Goal: Task Accomplishment & Management: Complete application form

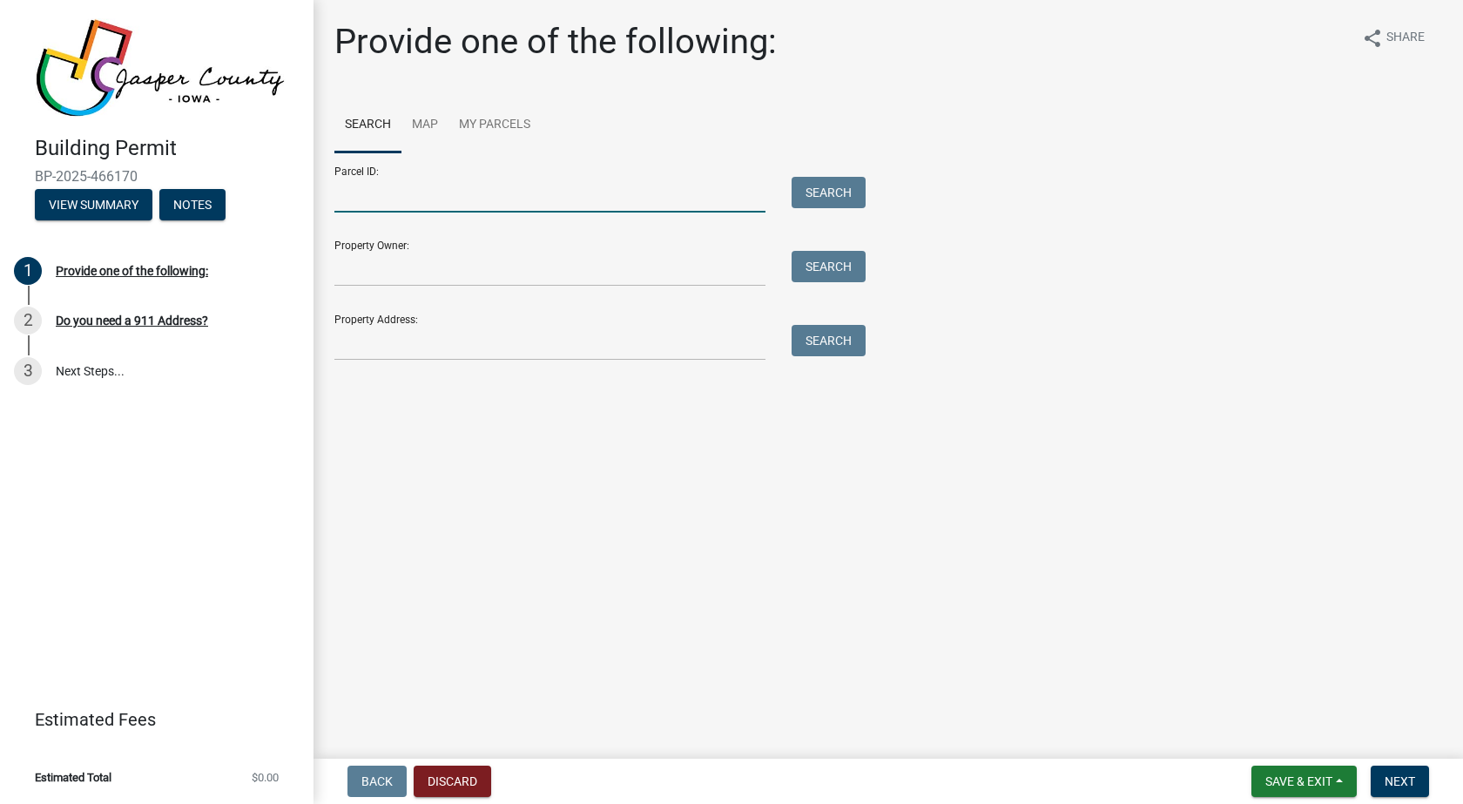
click at [416, 191] on input "Parcel ID:" at bounding box center [549, 195] width 431 height 36
type input "1206301001"
click at [826, 180] on button "Search" at bounding box center [828, 192] width 74 height 31
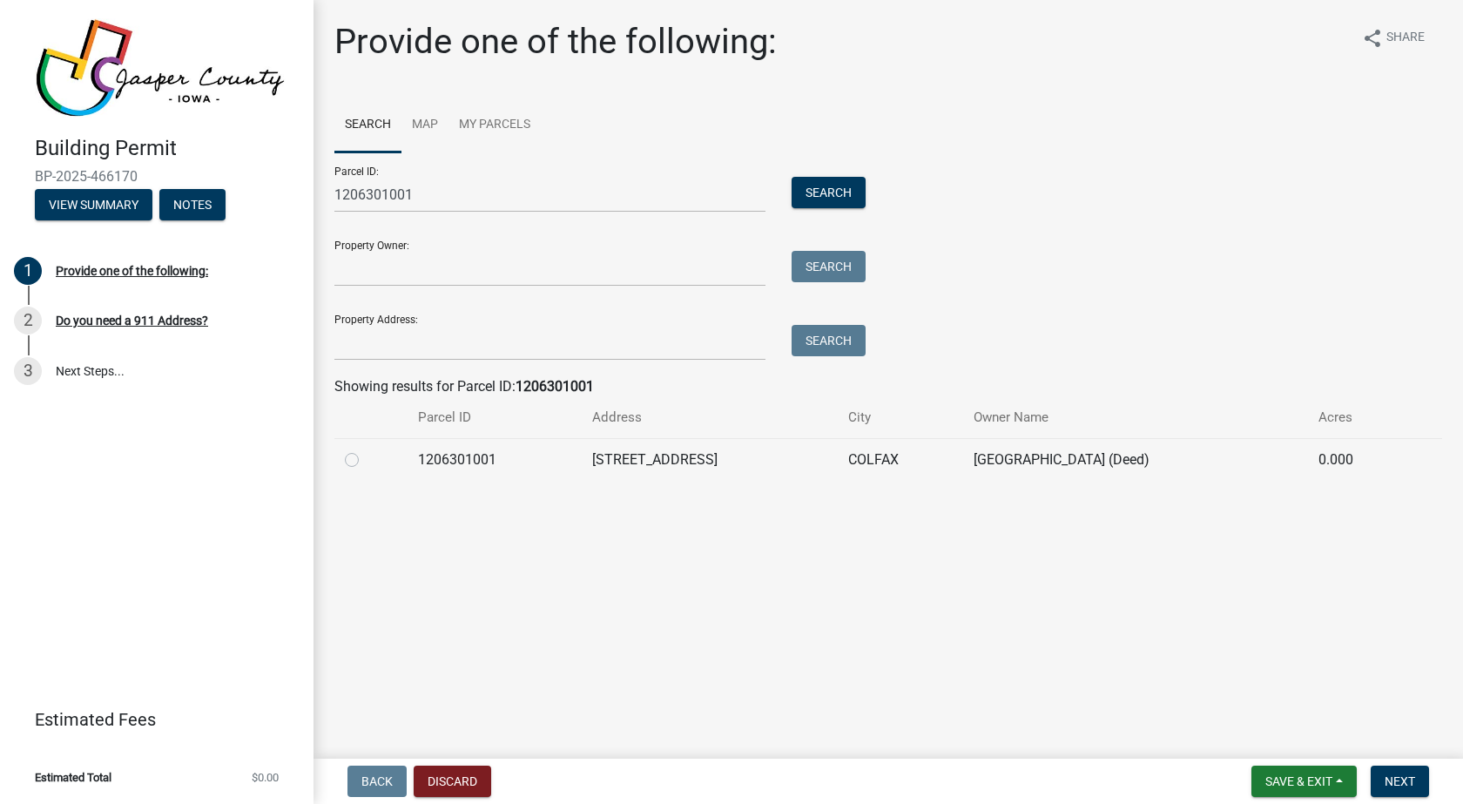
click at [366, 449] on label at bounding box center [366, 449] width 0 height 0
click at [366, 460] on input "radio" at bounding box center [371, 454] width 11 height 11
radio input "true"
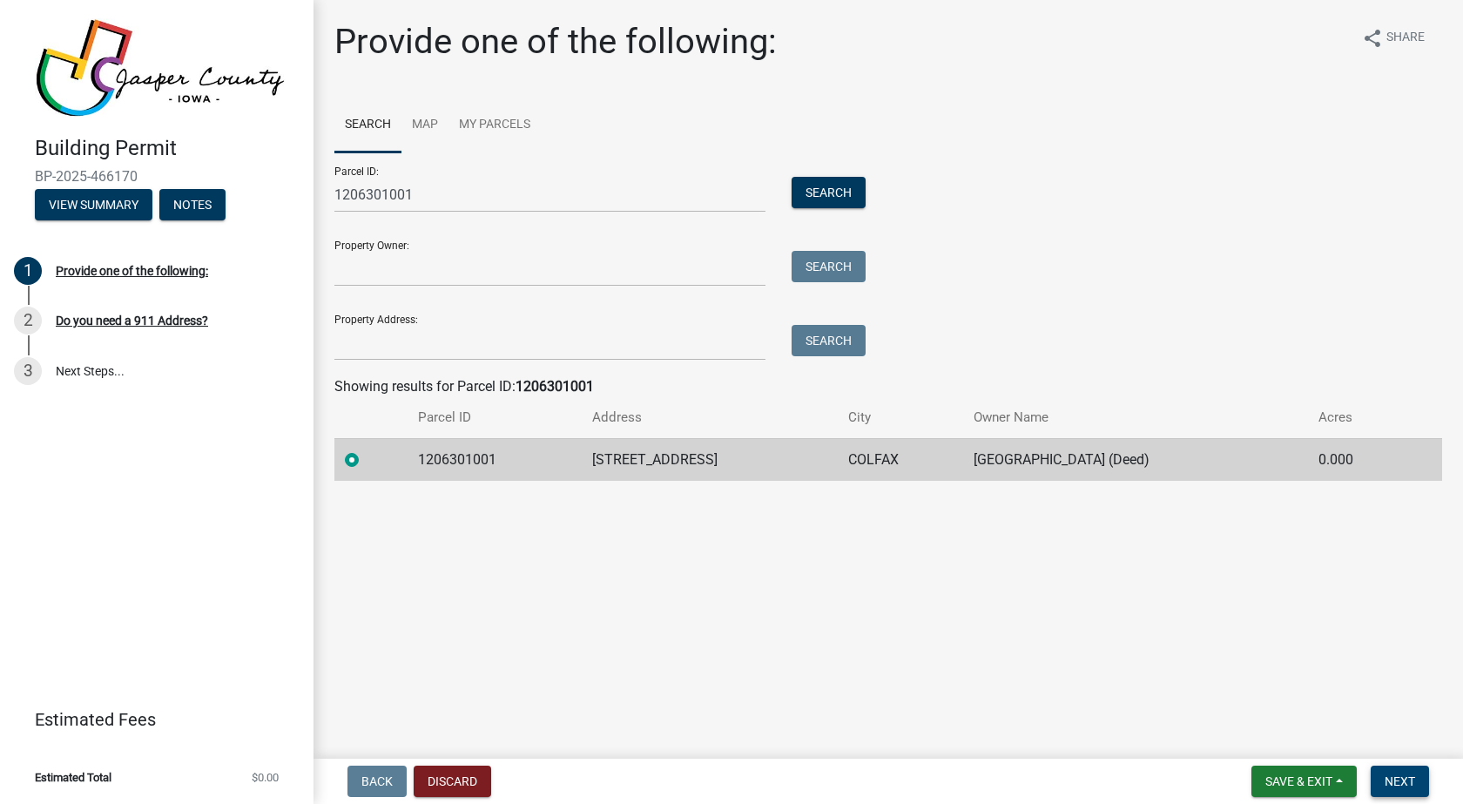
click at [1384, 771] on button "Next" at bounding box center [1399, 780] width 58 height 31
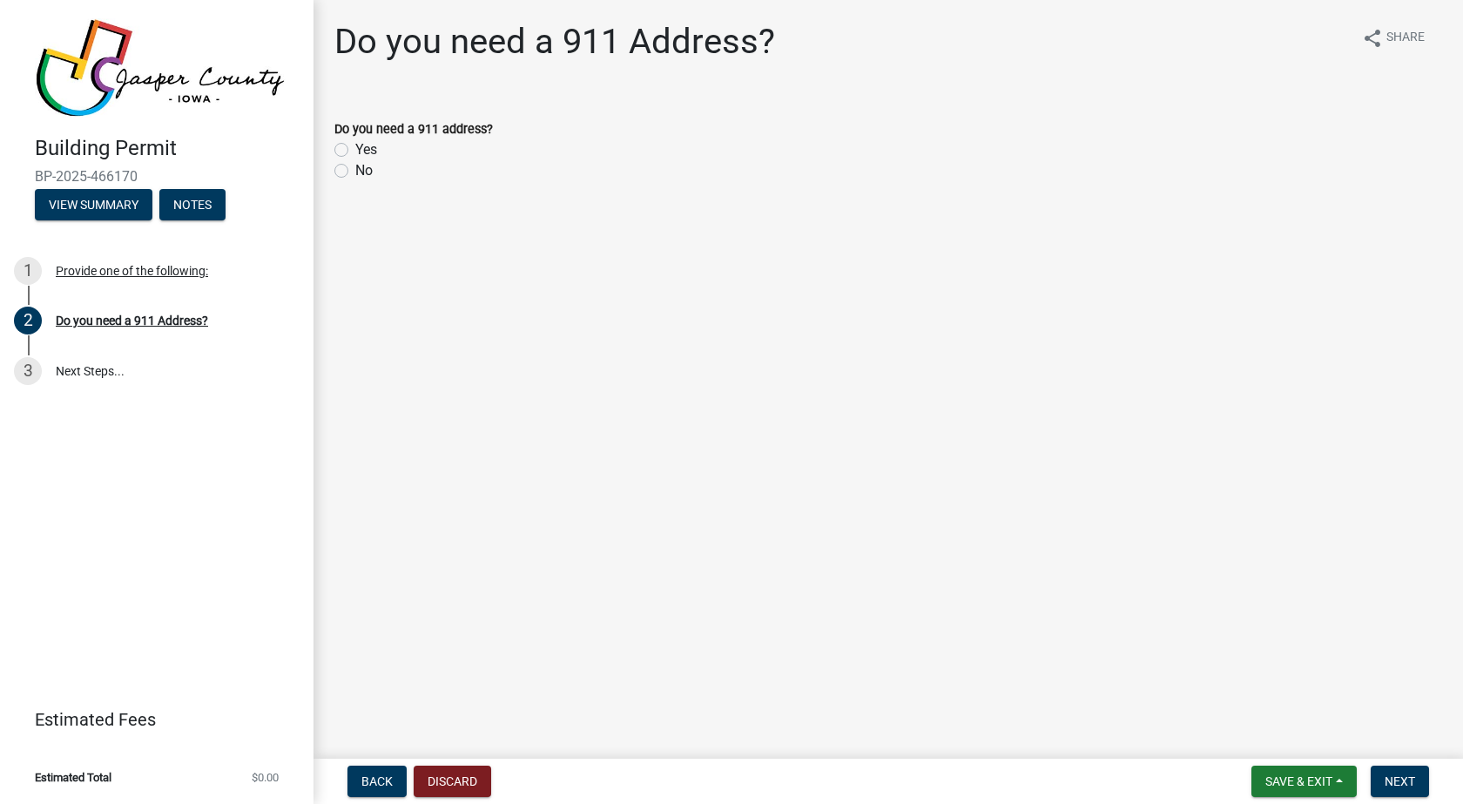
click at [355, 165] on label "No" at bounding box center [363, 170] width 17 height 21
click at [355, 165] on input "No" at bounding box center [360, 165] width 11 height 11
radio input "true"
click at [1407, 774] on span "Next" at bounding box center [1399, 781] width 30 height 14
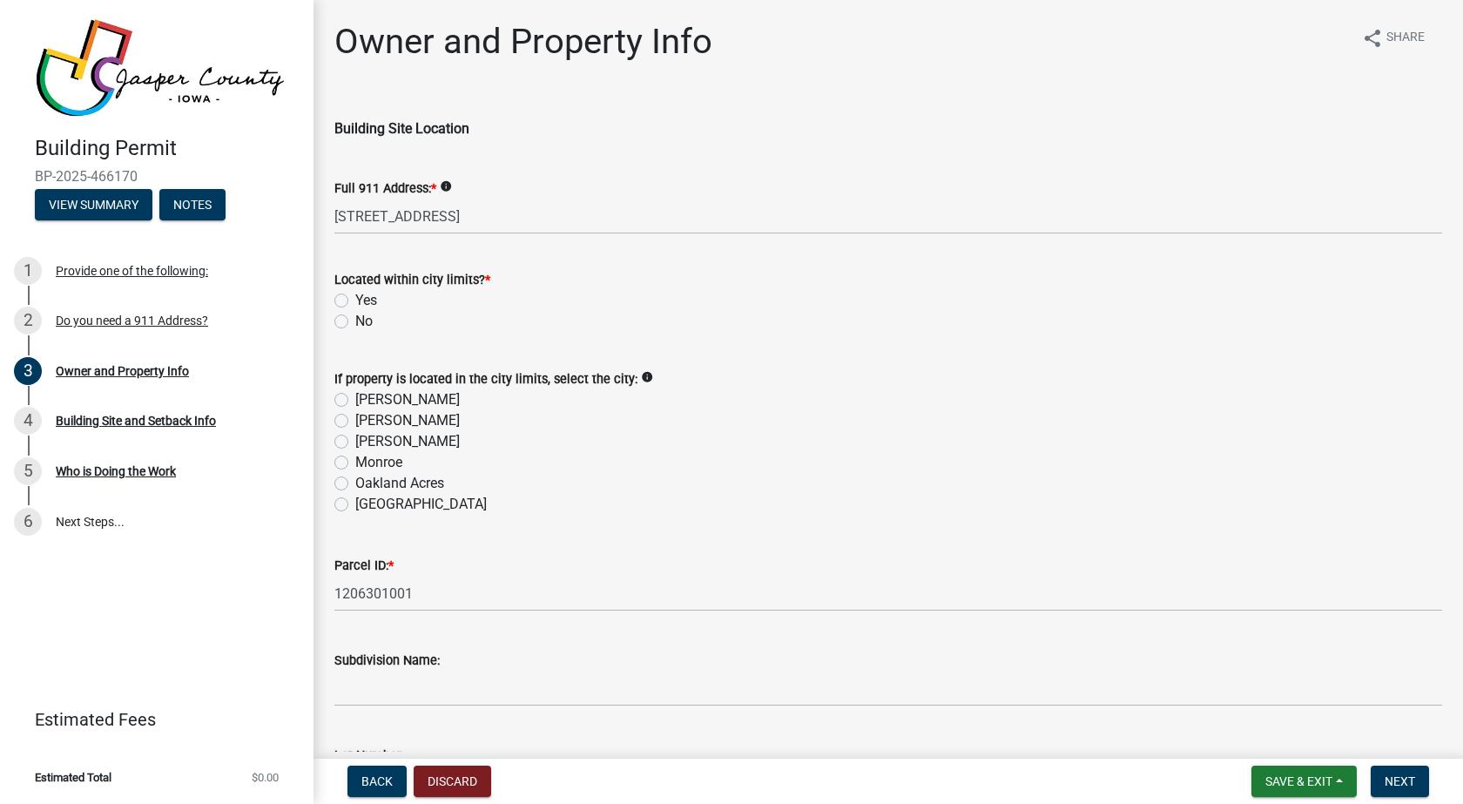
click at [355, 323] on label "No" at bounding box center [363, 321] width 17 height 21
click at [355, 322] on input "No" at bounding box center [360, 316] width 11 height 11
radio input "true"
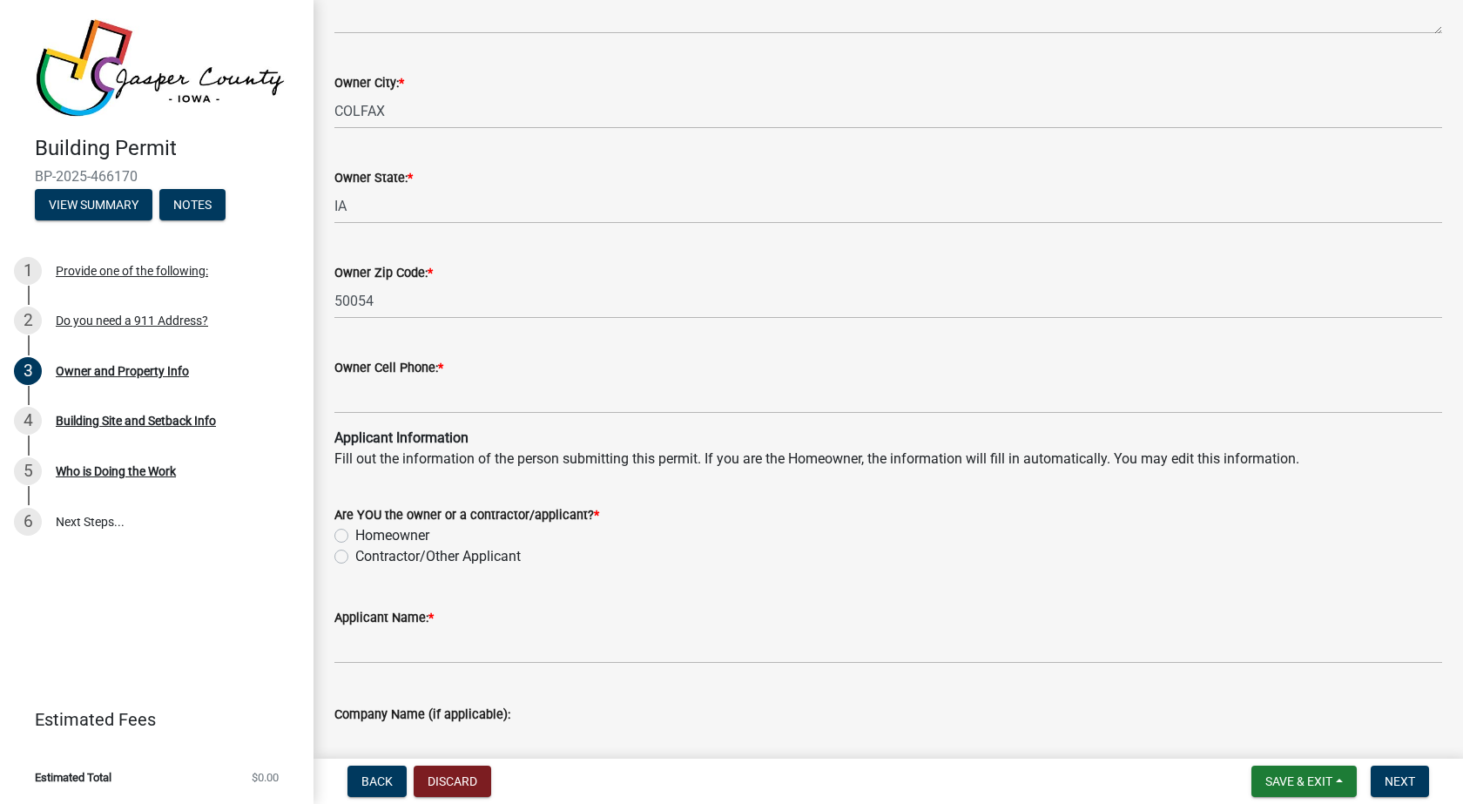
scroll to position [1306, 0]
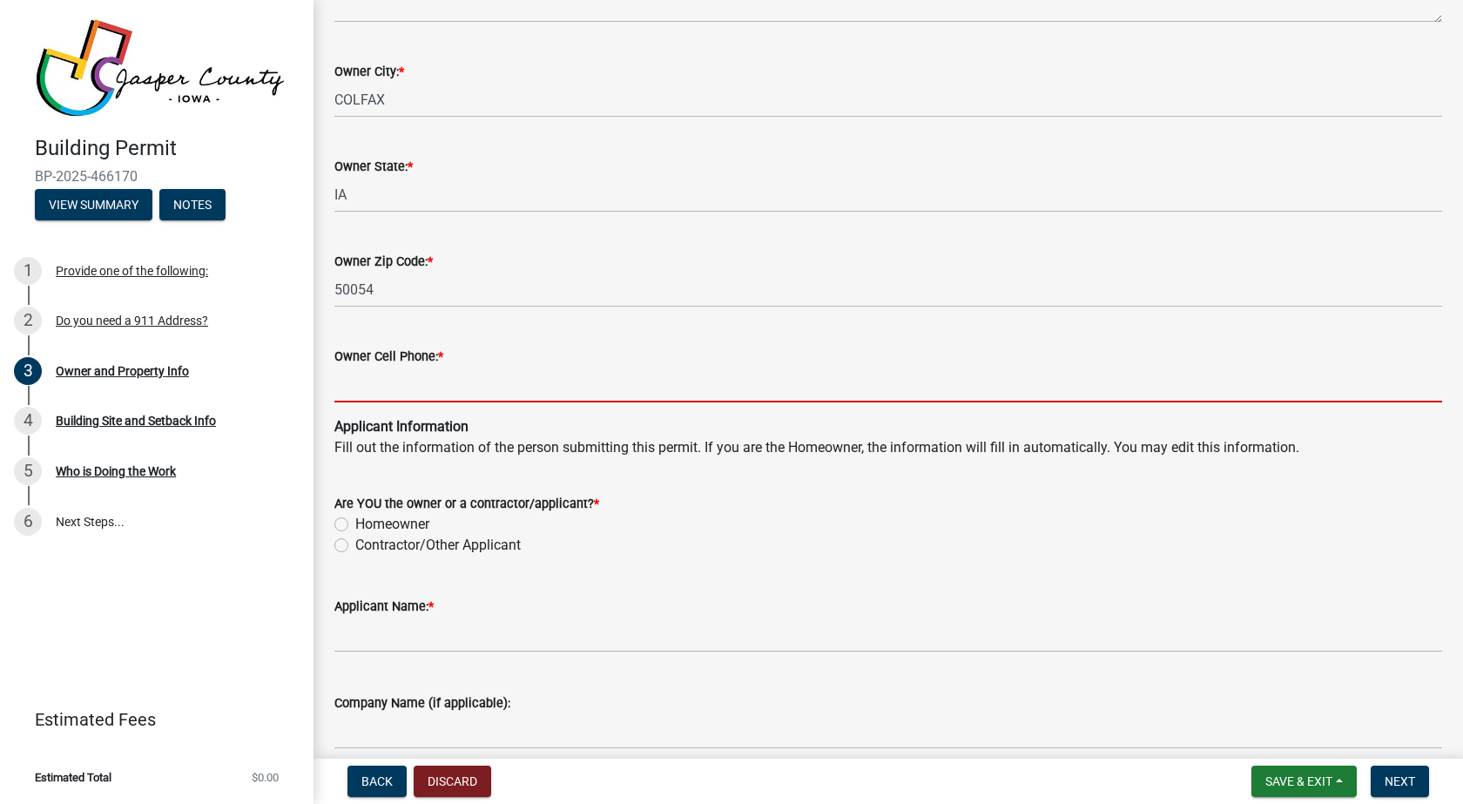
click at [527, 386] on input "Owner Cell Phone: *" at bounding box center [887, 385] width 1107 height 36
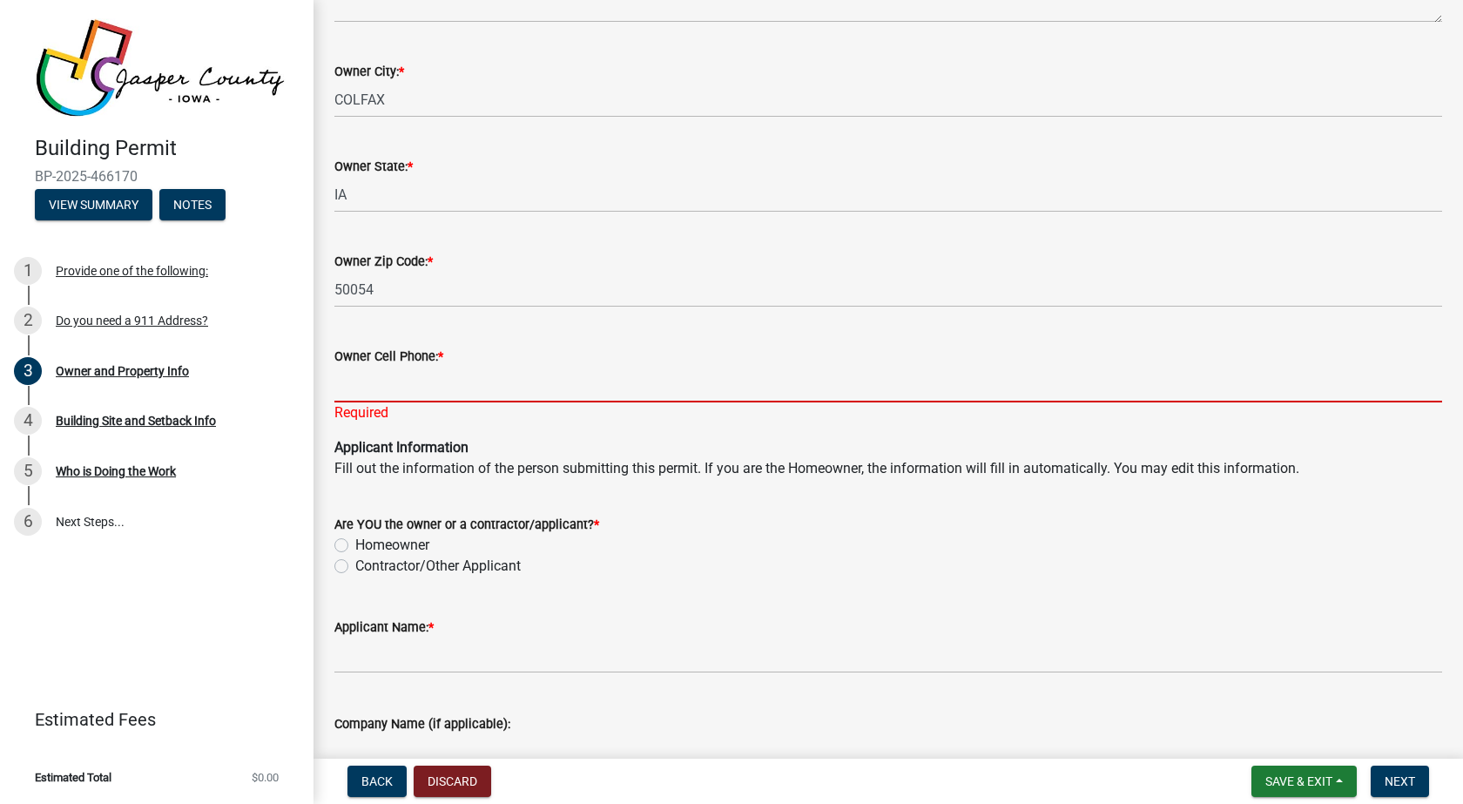
click at [407, 381] on input "Owner Cell Phone: *" at bounding box center [887, 385] width 1107 height 36
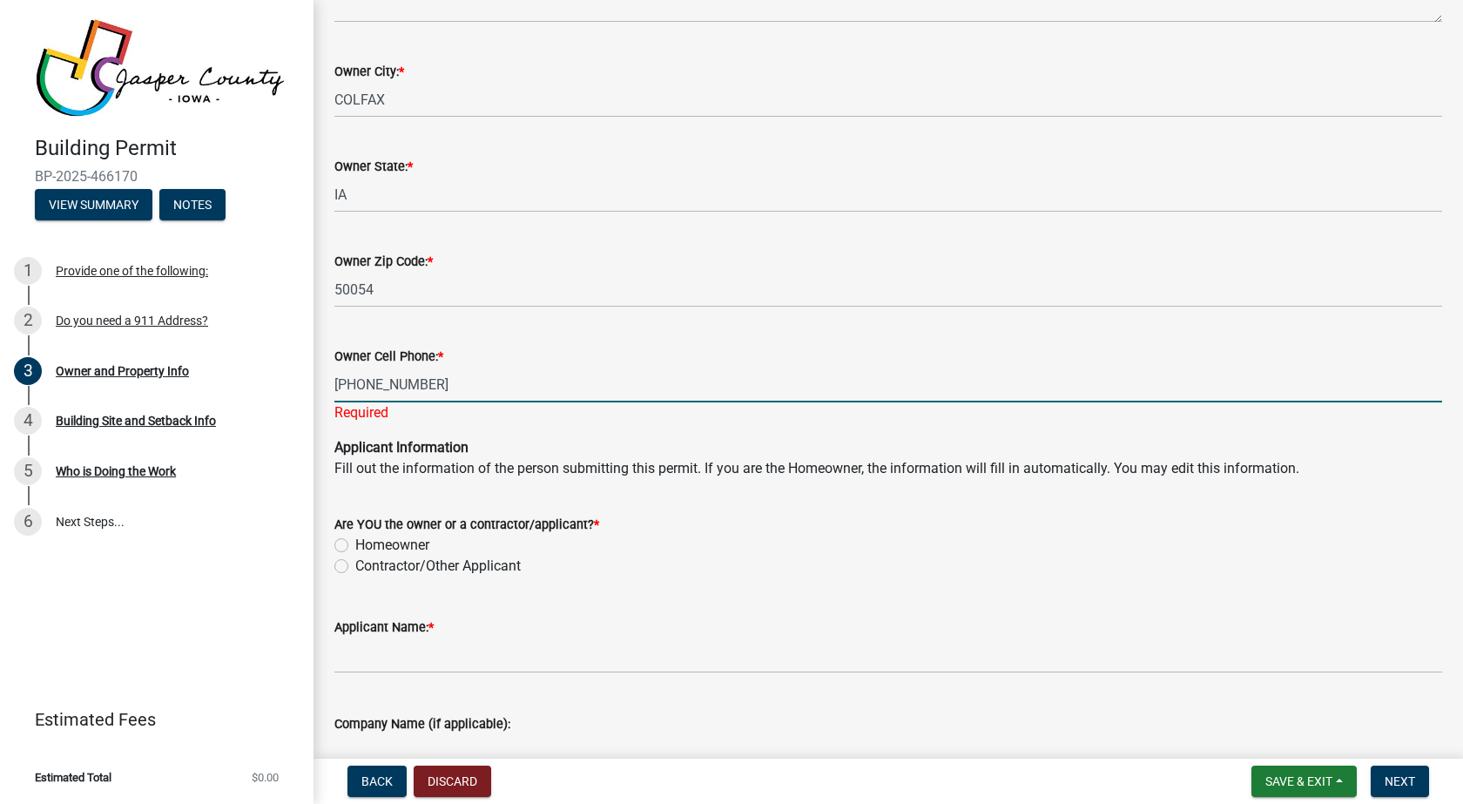
type input "[PHONE_NUMBER]"
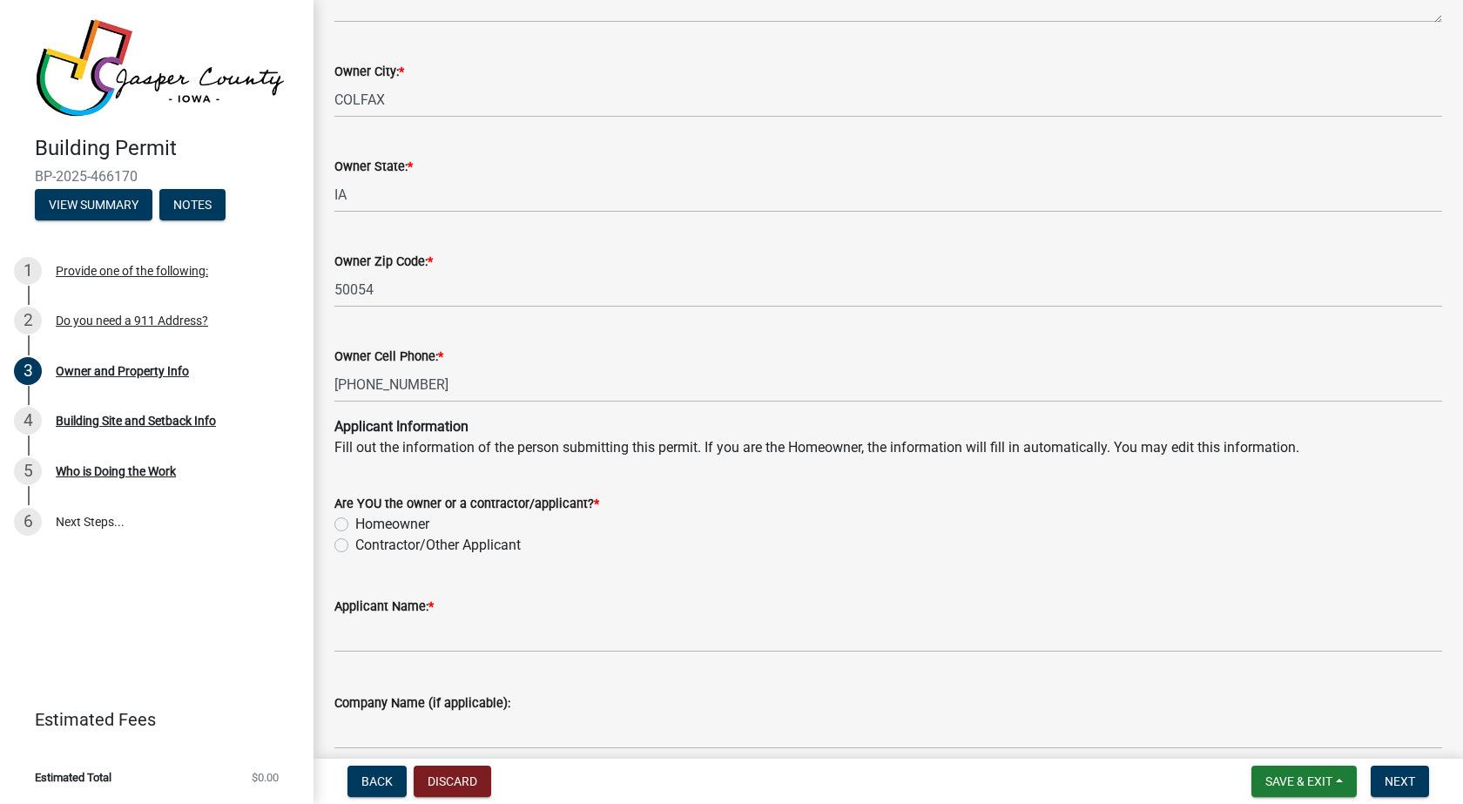
click at [355, 547] on label "Contractor/Other Applicant" at bounding box center [437, 545] width 165 height 21
click at [355, 546] on input "Contractor/Other Applicant" at bounding box center [360, 540] width 11 height 11
radio input "true"
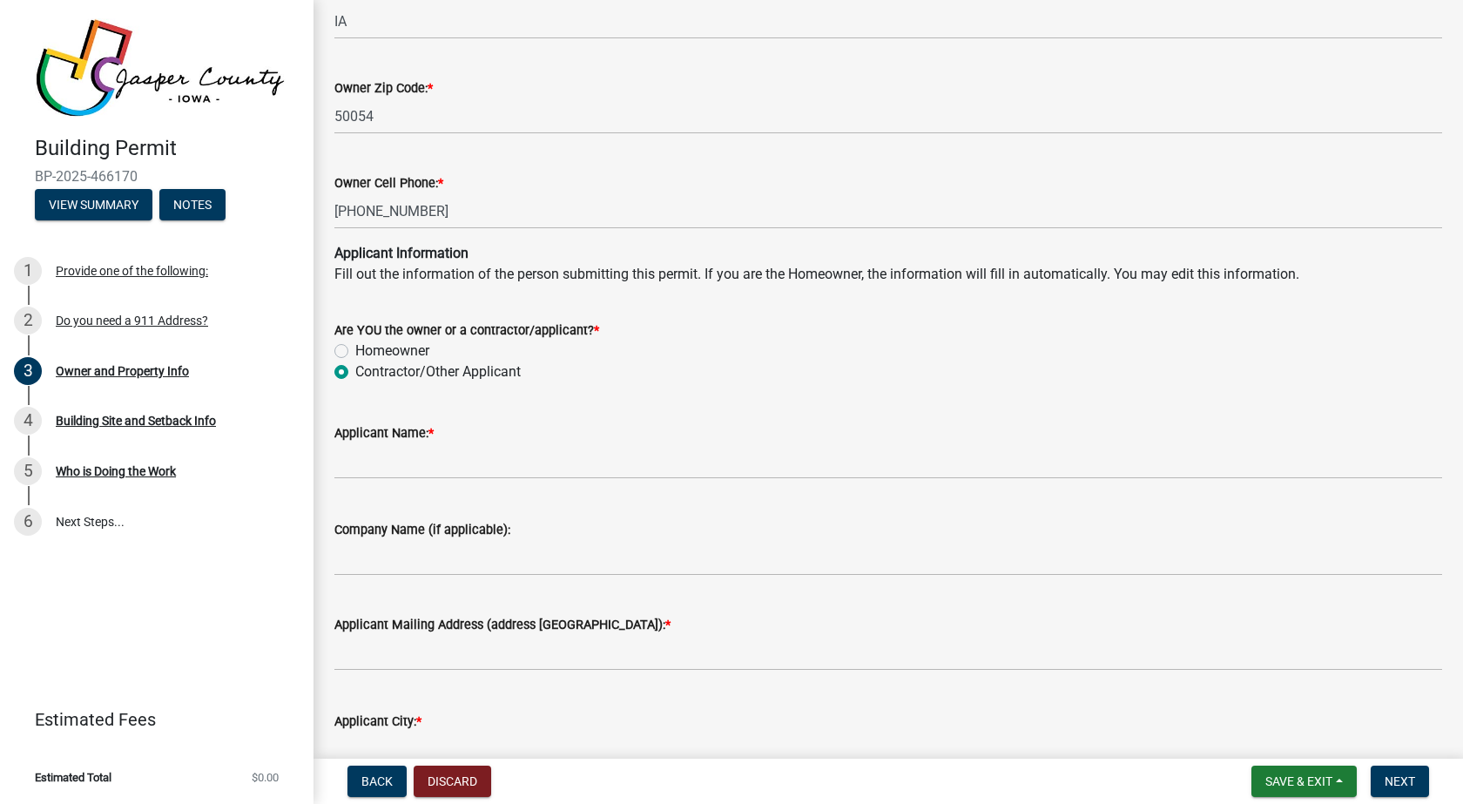
scroll to position [1480, 0]
click at [418, 460] on input "Applicant Name: *" at bounding box center [887, 460] width 1107 height 36
type input "[PERSON_NAME]"
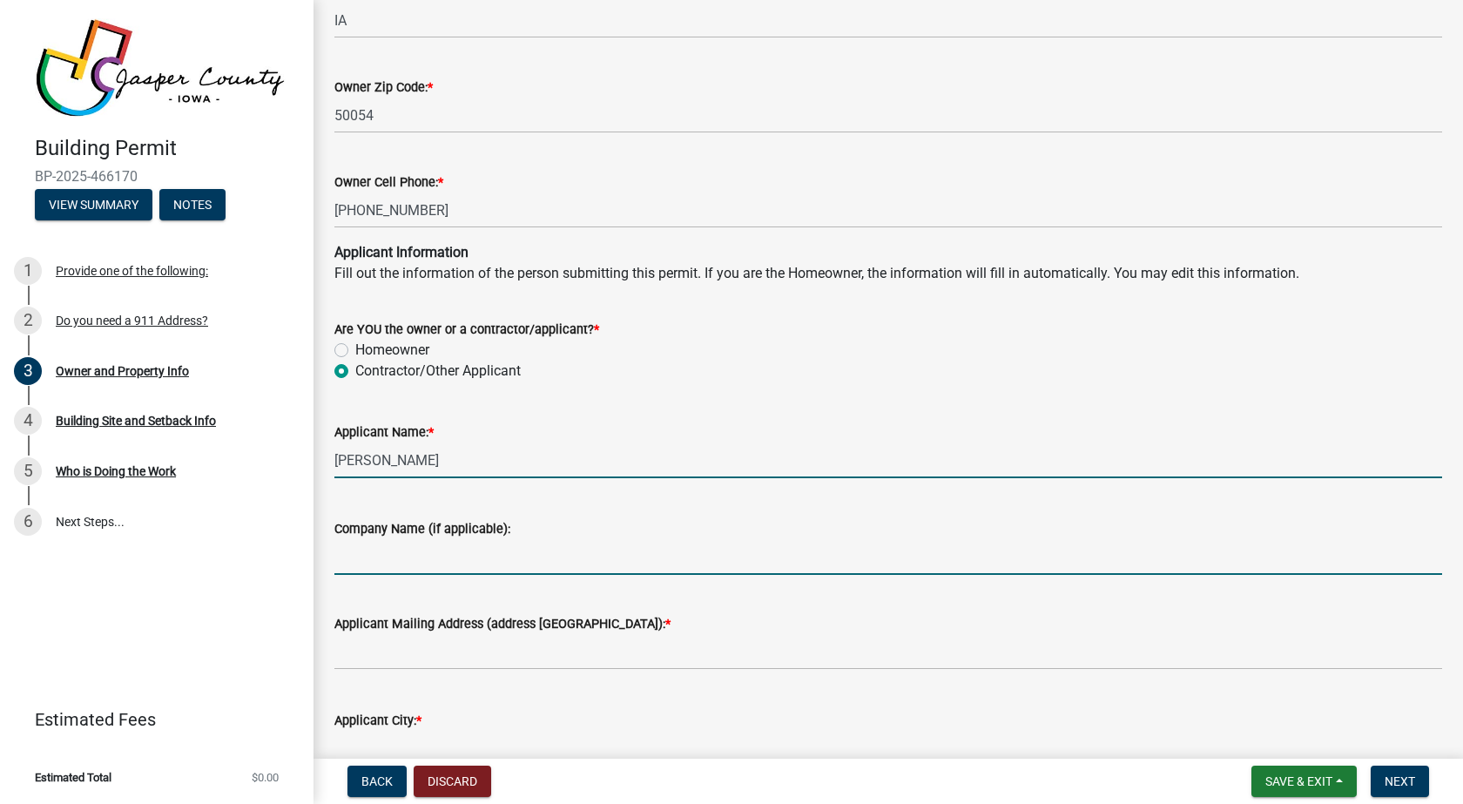
type input "[PERSON_NAME] Mechanical, Inc"
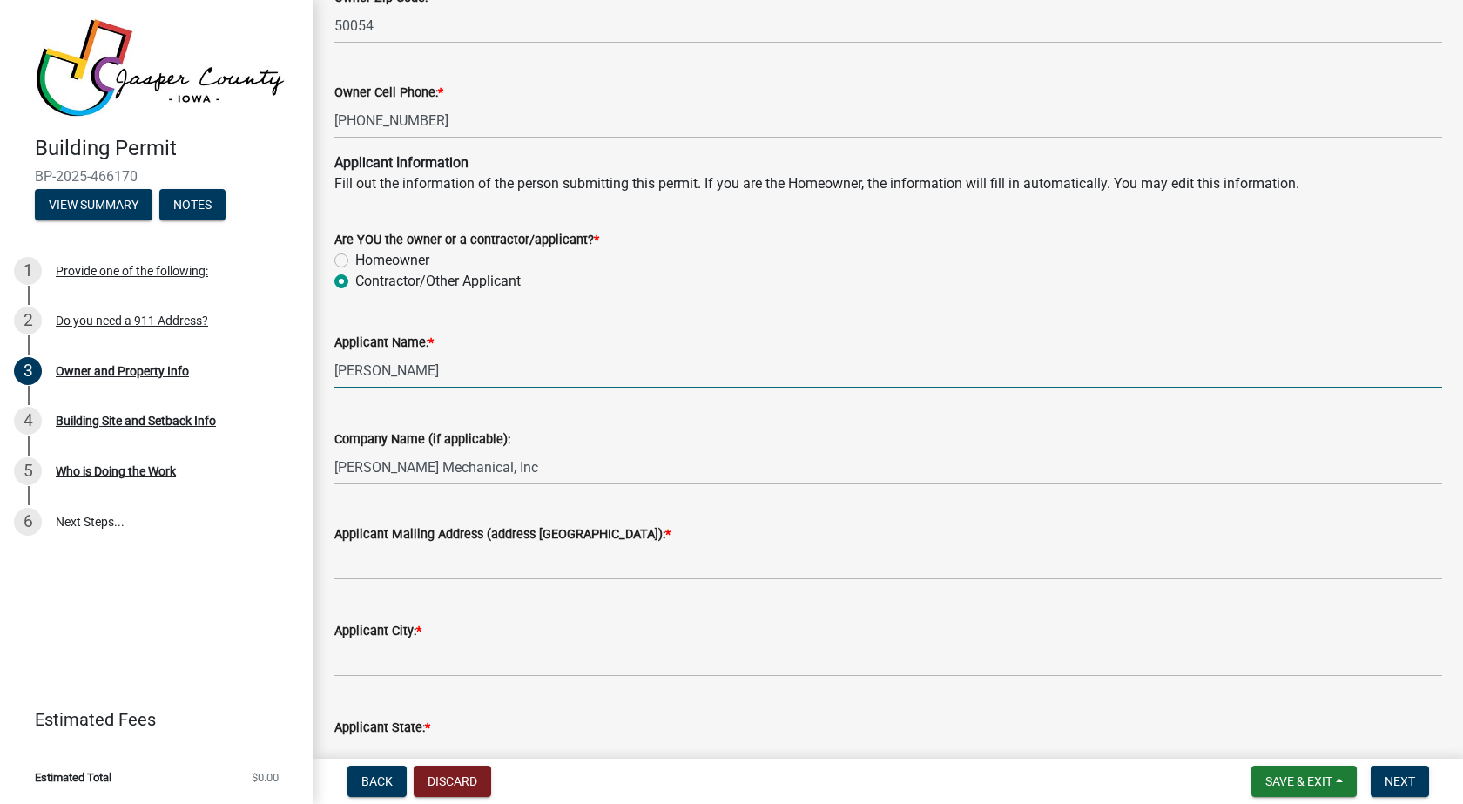
scroll to position [1654, 0]
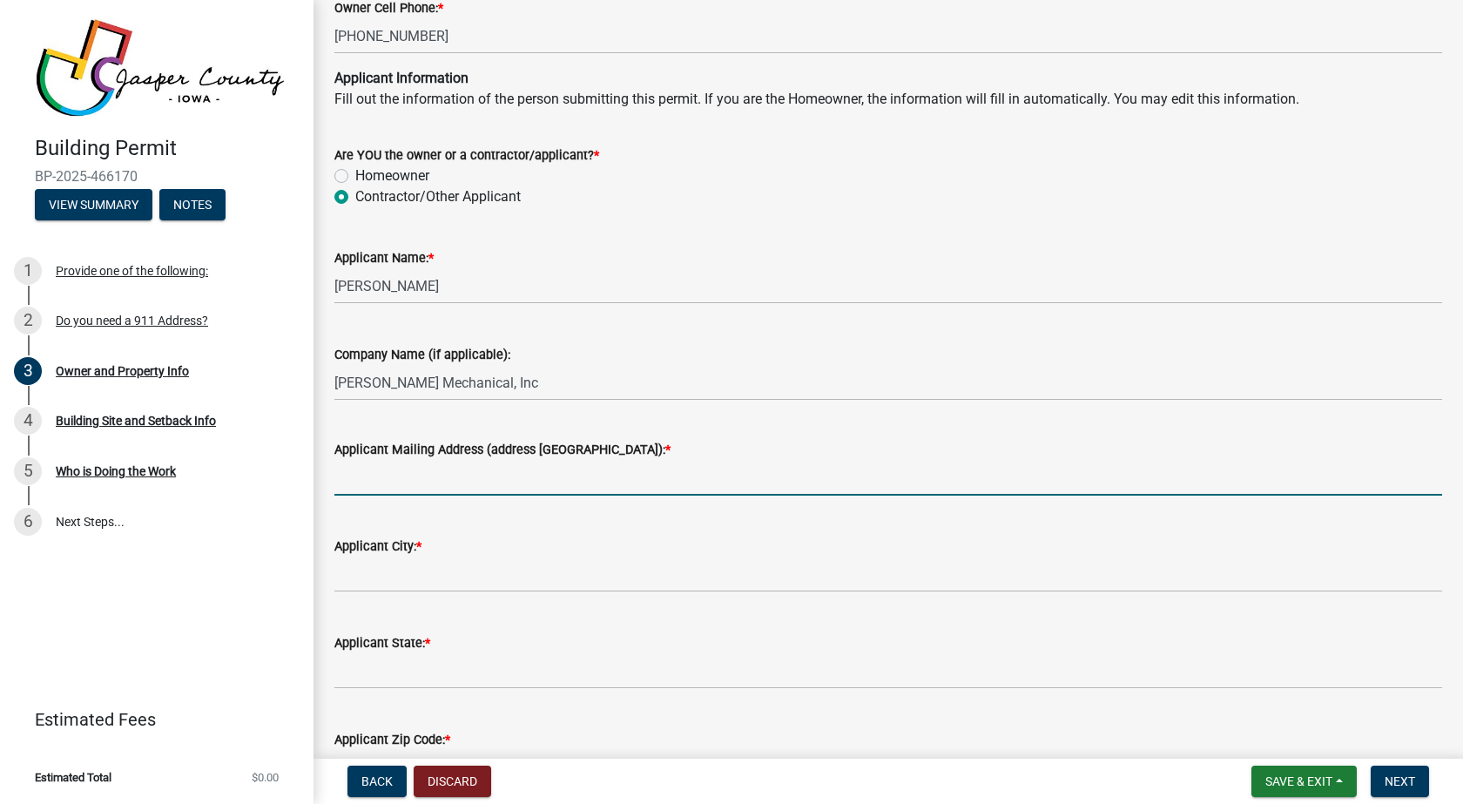
click at [535, 481] on input "Applicant Mailing Address (address [GEOGRAPHIC_DATA]): *" at bounding box center [887, 478] width 1107 height 36
type input "[STREET_ADDRESS]"
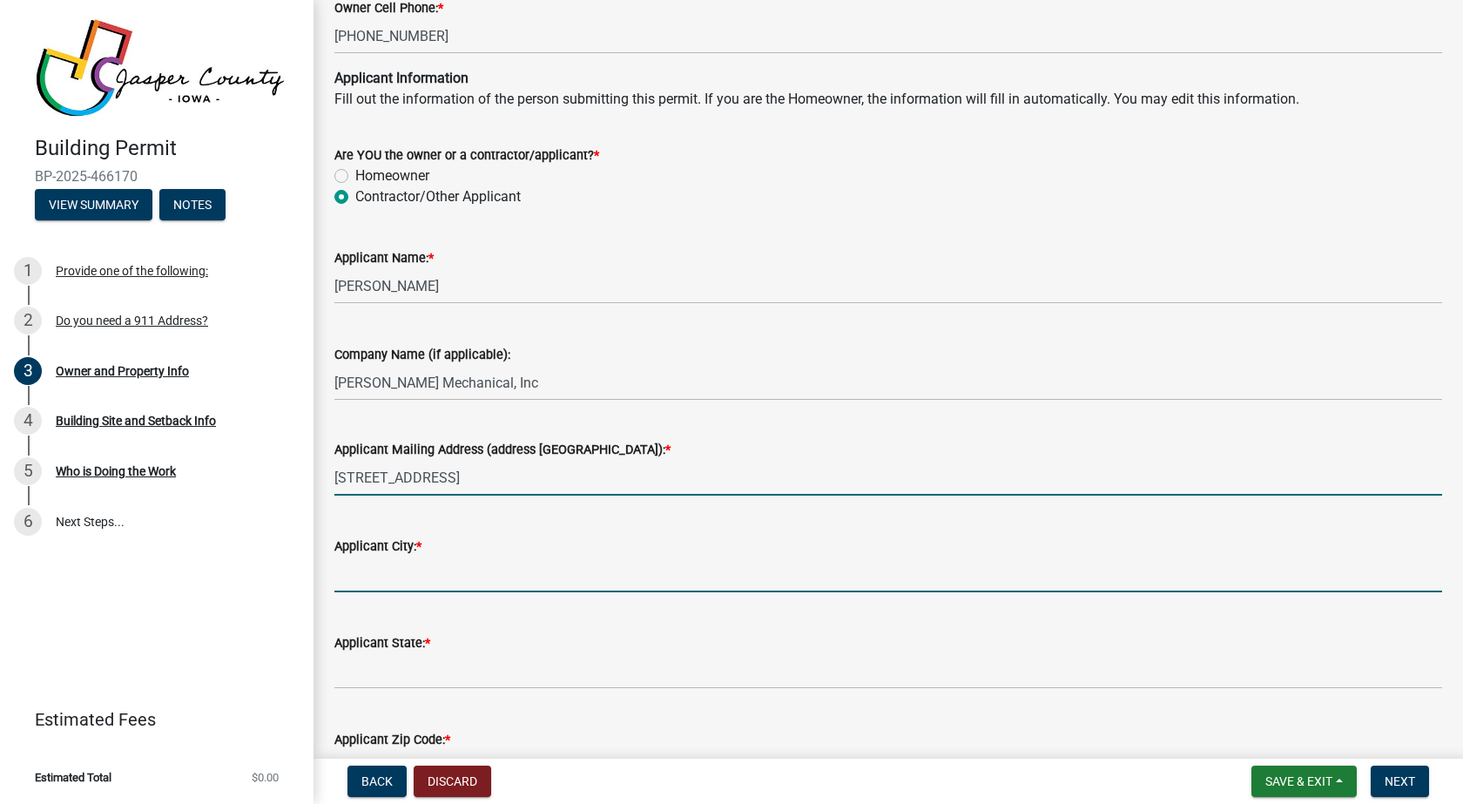
type input "Colfax"
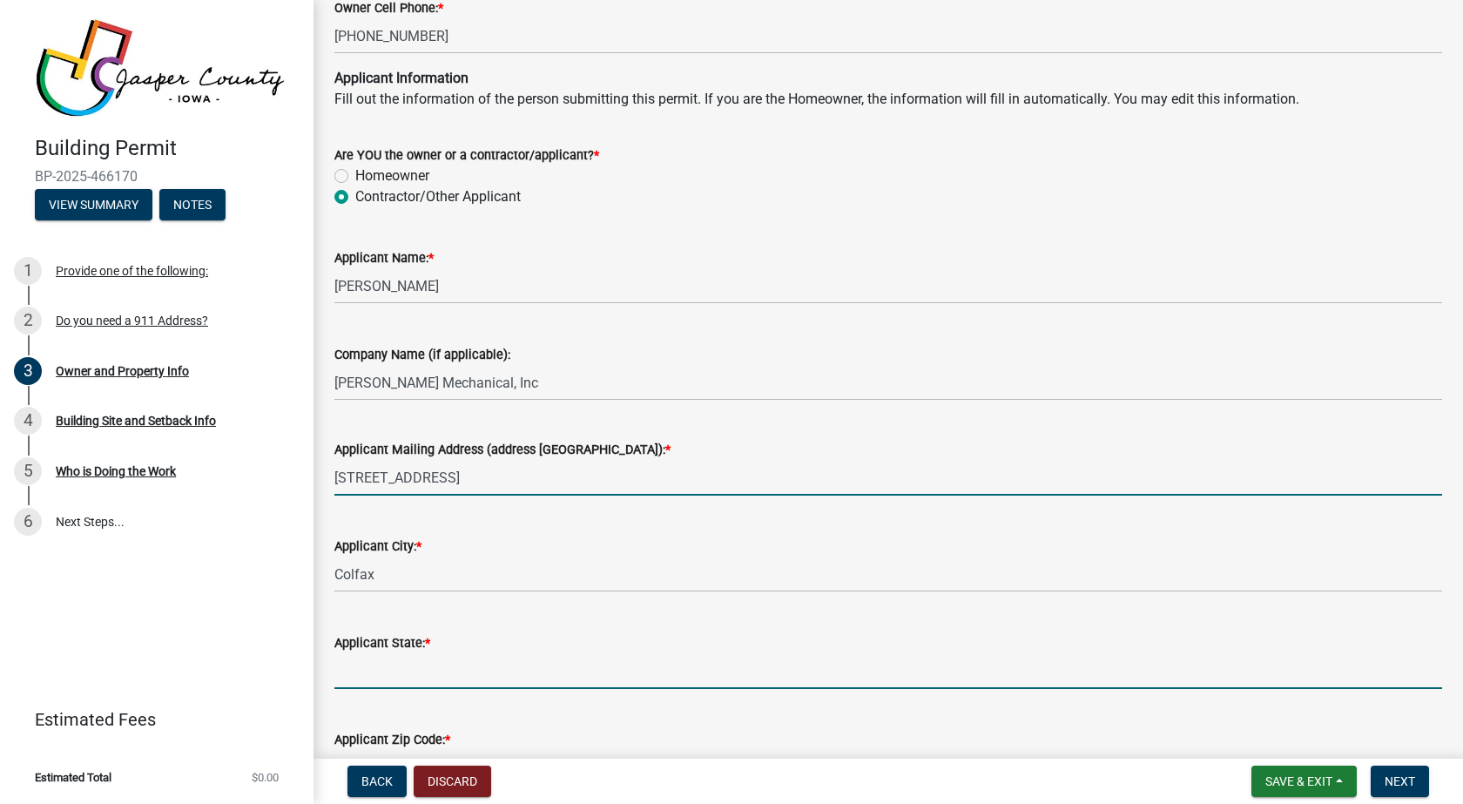
type input "IA"
type input "50054"
type input "5156743636"
type input "[EMAIL_ADDRESS][DOMAIN_NAME]"
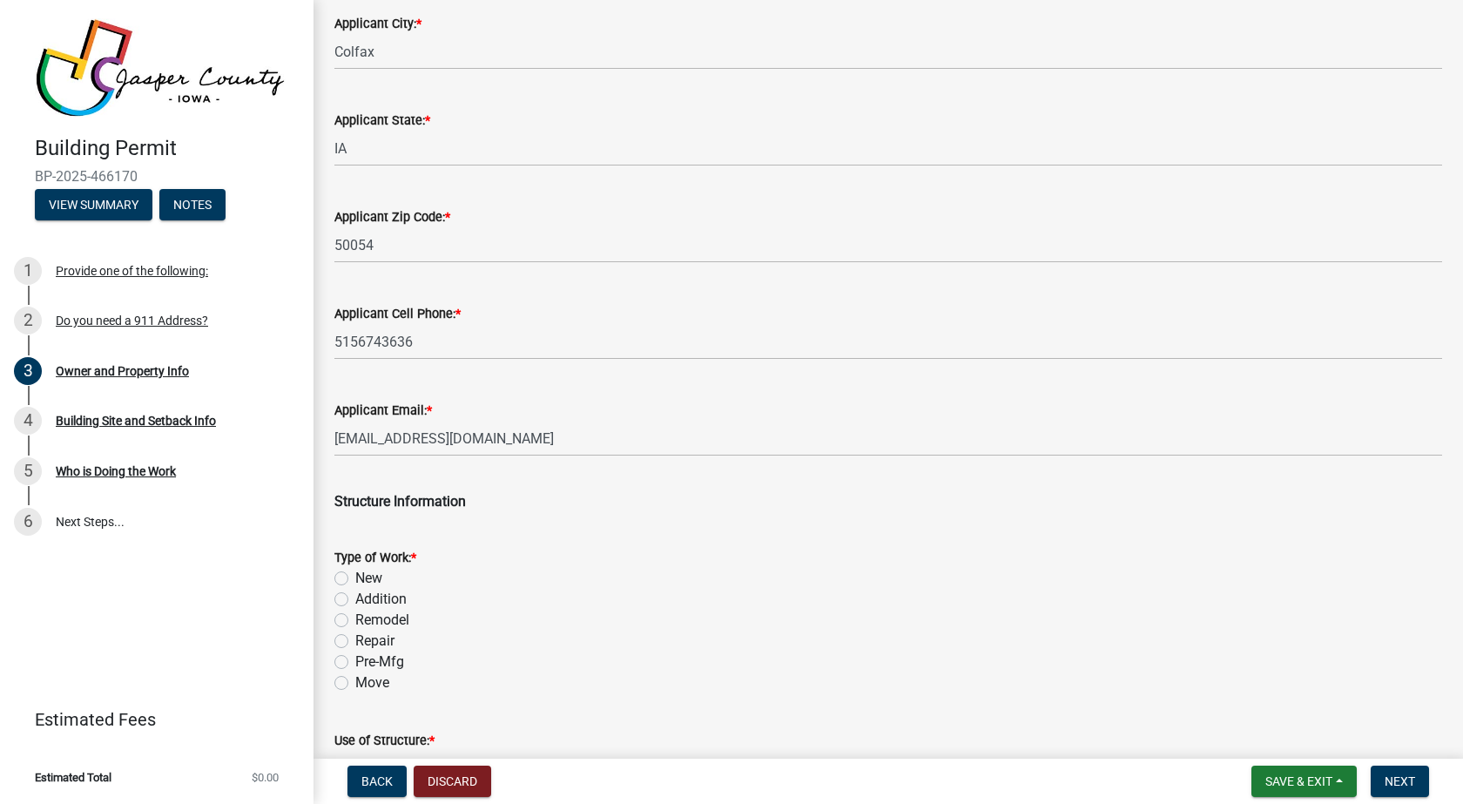
scroll to position [2264, 0]
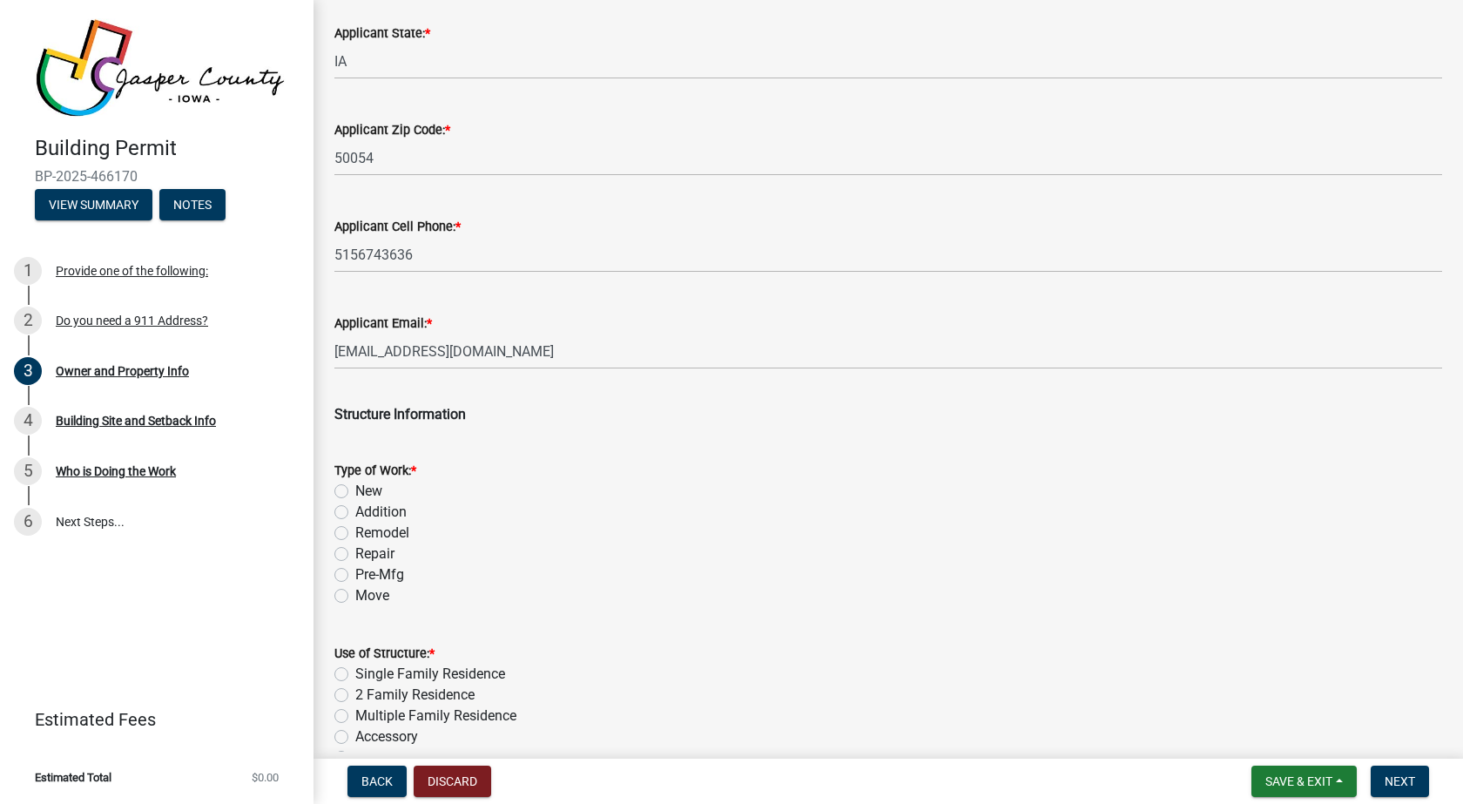
click at [355, 488] on label "New" at bounding box center [368, 491] width 27 height 21
click at [355, 488] on input "New" at bounding box center [360, 486] width 11 height 11
radio input "true"
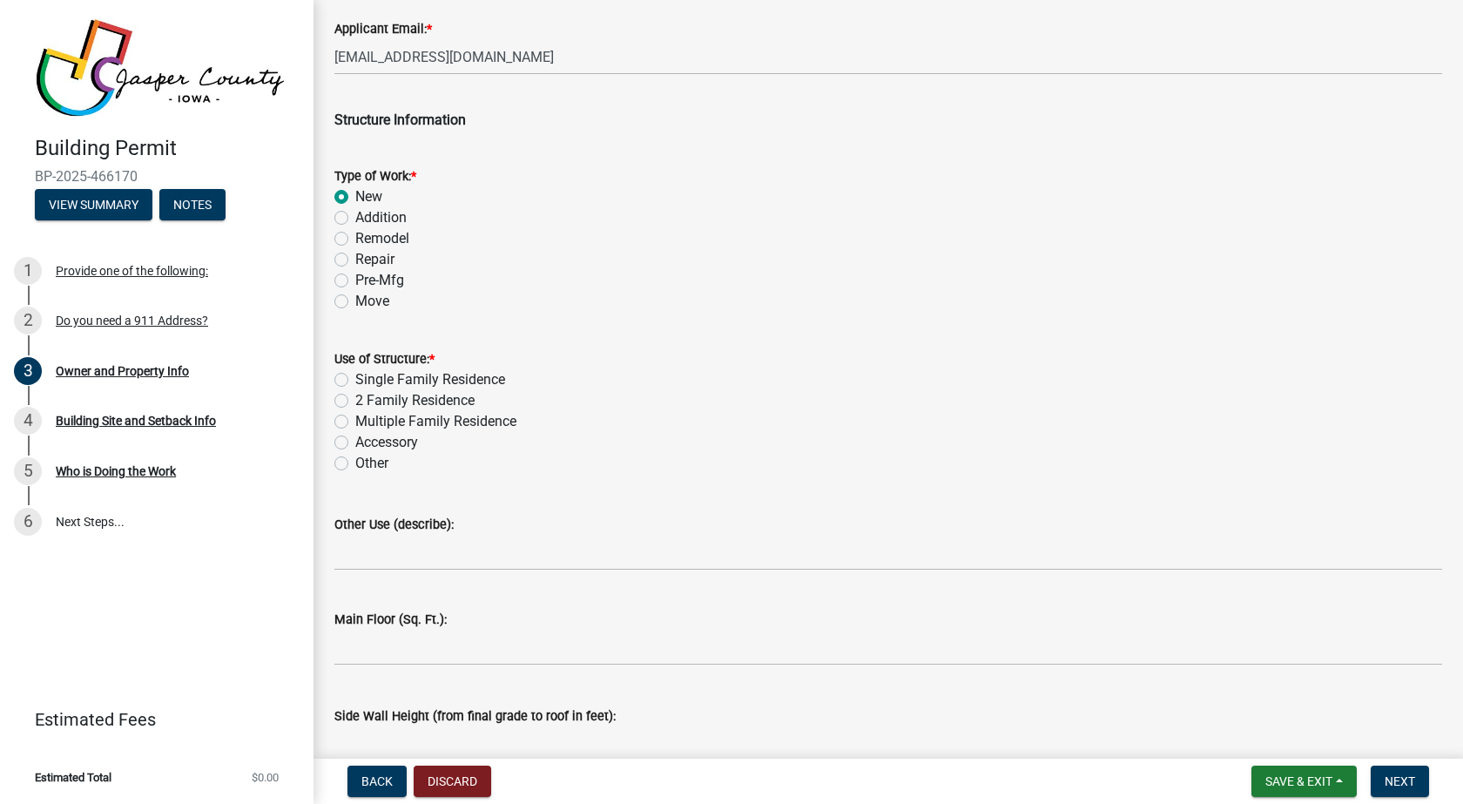
scroll to position [2612, 0]
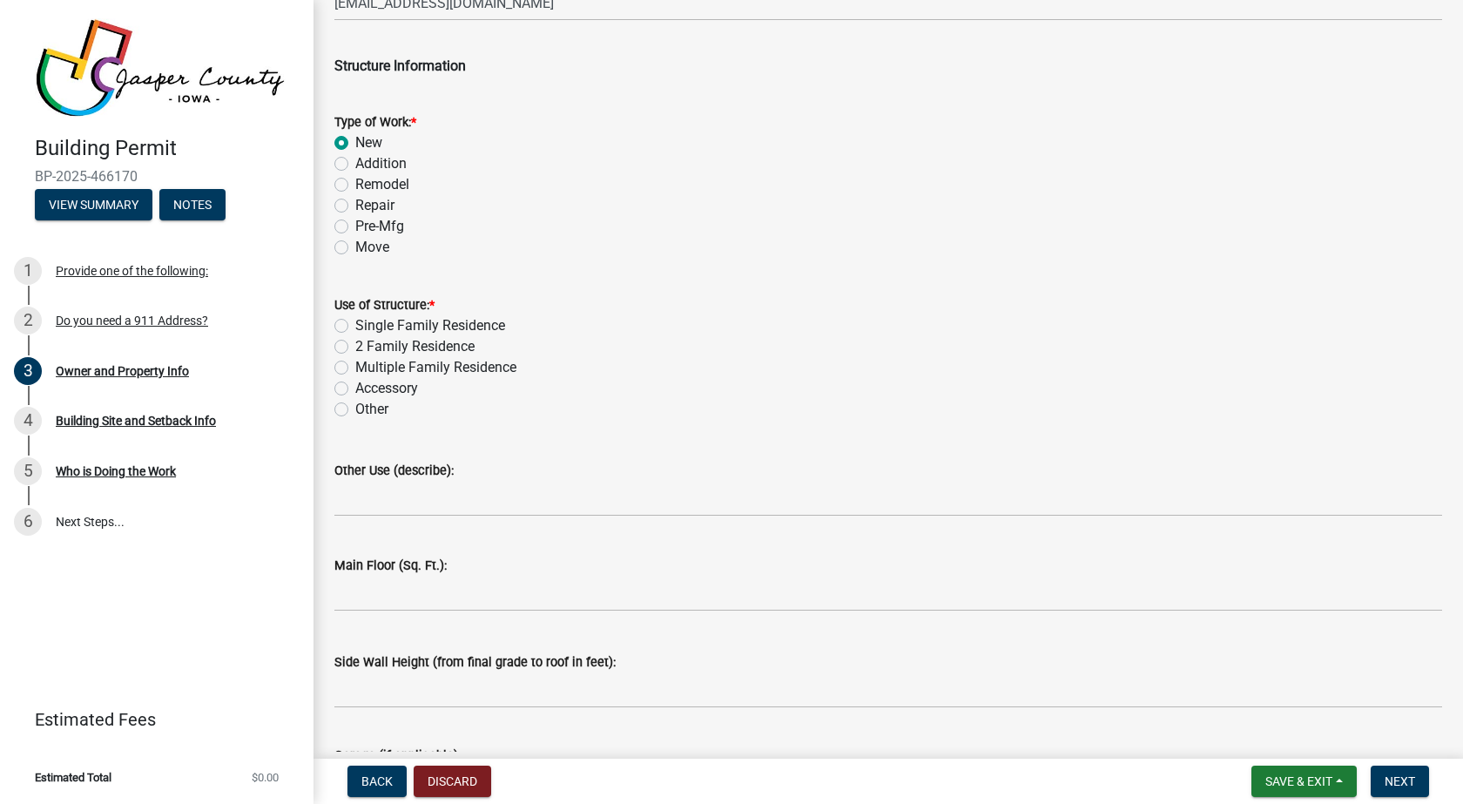
click at [355, 390] on label "Accessory" at bounding box center [386, 388] width 63 height 21
click at [355, 389] on input "Accessory" at bounding box center [360, 383] width 11 height 11
radio input "true"
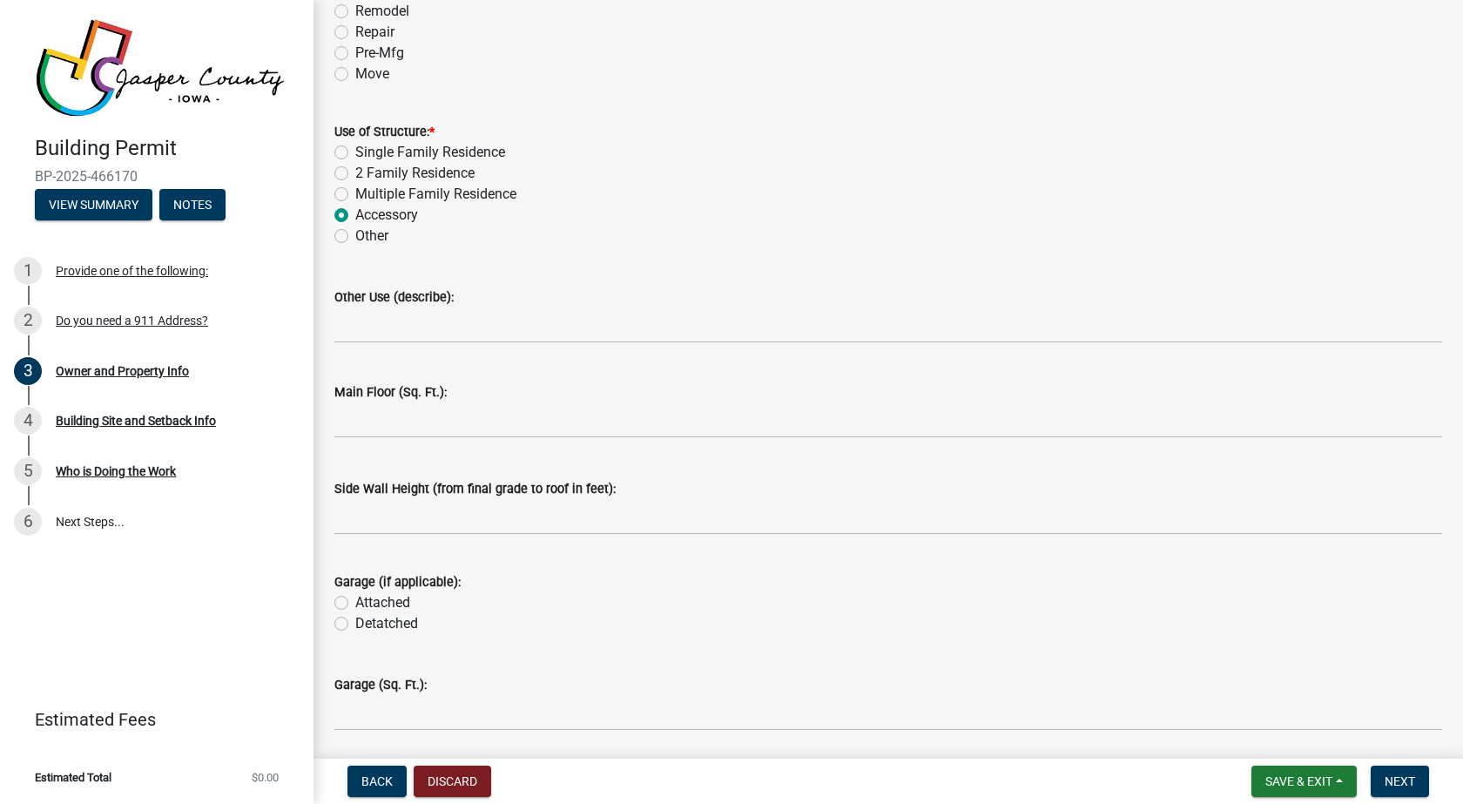
scroll to position [2786, 0]
click at [360, 419] on input "text" at bounding box center [887, 419] width 1107 height 36
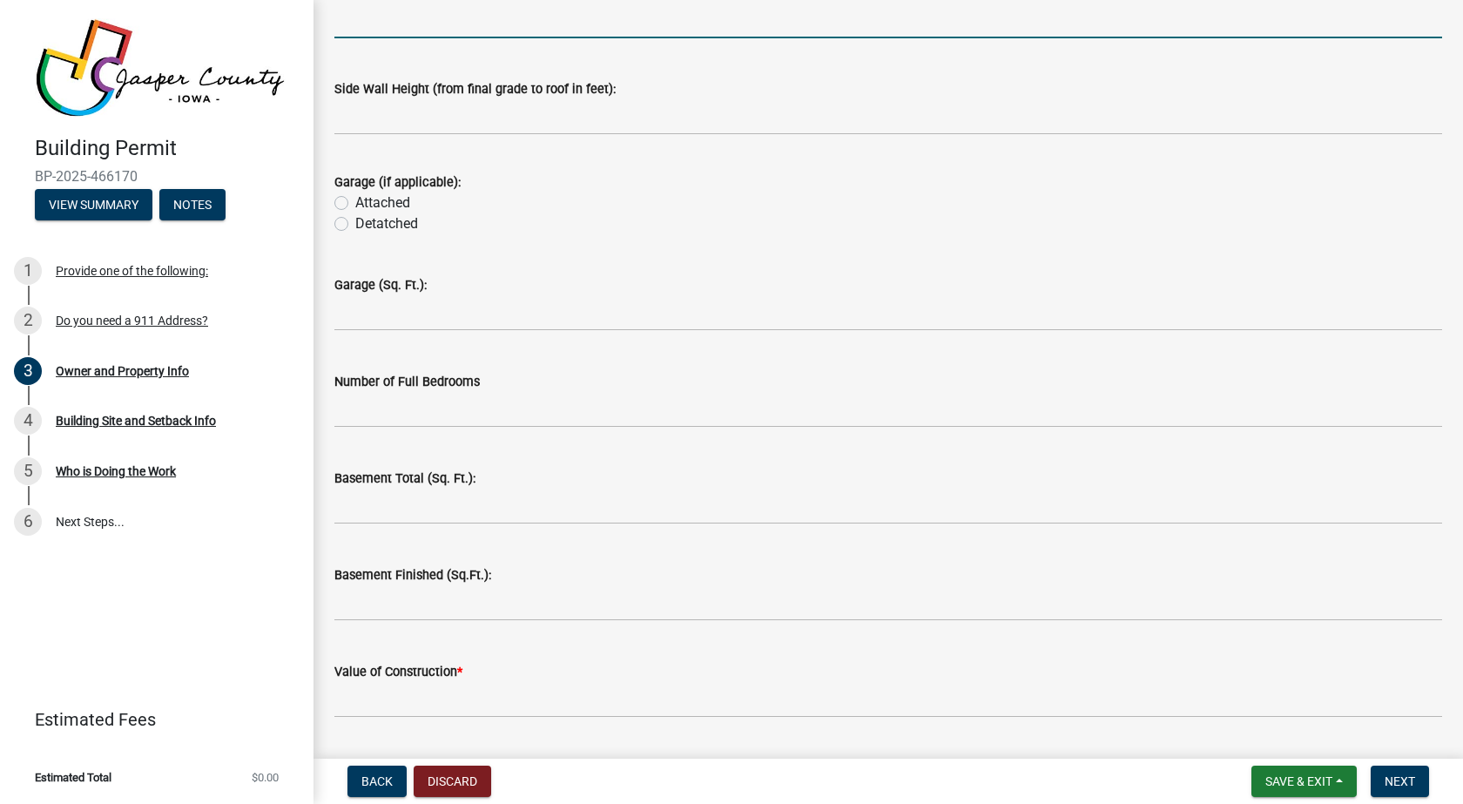
scroll to position [3396, 0]
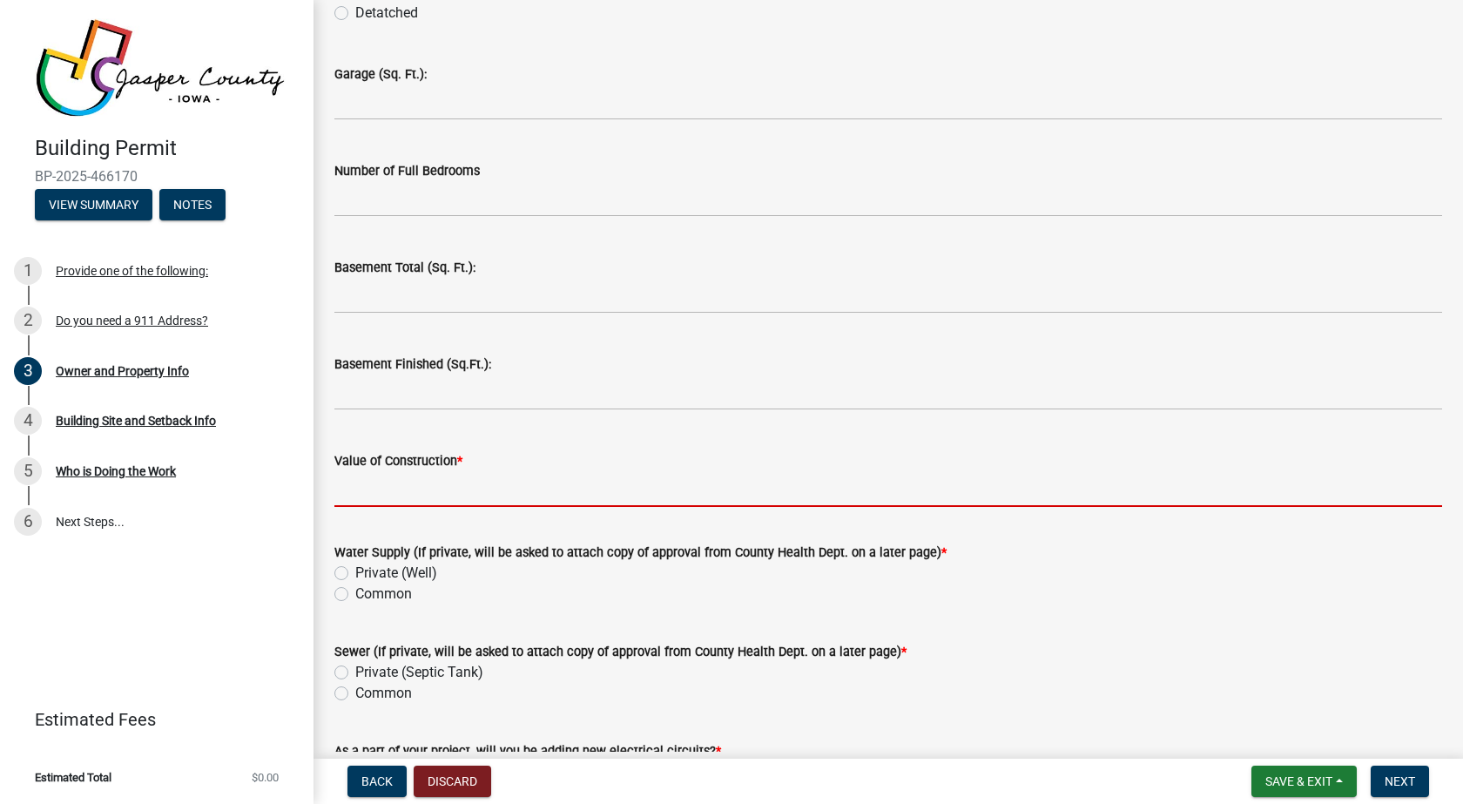
click at [440, 489] on input "Value of Construction *" at bounding box center [887, 489] width 1107 height 36
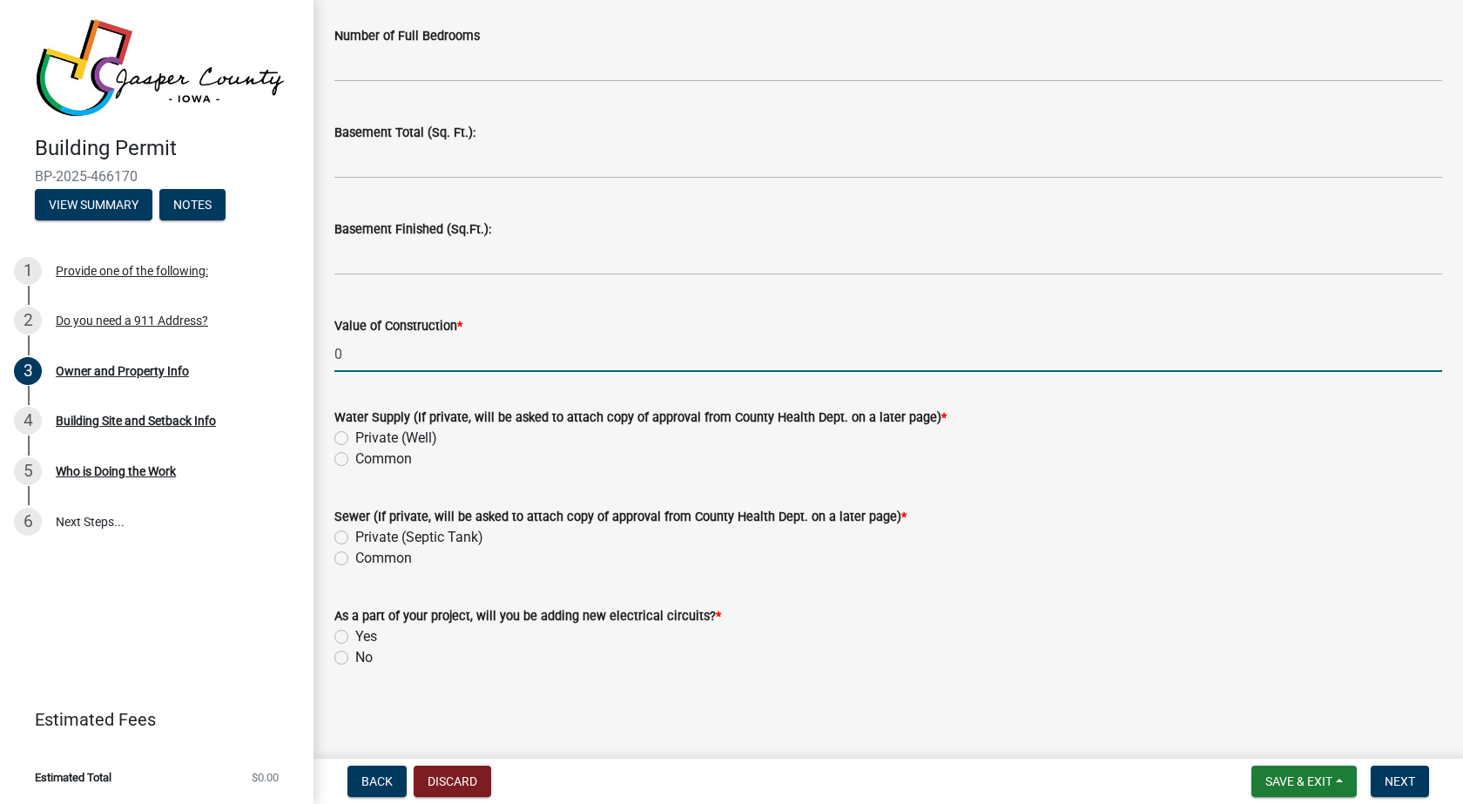
type input "0"
click at [355, 457] on label "Common" at bounding box center [383, 458] width 57 height 21
click at [355, 457] on input "Common" at bounding box center [360, 453] width 11 height 11
radio input "true"
click at [355, 538] on label "Private (Septic Tank)" at bounding box center [419, 537] width 128 height 21
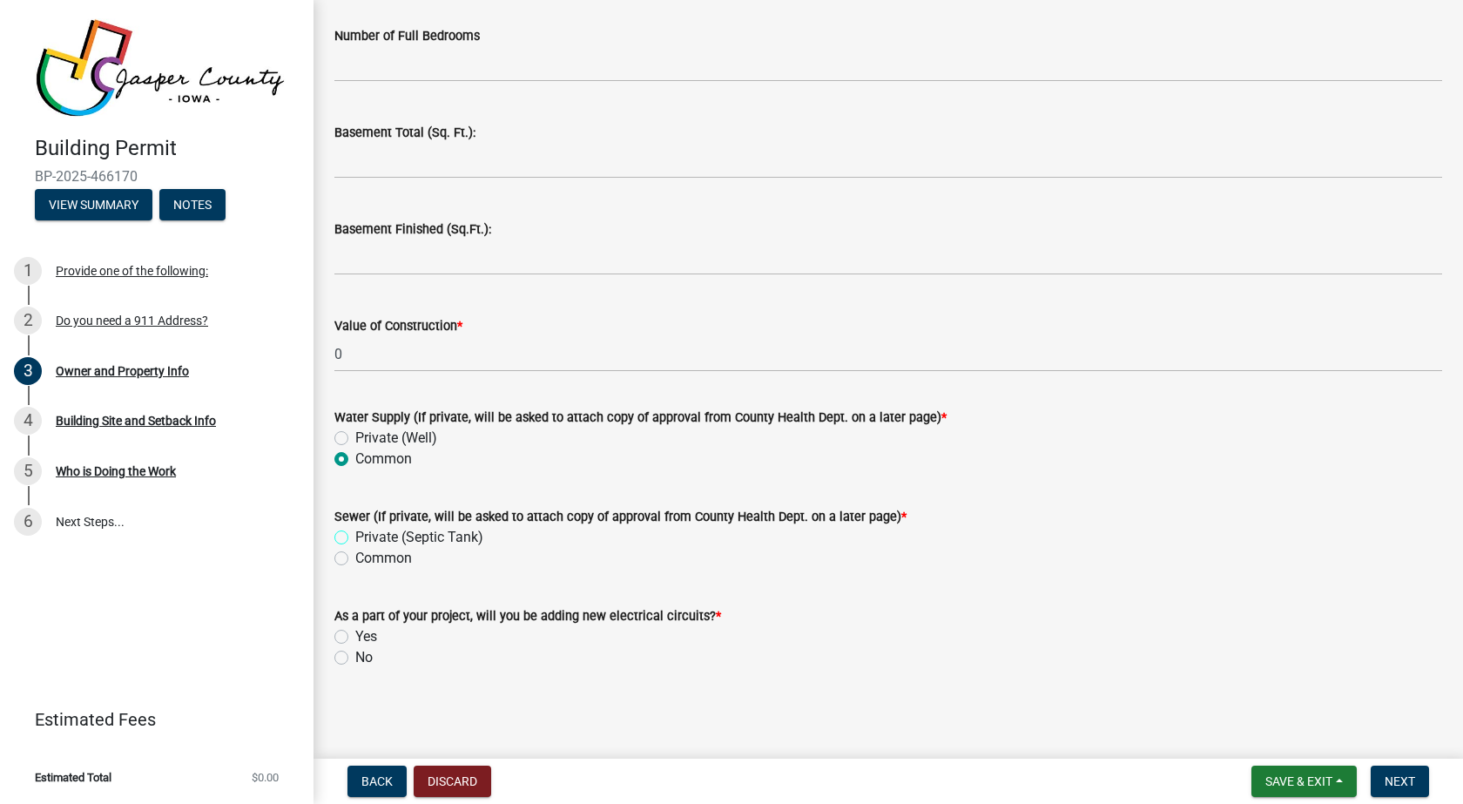
click at [355, 538] on input "Private (Septic Tank)" at bounding box center [360, 532] width 11 height 11
radio input "true"
click at [348, 658] on div "No" at bounding box center [887, 657] width 1107 height 21
click at [355, 659] on label "No" at bounding box center [363, 657] width 17 height 21
click at [355, 658] on input "No" at bounding box center [360, 652] width 11 height 11
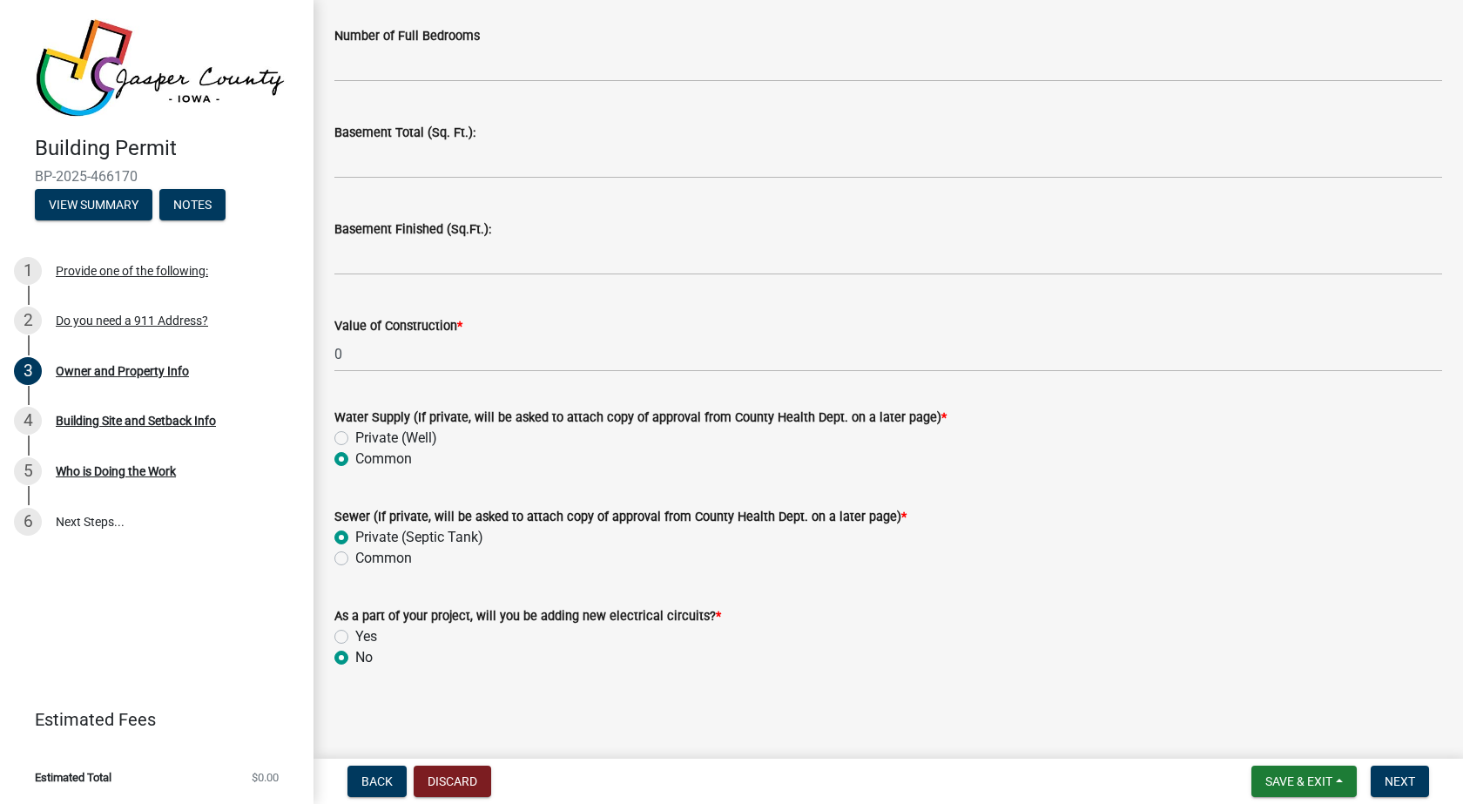
radio input "true"
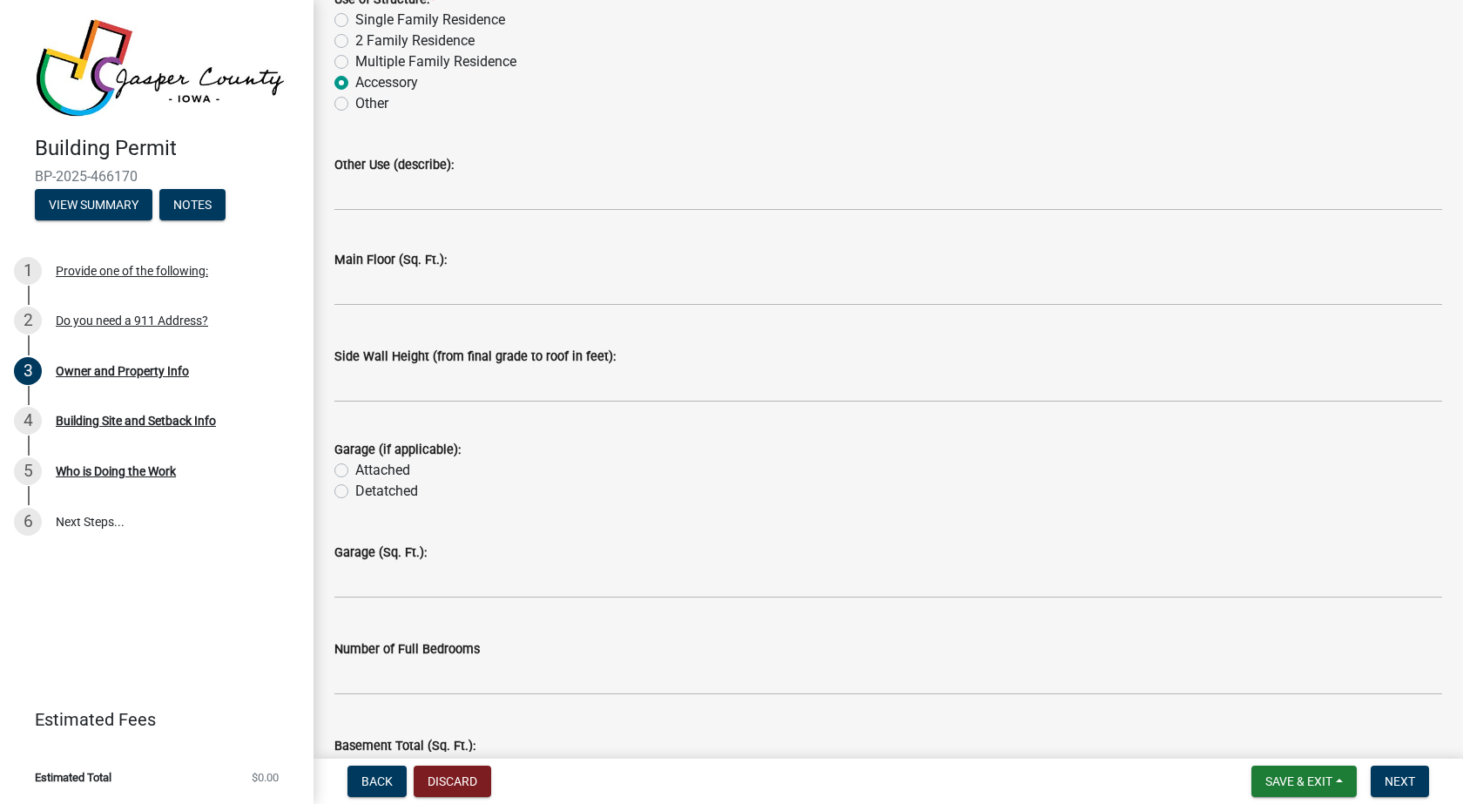
scroll to position [2921, 0]
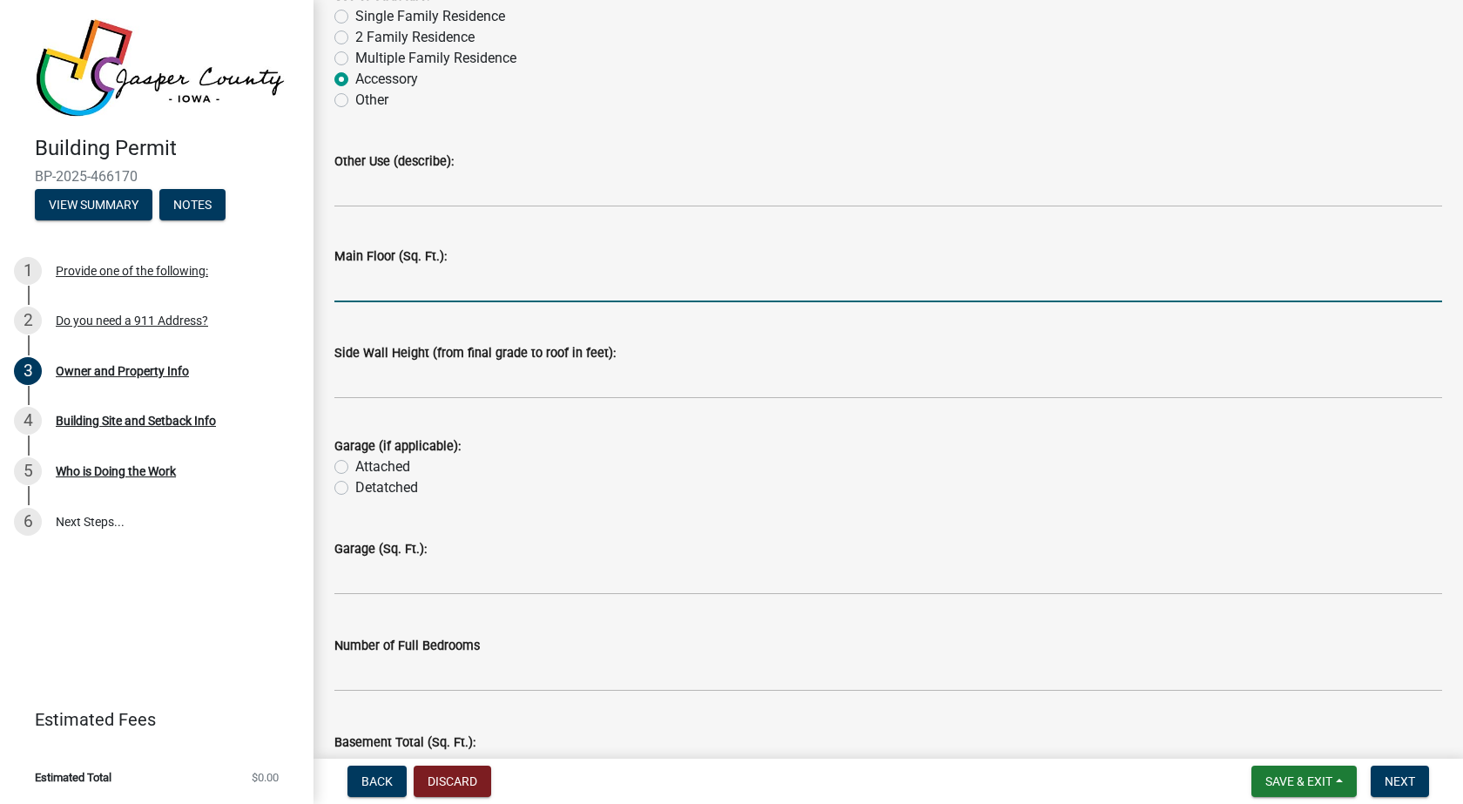
click at [428, 277] on input "text" at bounding box center [887, 284] width 1107 height 36
type input "3200"
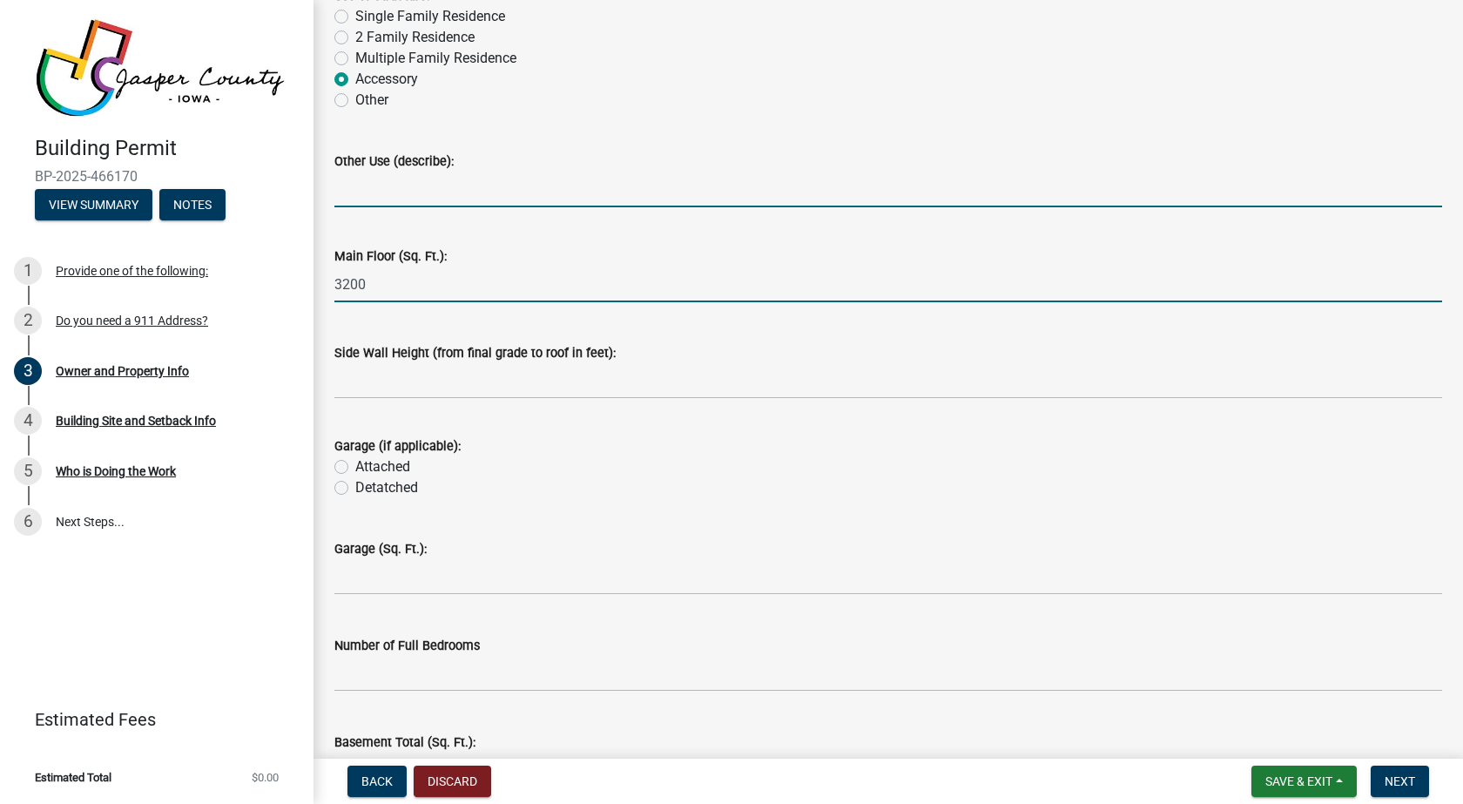
click at [427, 194] on input "Other Use (describe):" at bounding box center [887, 190] width 1107 height 36
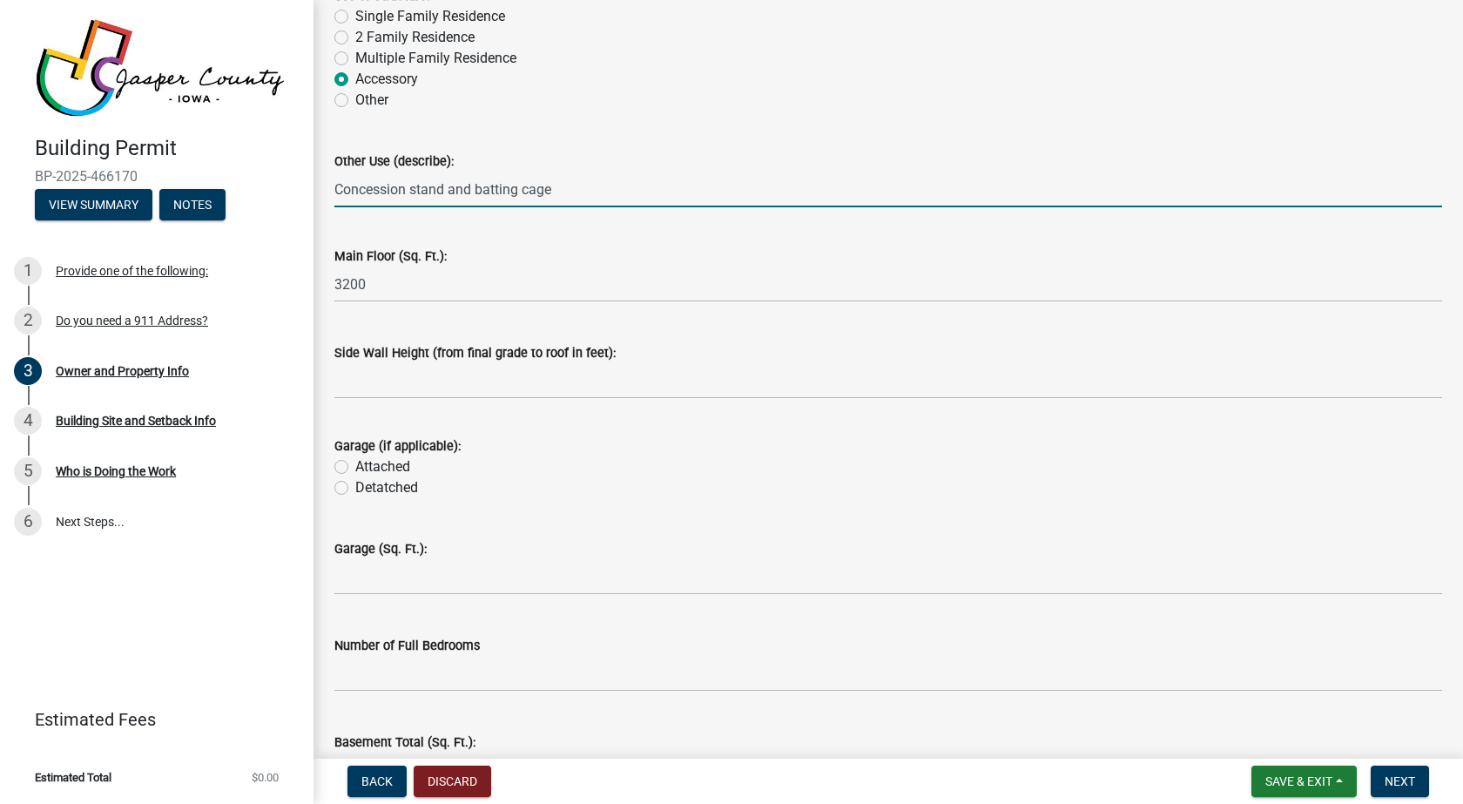
type input "Concession stand and batting cage"
click at [377, 387] on input "text" at bounding box center [887, 381] width 1107 height 36
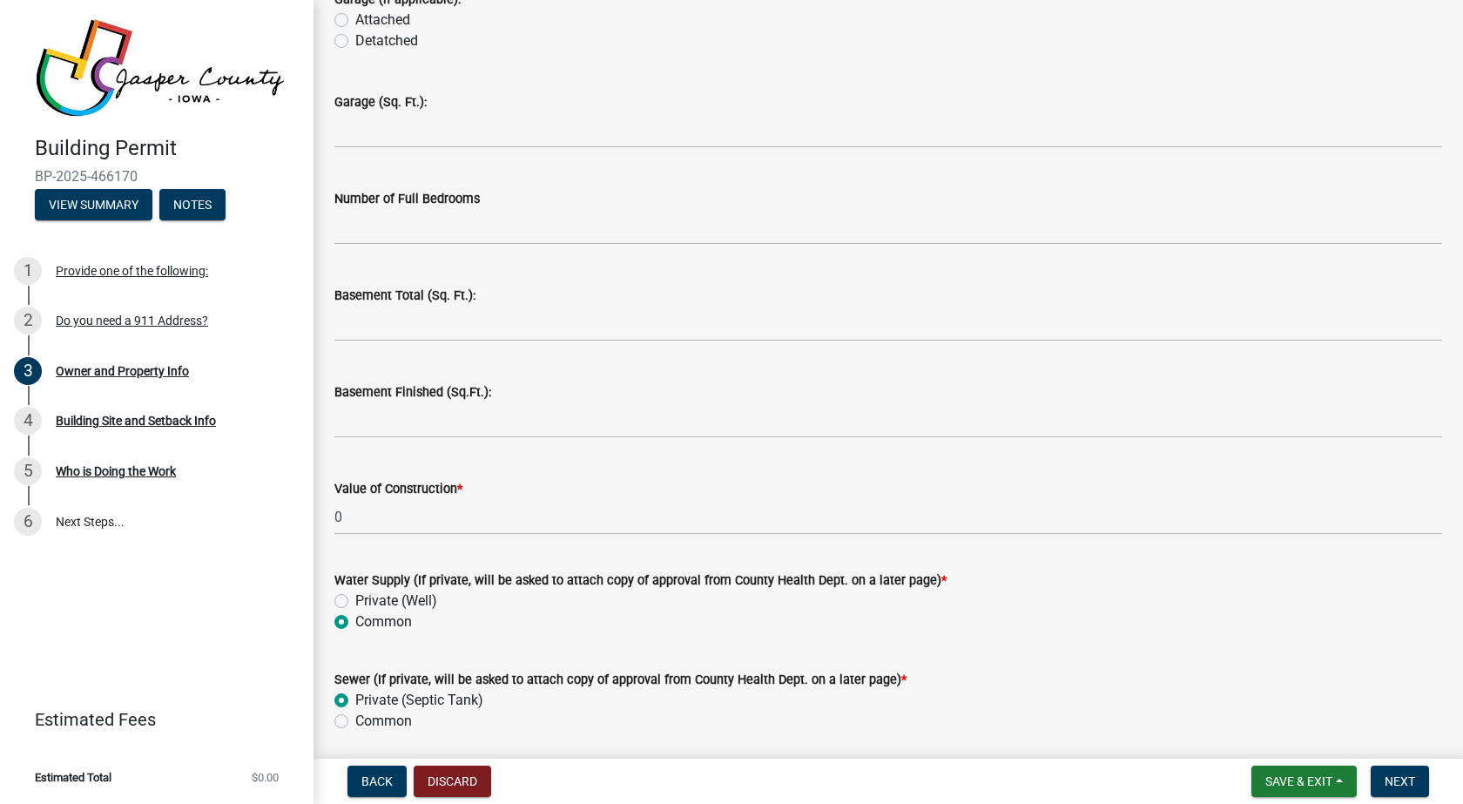
scroll to position [3531, 0]
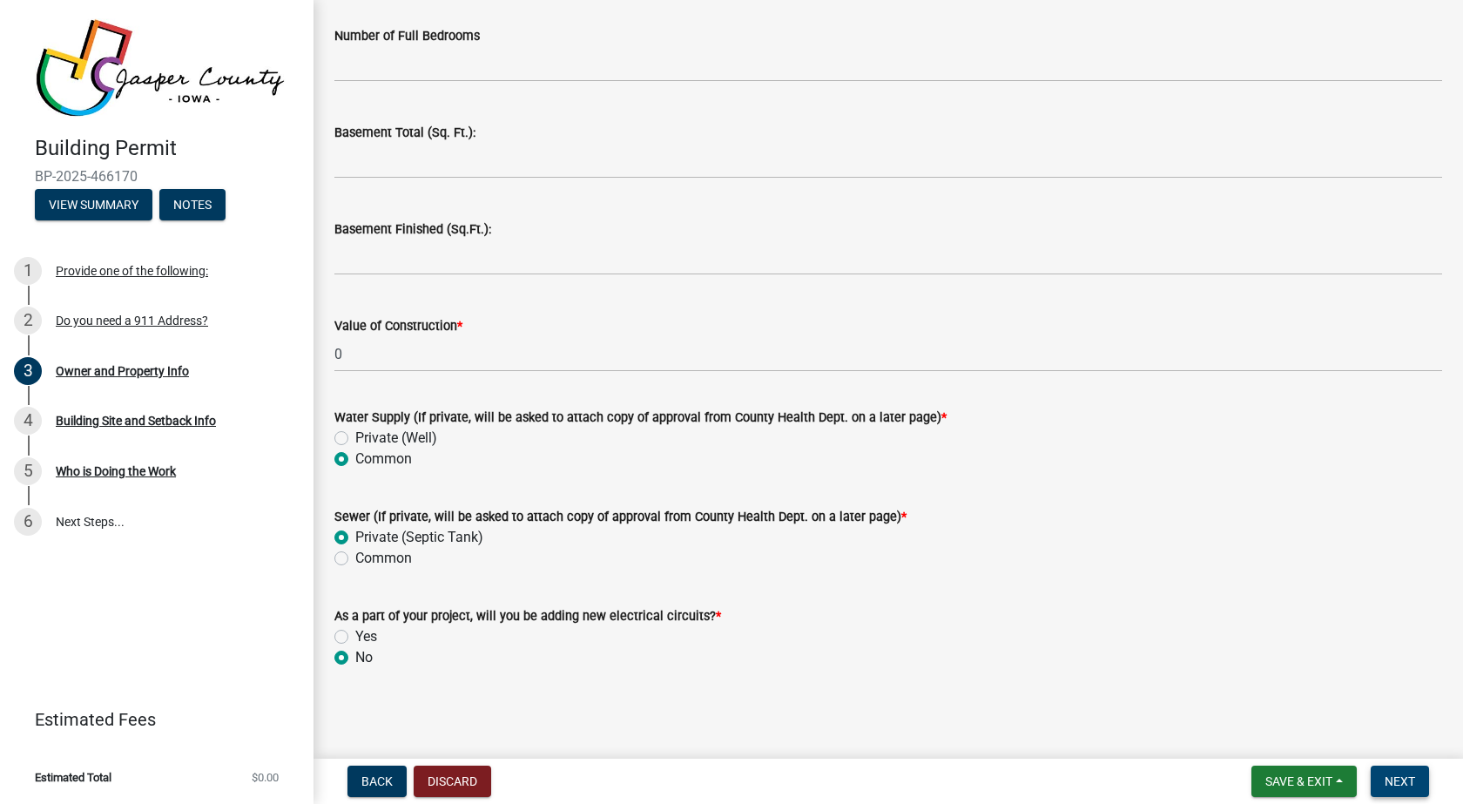
type input "16"
click at [1385, 771] on button "Next" at bounding box center [1399, 780] width 58 height 31
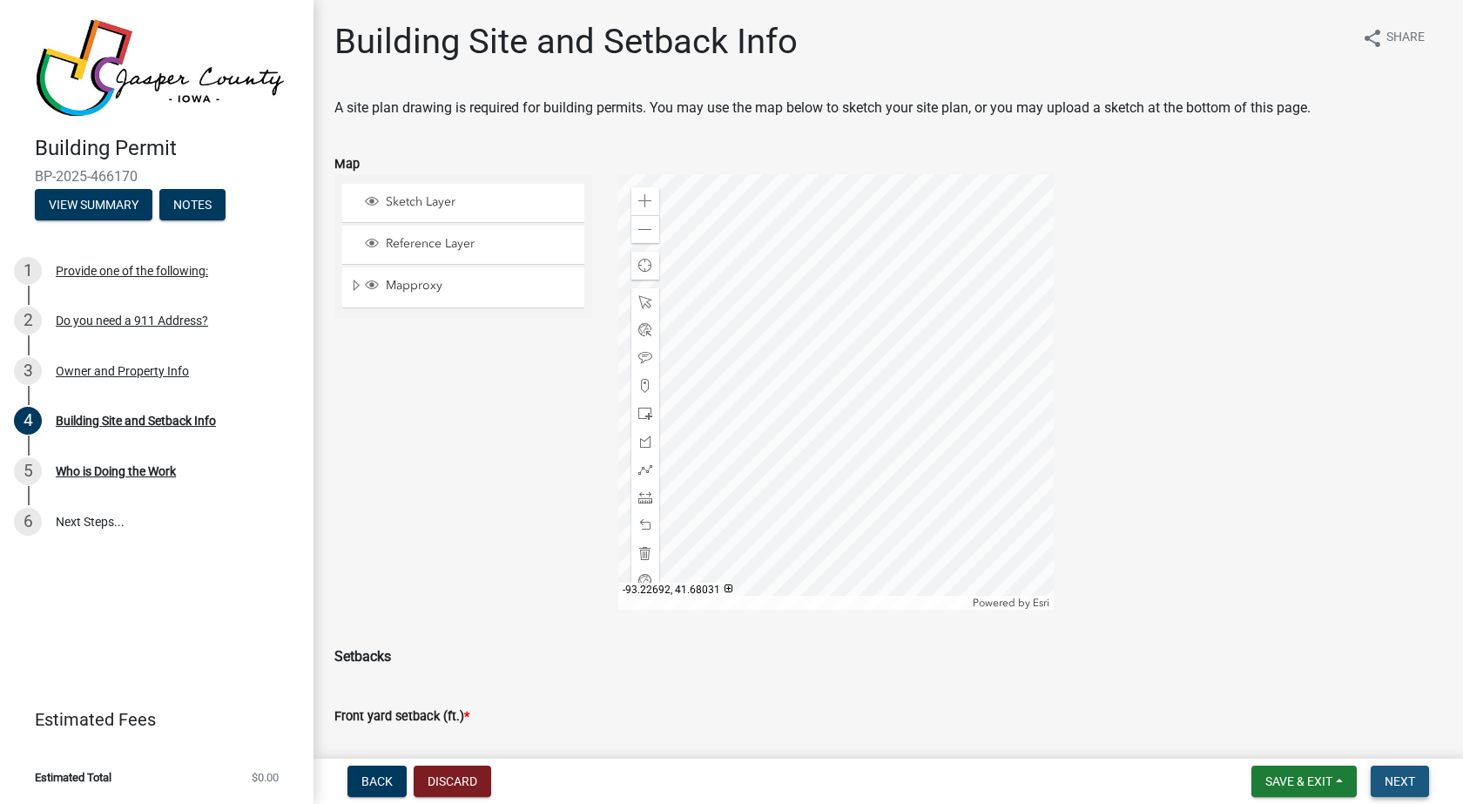
click at [1415, 776] on span "Next" at bounding box center [1399, 781] width 30 height 14
click at [861, 296] on div at bounding box center [835, 391] width 435 height 435
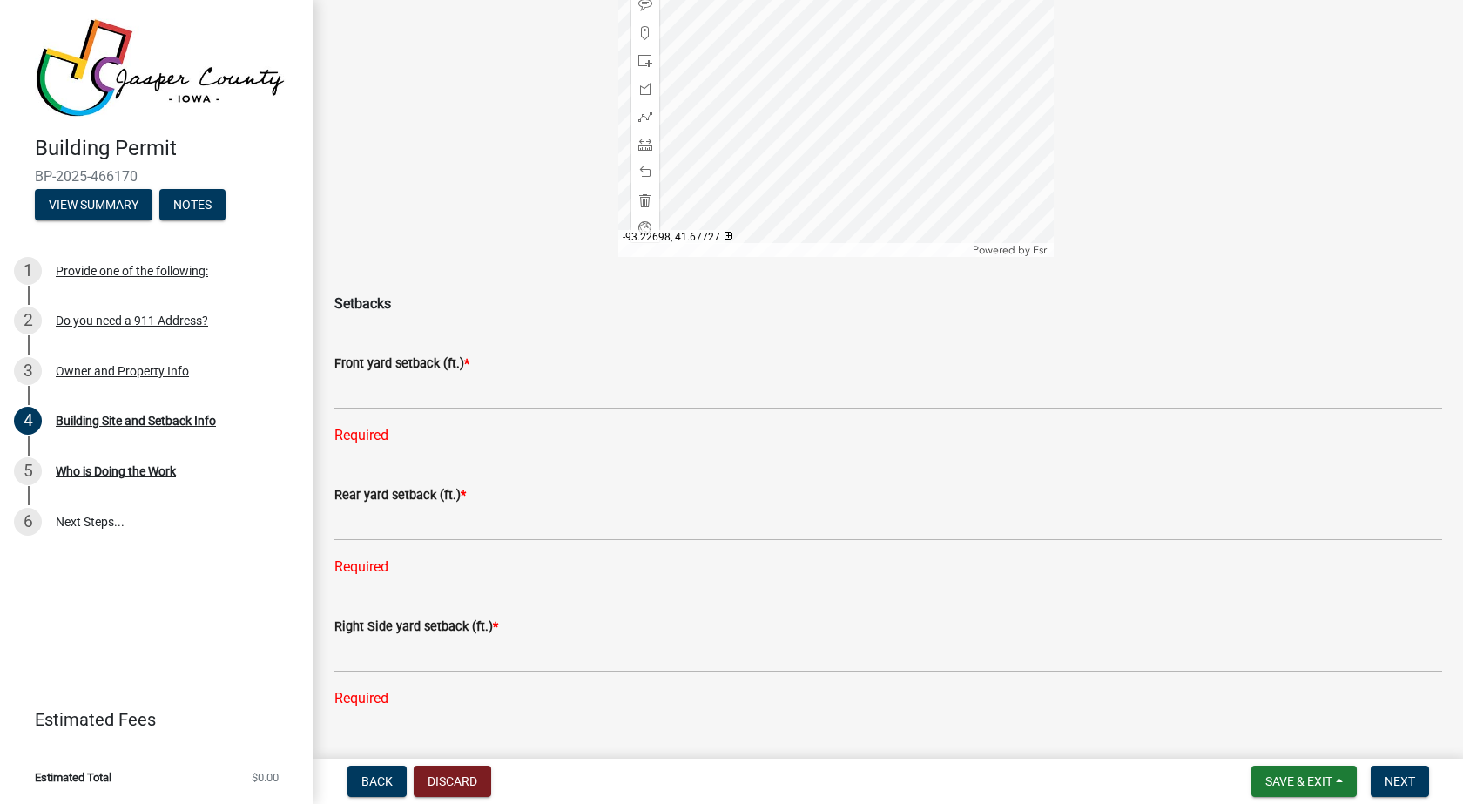
scroll to position [348, 0]
click at [813, 226] on div at bounding box center [835, 43] width 435 height 435
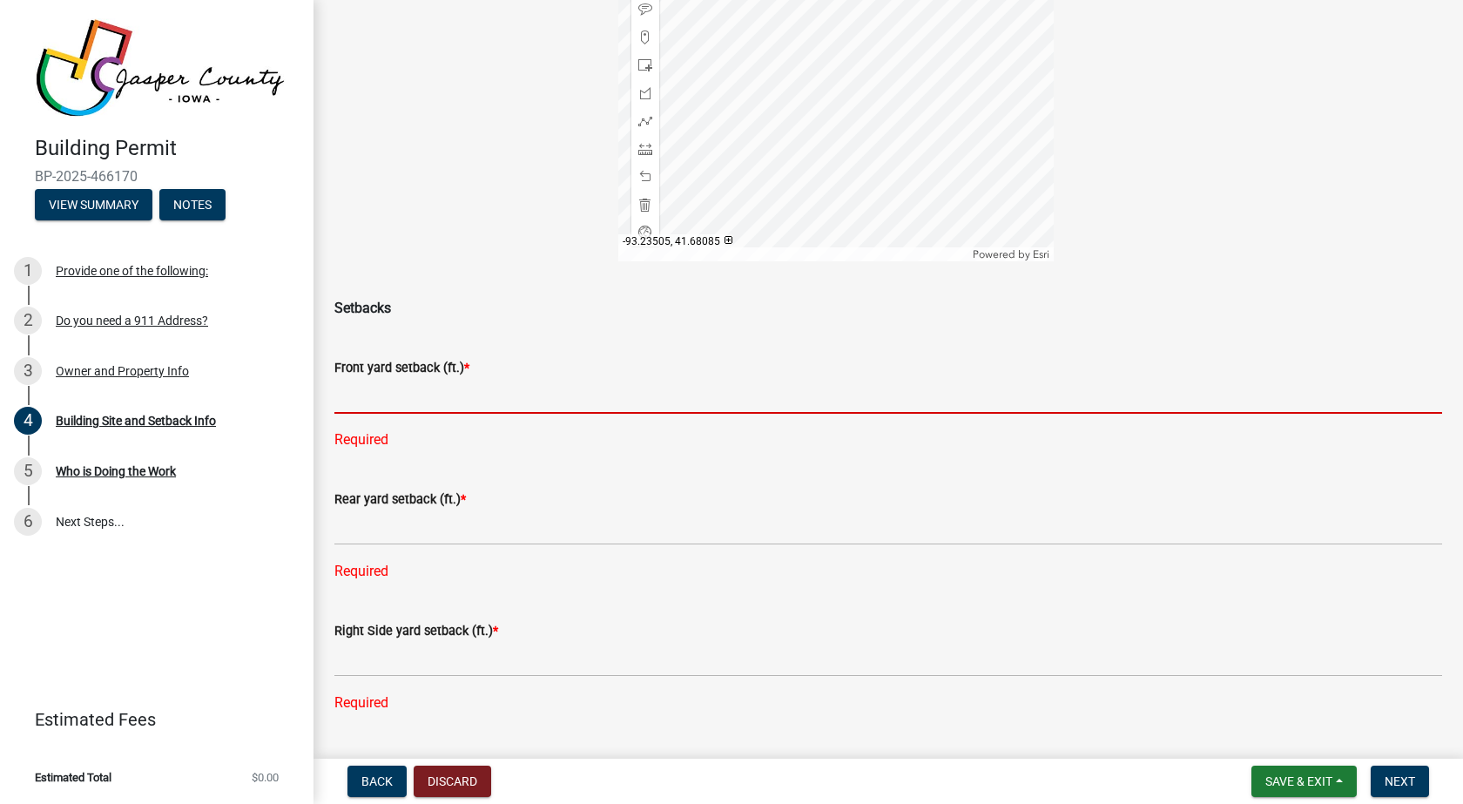
click at [421, 393] on input "text" at bounding box center [887, 396] width 1107 height 36
type input "670"
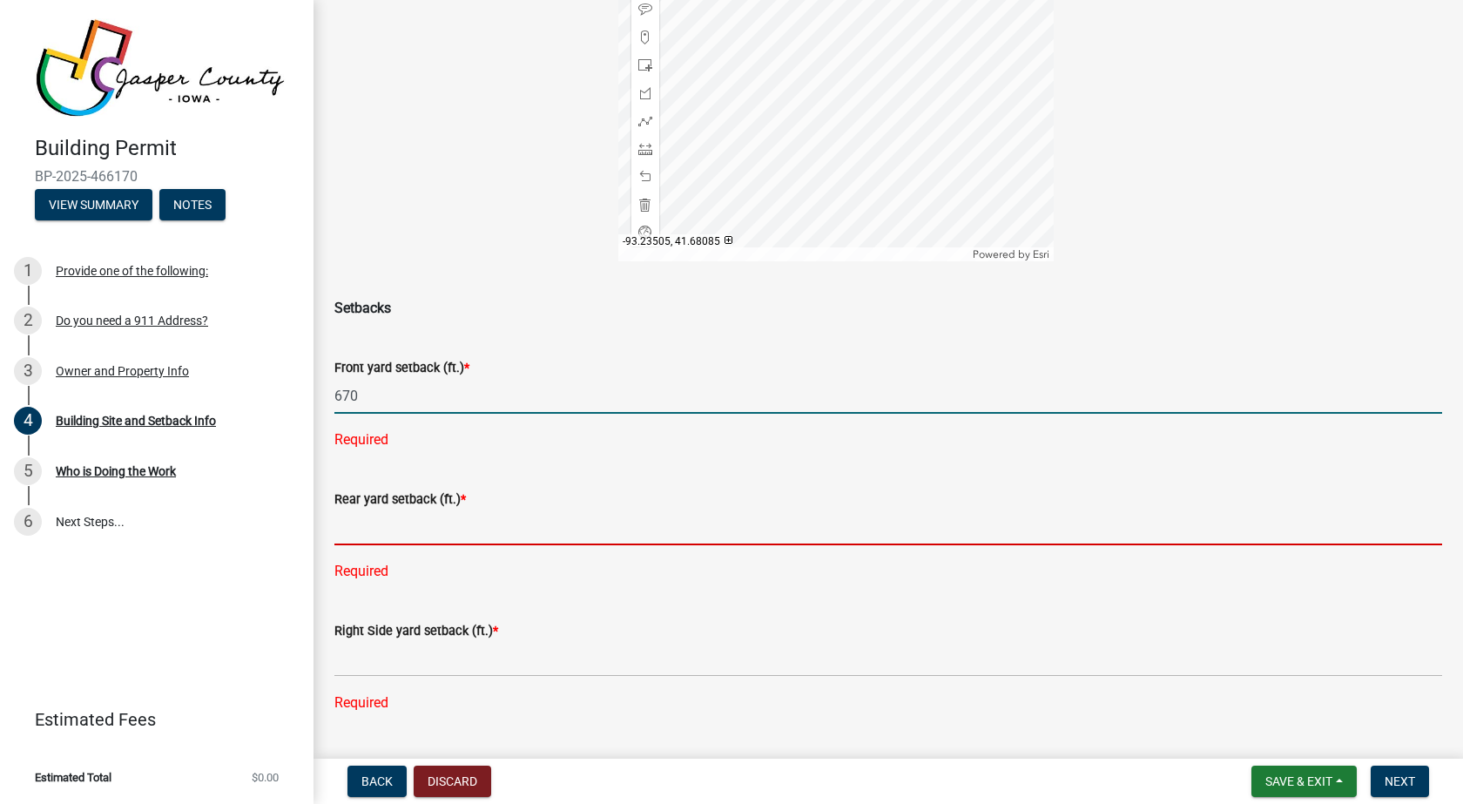
click at [418, 525] on div "Rear yard setback (ft.) * Required" at bounding box center [887, 523] width 1107 height 118
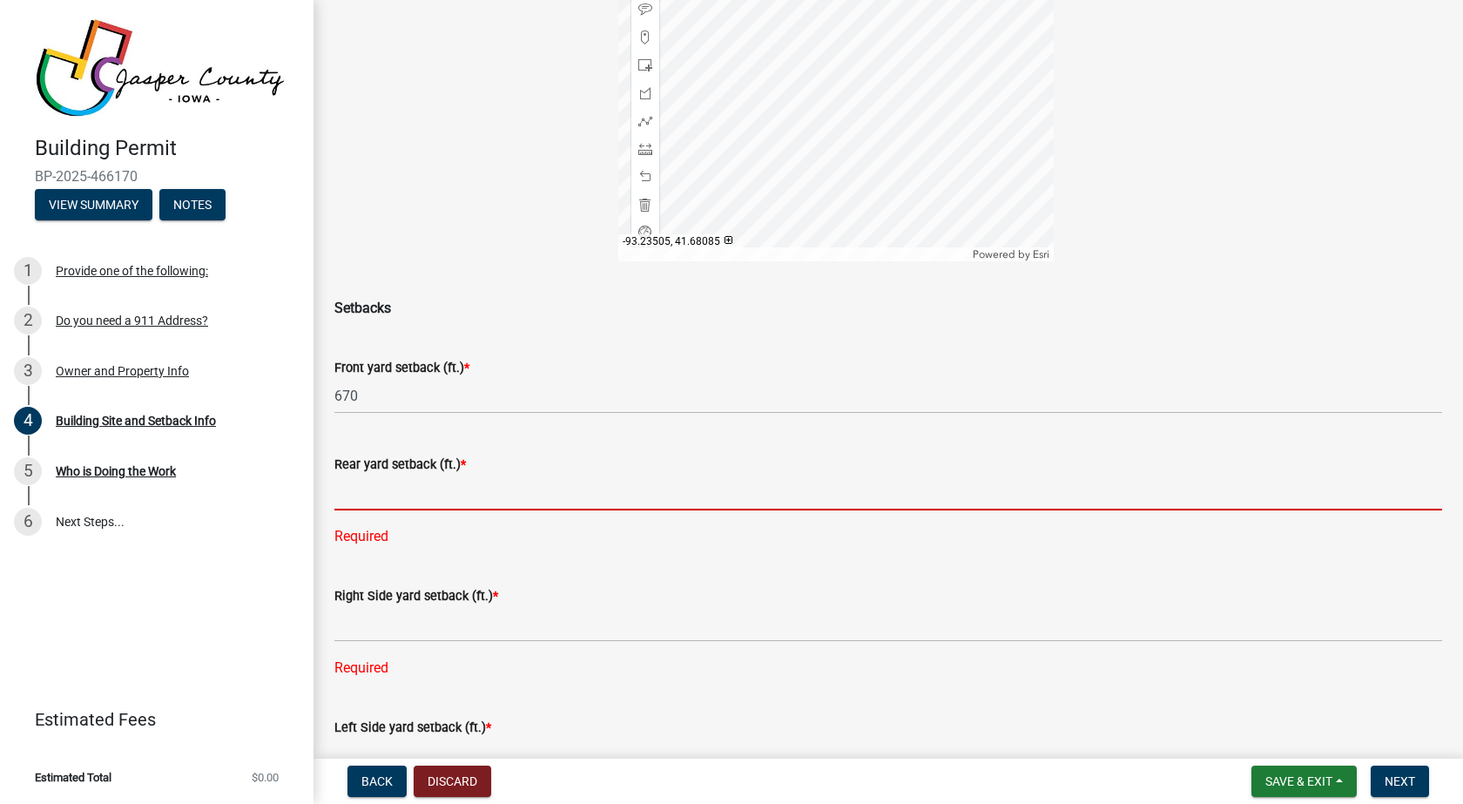
click at [353, 489] on input "text" at bounding box center [887, 493] width 1107 height 36
type input "55"
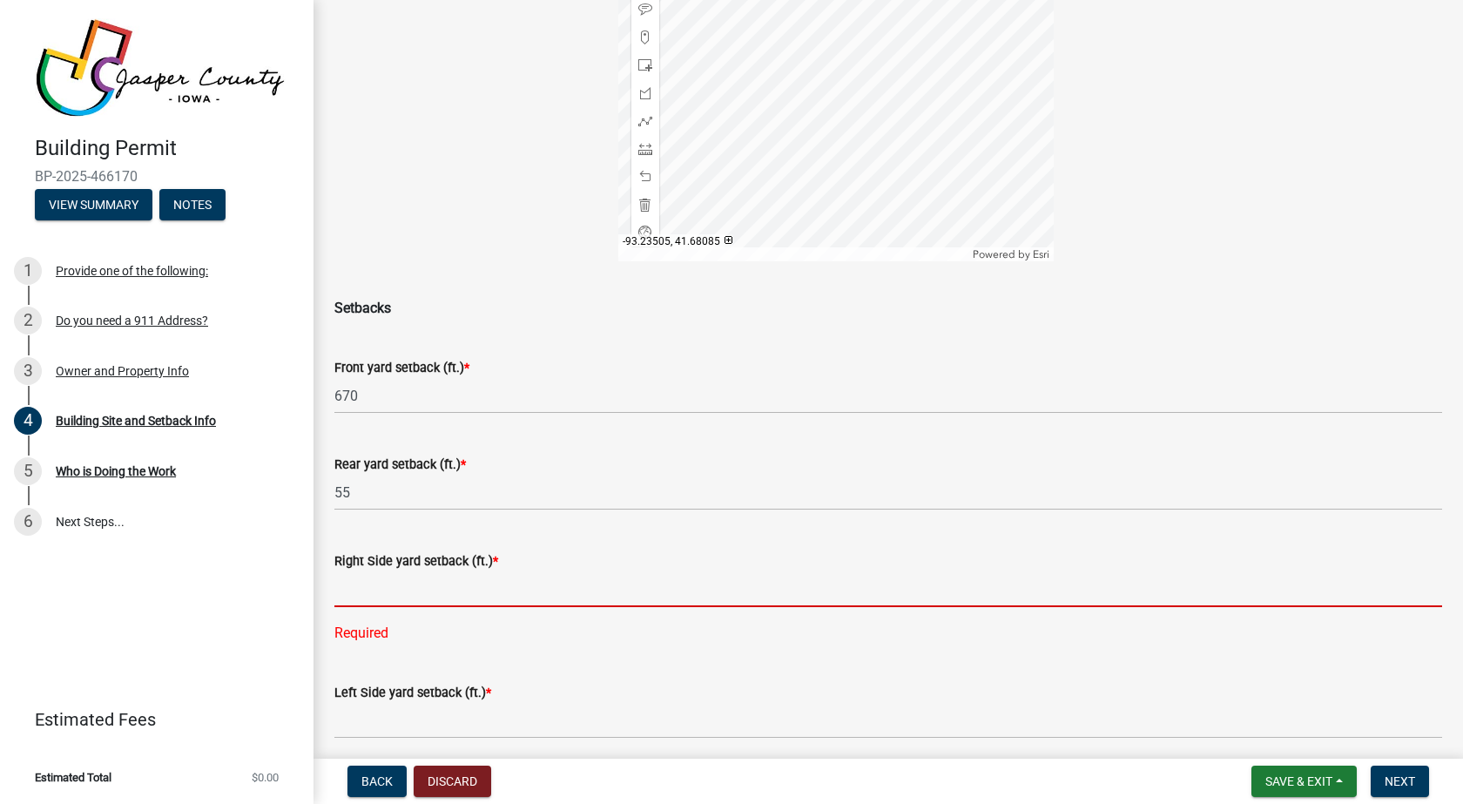
click at [456, 594] on input "text" at bounding box center [887, 589] width 1107 height 36
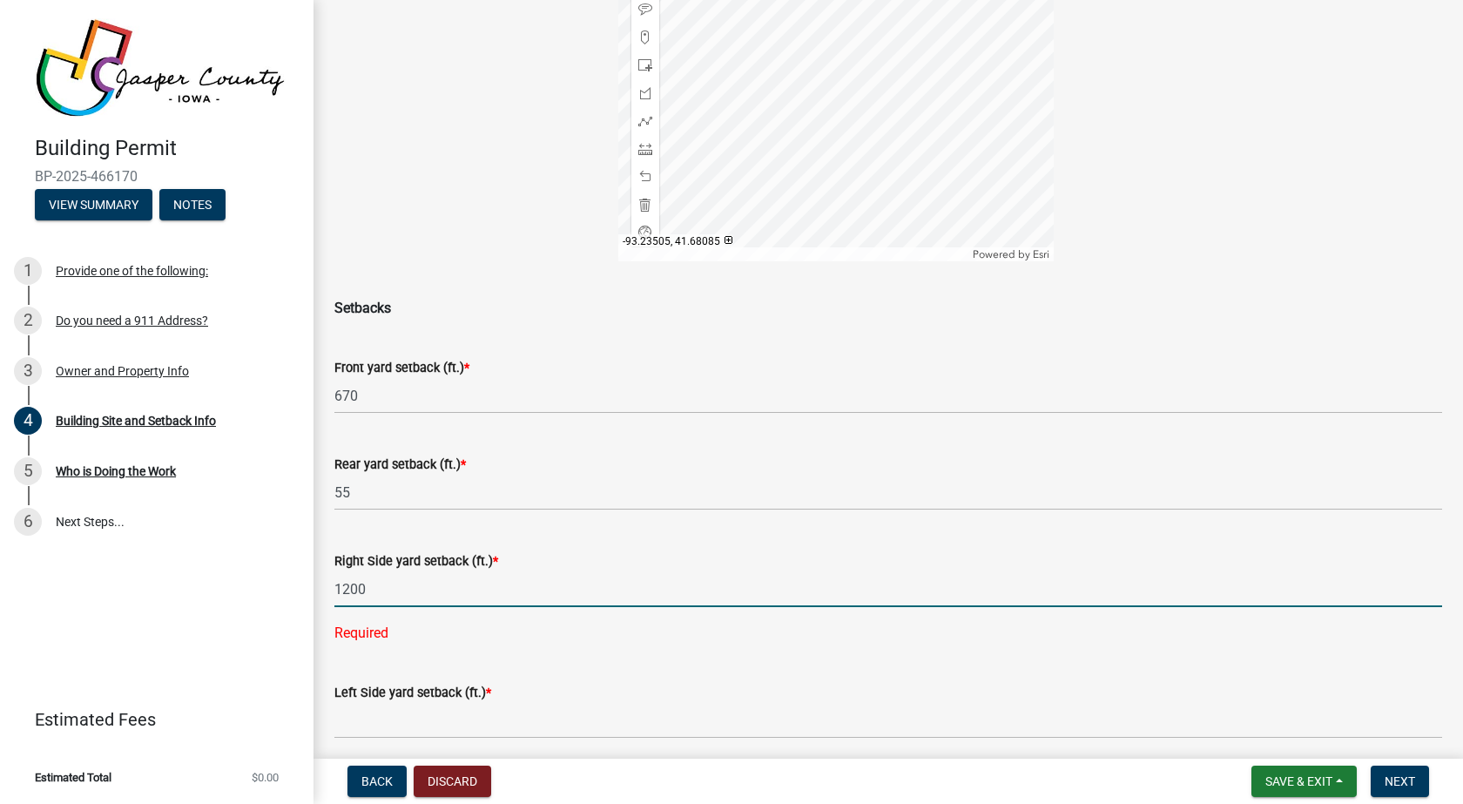
type input "1200"
click at [367, 733] on div "Left Side yard setback (ft.) * Required" at bounding box center [887, 716] width 1107 height 118
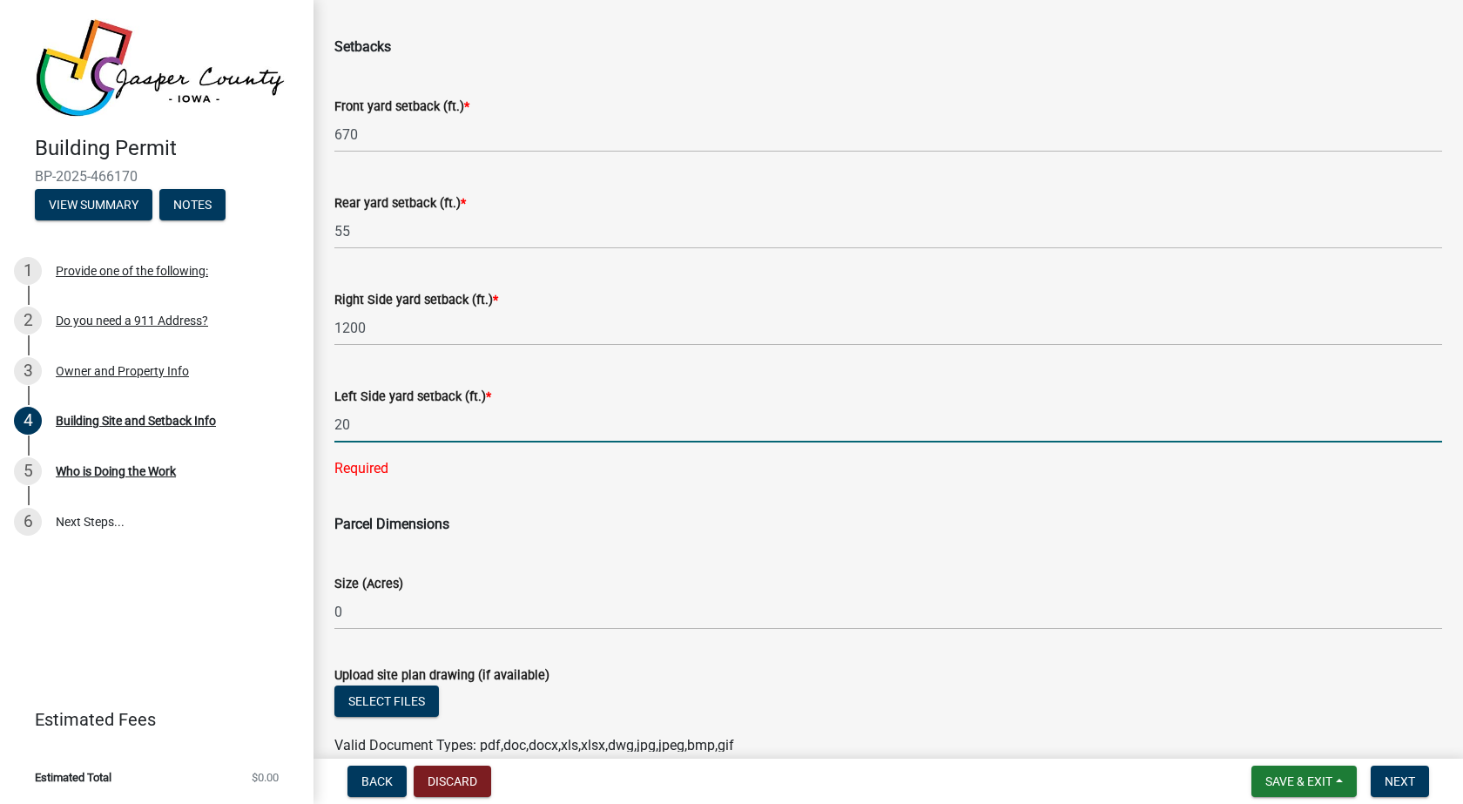
scroll to position [697, 0]
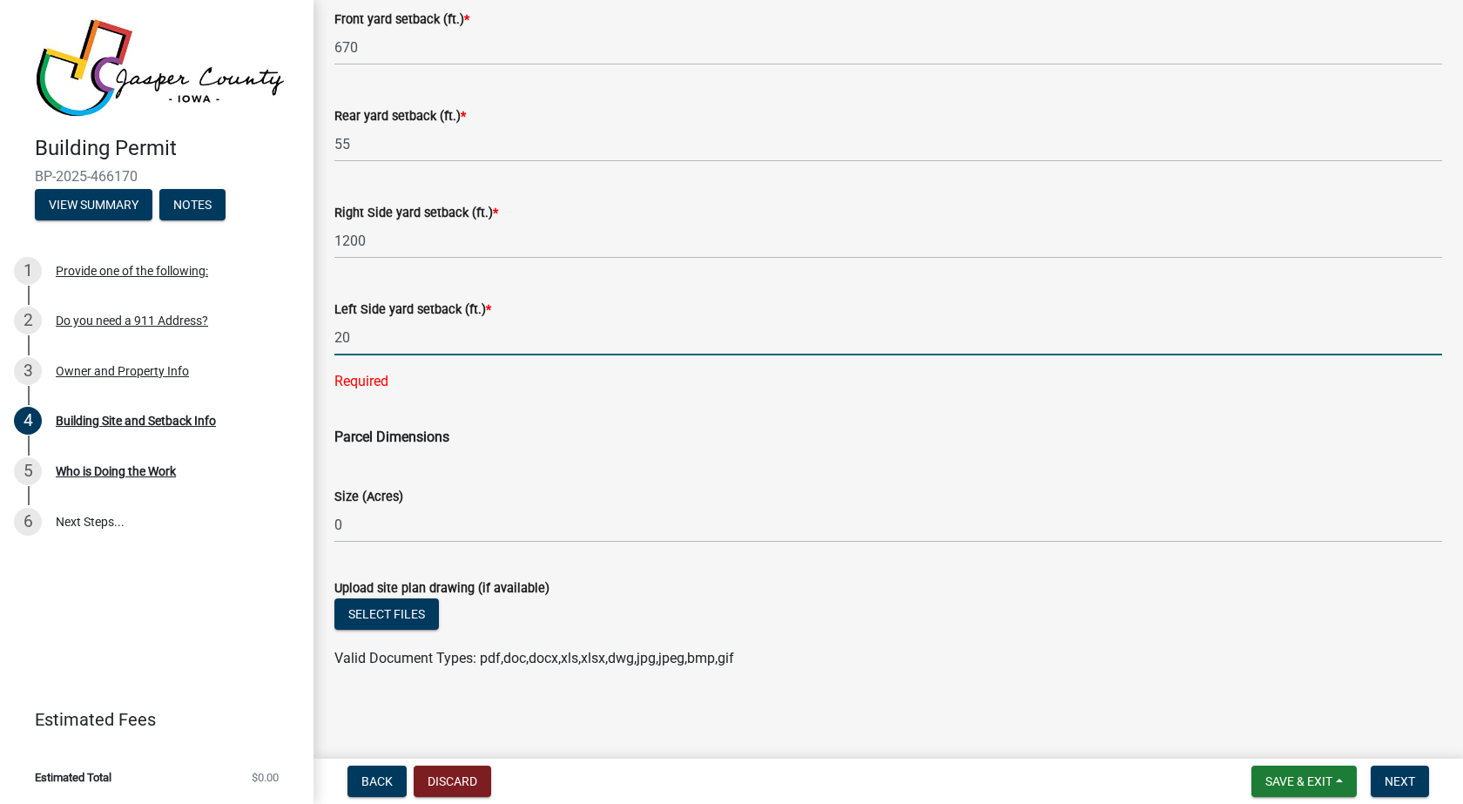
type input "20"
click at [508, 506] on form "Size (Acres) 0" at bounding box center [887, 514] width 1107 height 57
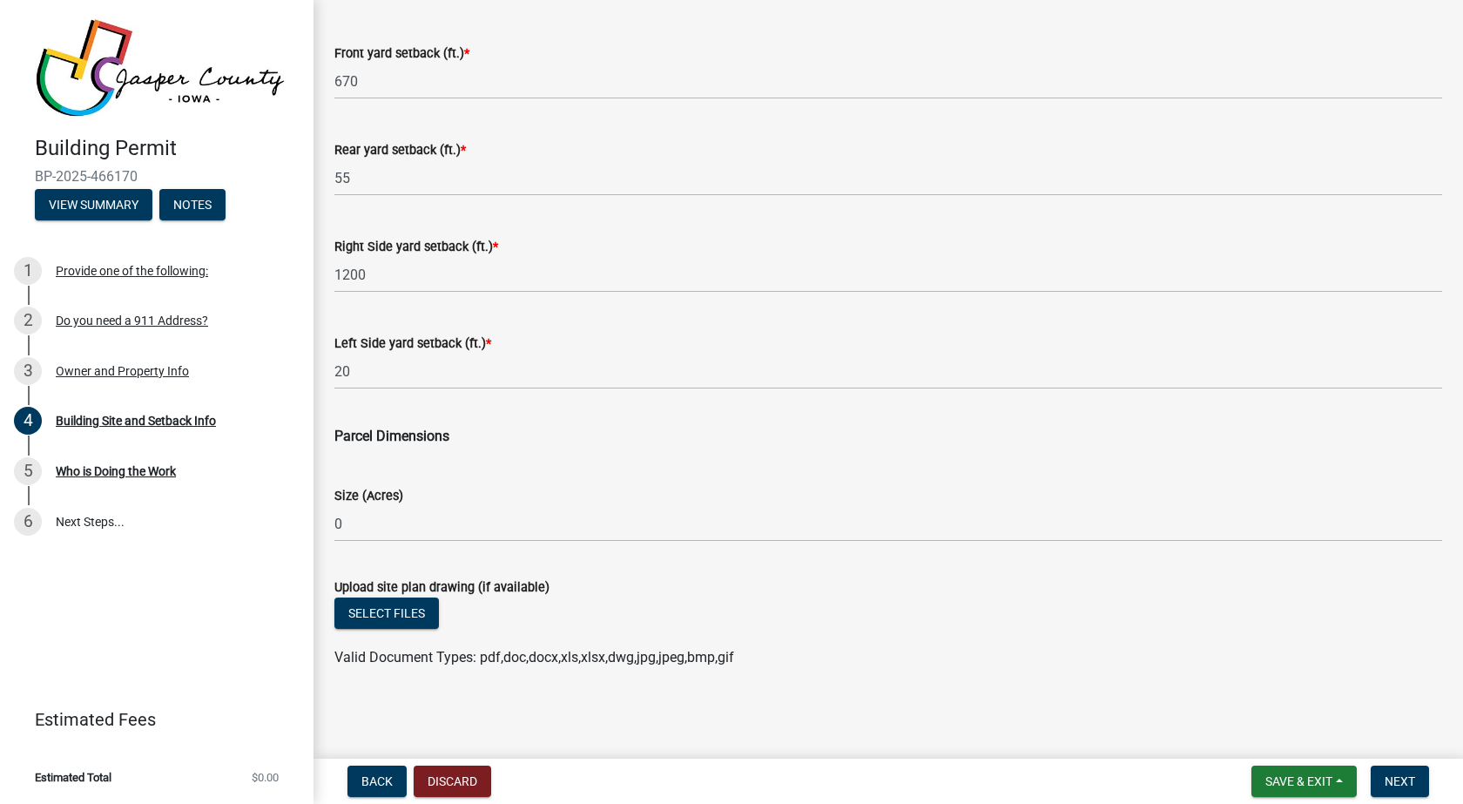
scroll to position [663, 0]
click at [1395, 787] on span "Next" at bounding box center [1399, 781] width 30 height 14
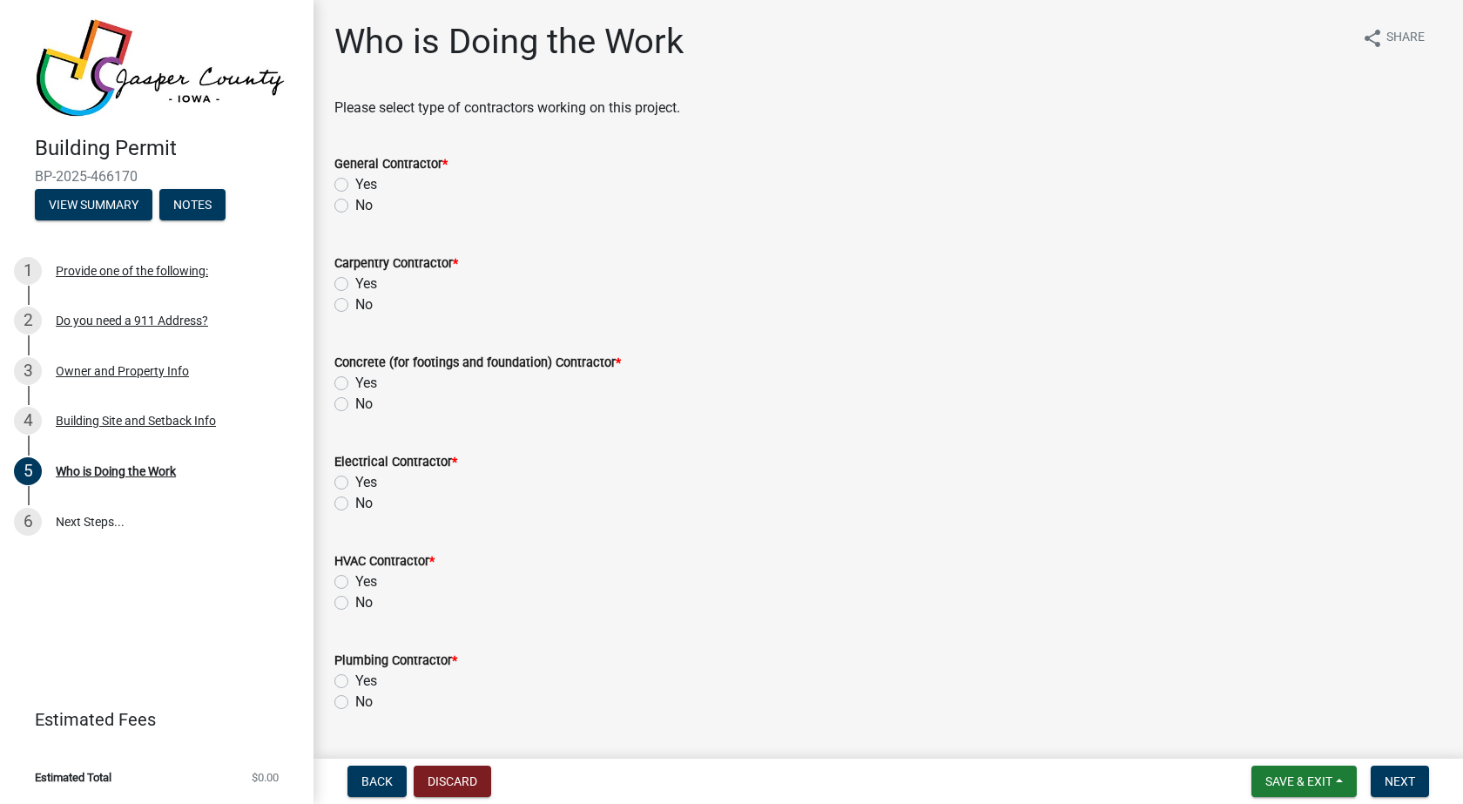
click at [355, 205] on label "No" at bounding box center [363, 205] width 17 height 21
click at [355, 205] on input "No" at bounding box center [360, 200] width 11 height 11
radio input "true"
click at [355, 308] on label "No" at bounding box center [363, 304] width 17 height 21
click at [355, 306] on input "No" at bounding box center [360, 299] width 11 height 11
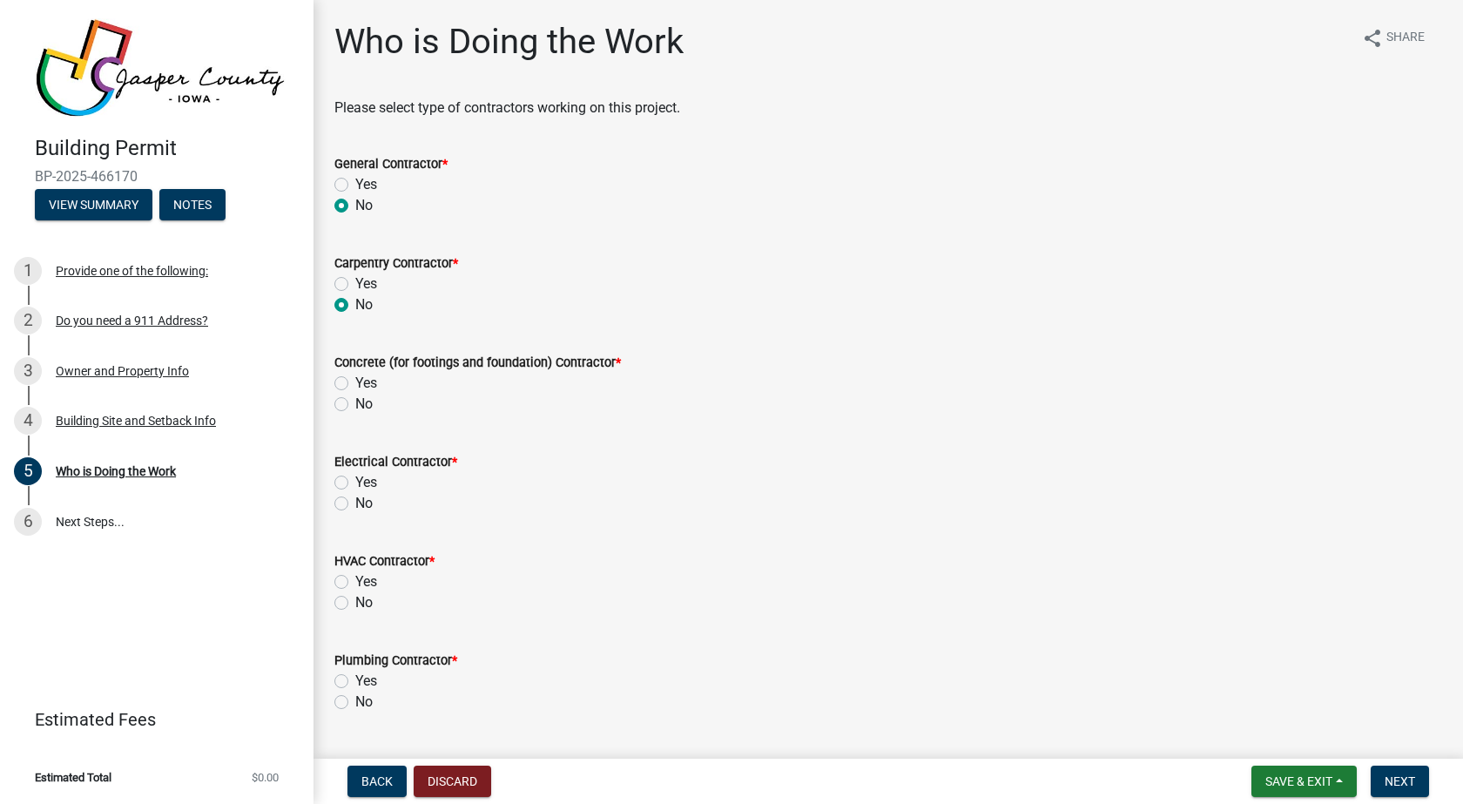
radio input "true"
click at [355, 402] on label "No" at bounding box center [363, 404] width 17 height 21
click at [355, 402] on input "No" at bounding box center [360, 399] width 11 height 11
radio input "true"
click at [351, 504] on div "No" at bounding box center [887, 503] width 1107 height 21
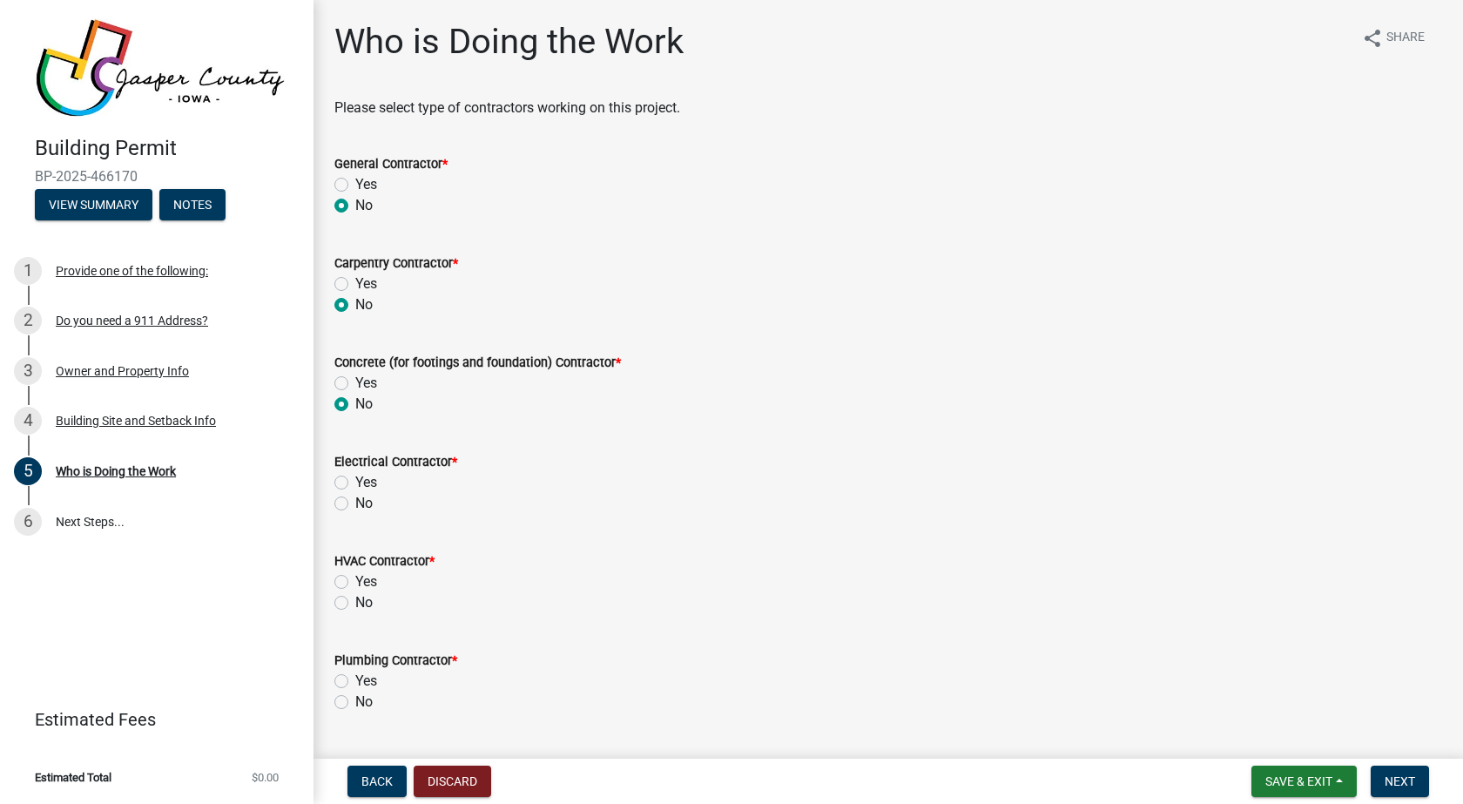
click at [355, 501] on label "No" at bounding box center [363, 503] width 17 height 21
click at [355, 501] on input "No" at bounding box center [360, 498] width 11 height 11
radio input "true"
click at [355, 606] on label "No" at bounding box center [363, 602] width 17 height 21
click at [355, 603] on input "No" at bounding box center [360, 597] width 11 height 11
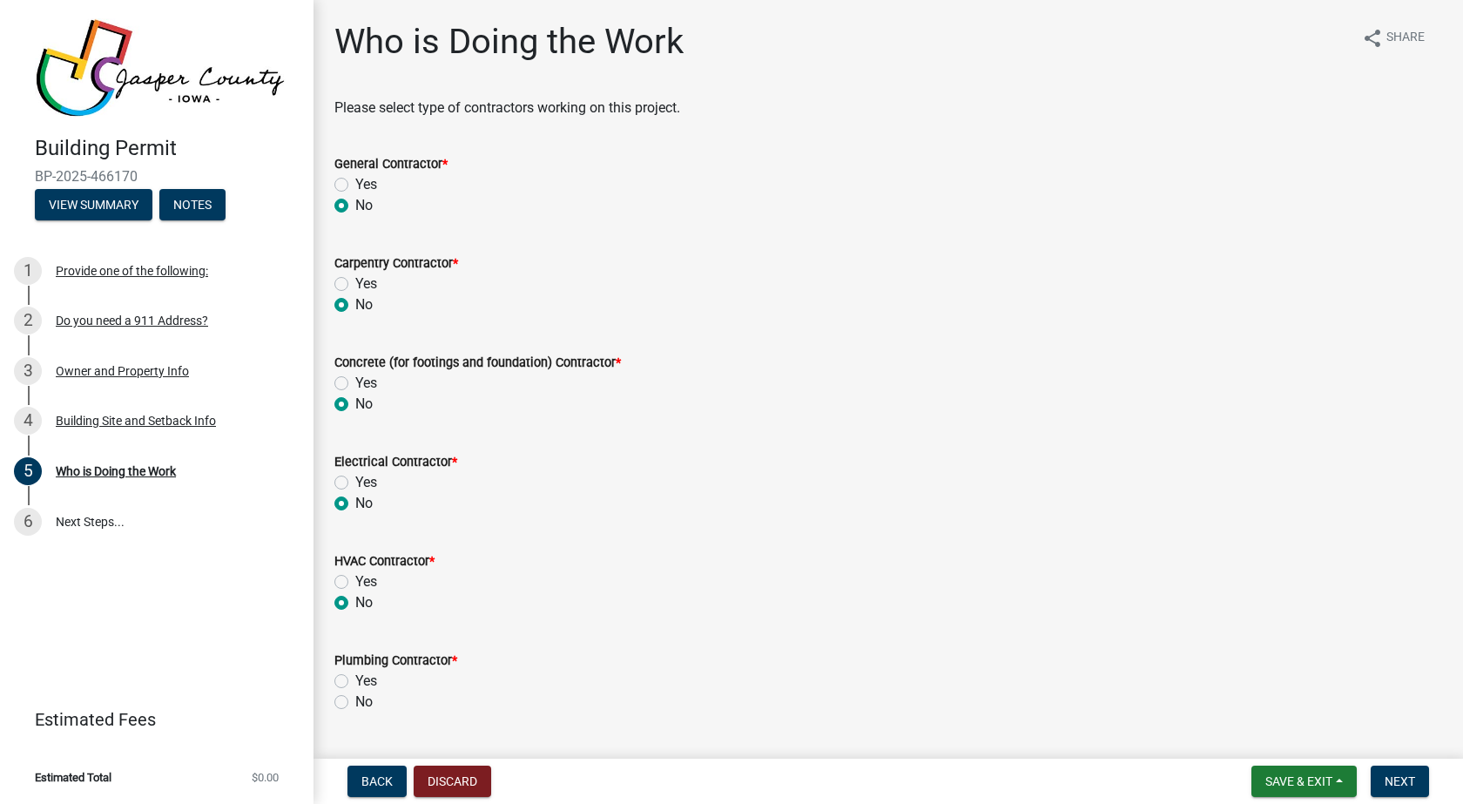
radio input "true"
click at [355, 677] on label "Yes" at bounding box center [366, 680] width 22 height 21
click at [355, 677] on input "Yes" at bounding box center [360, 675] width 11 height 11
radio input "true"
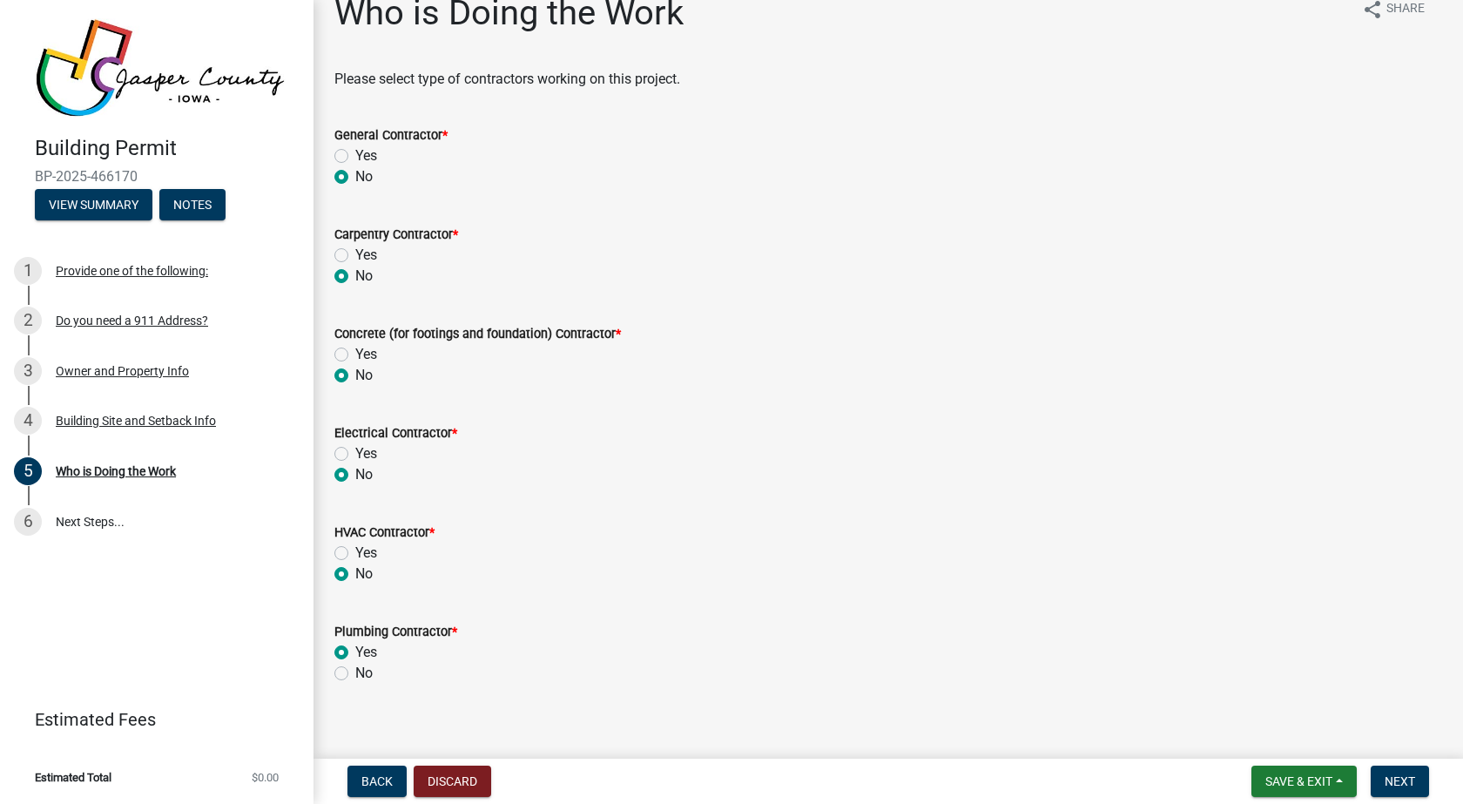
scroll to position [44, 0]
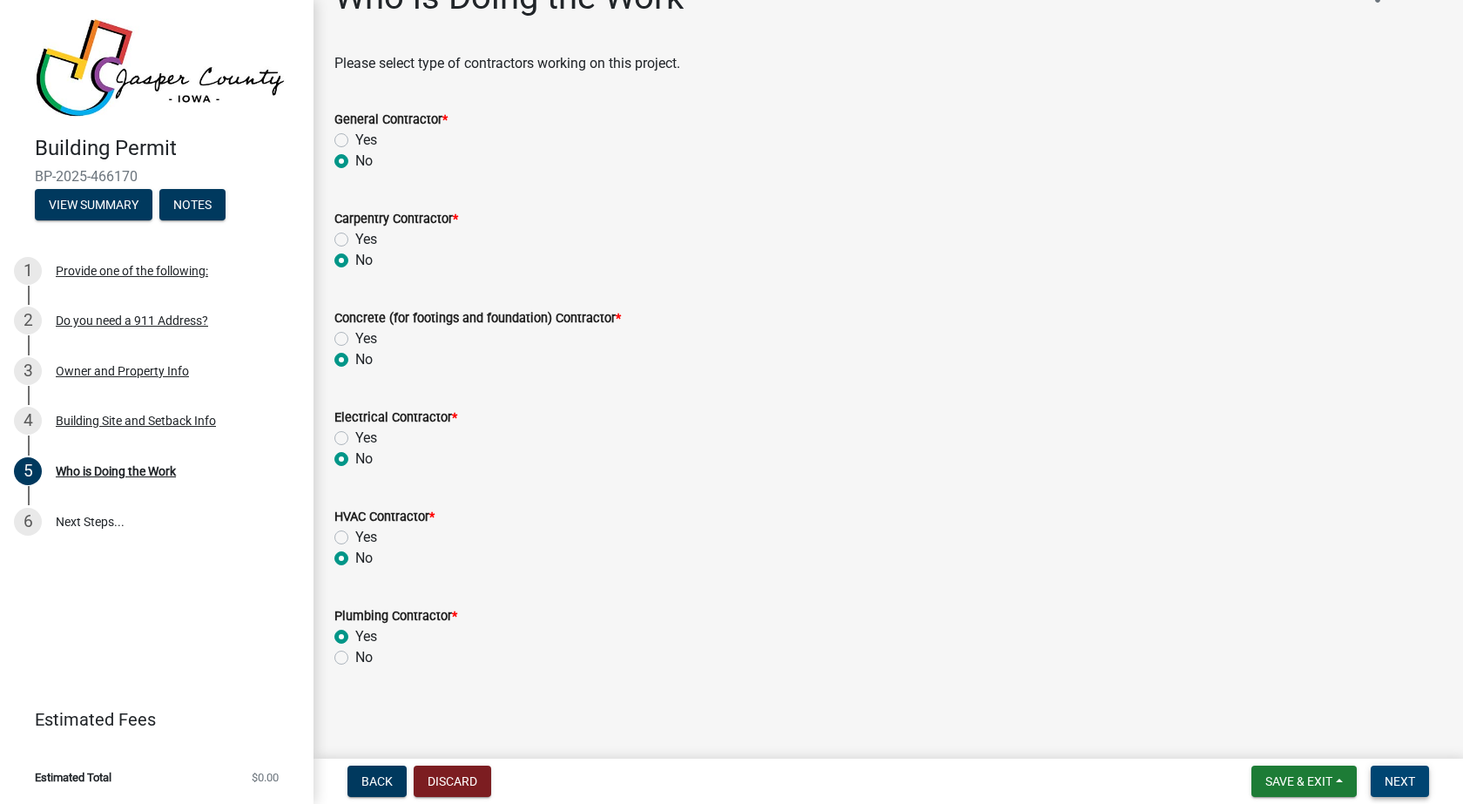
click at [1385, 774] on span "Next" at bounding box center [1399, 781] width 30 height 14
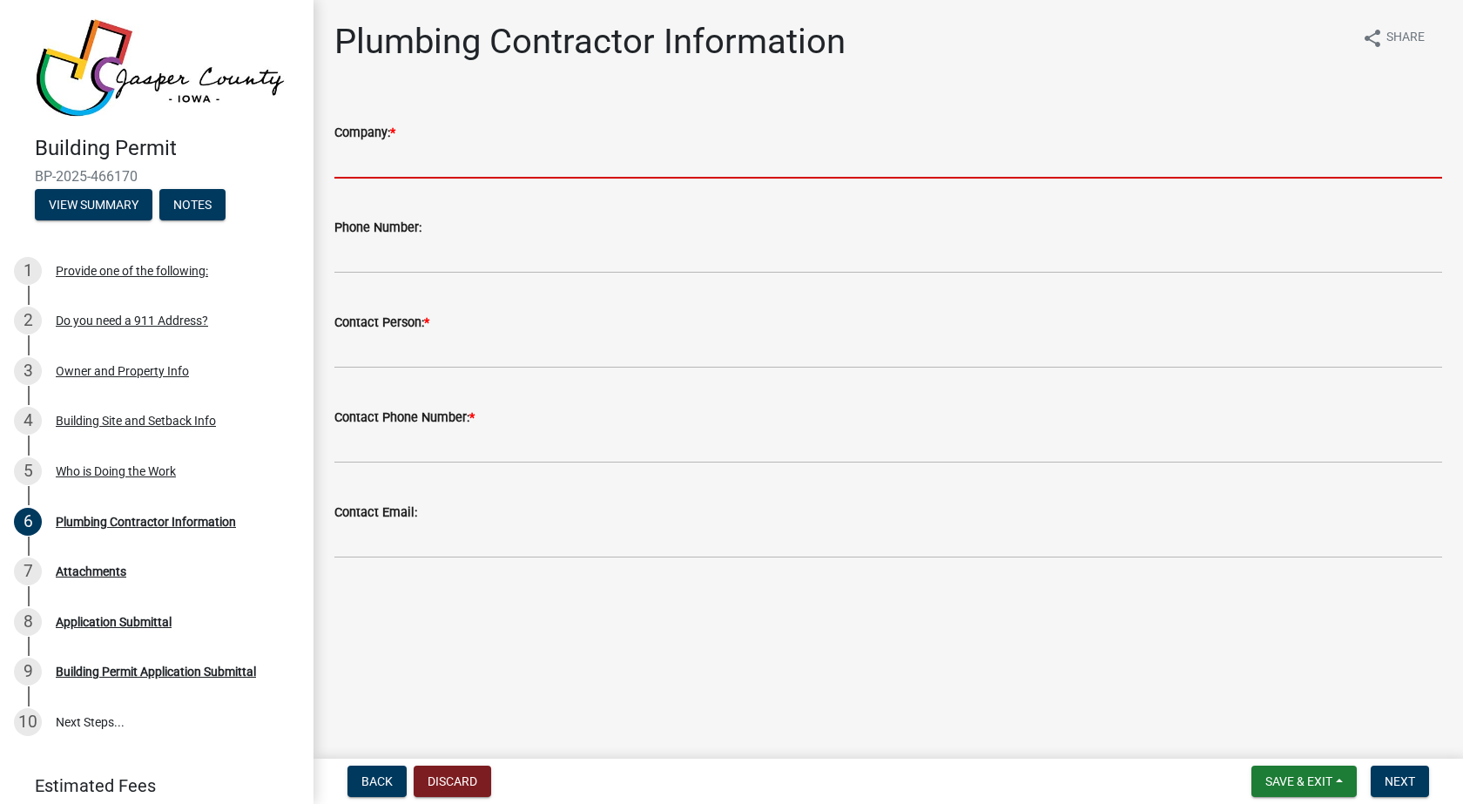
click at [368, 157] on input "Company: *" at bounding box center [887, 161] width 1107 height 36
type input "[PERSON_NAME] Mechanical, Inc"
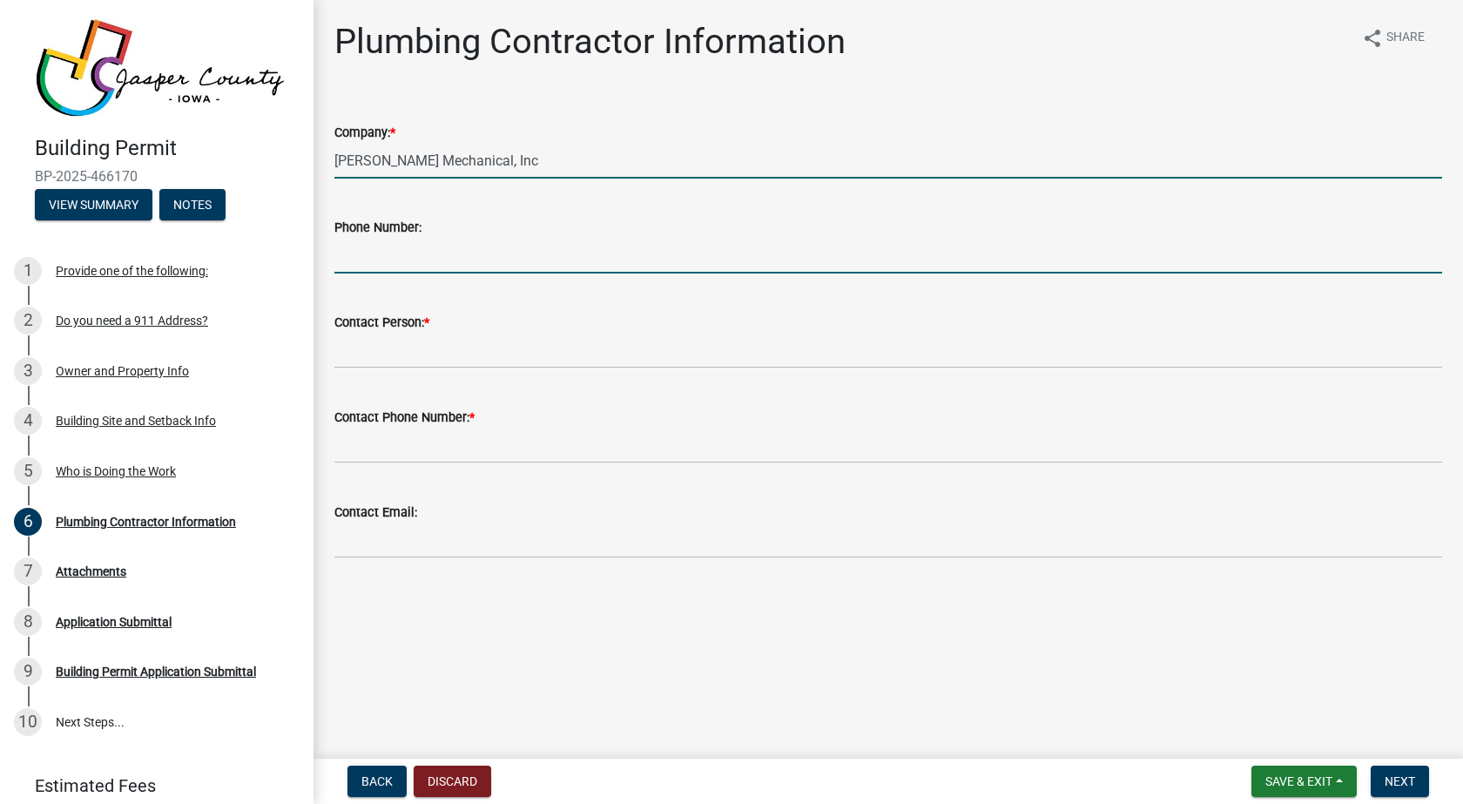
type input "5156743636"
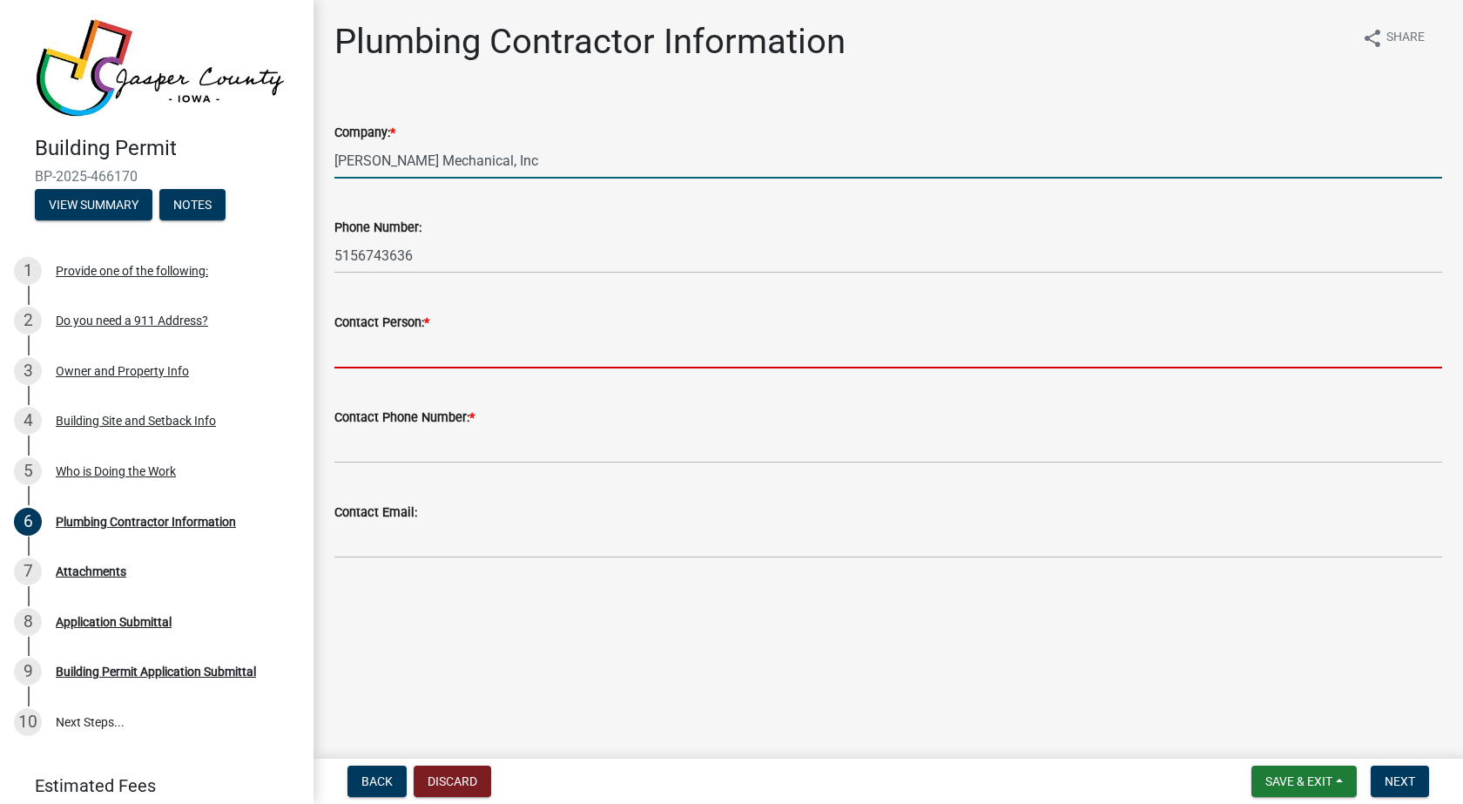
type input "[PERSON_NAME]"
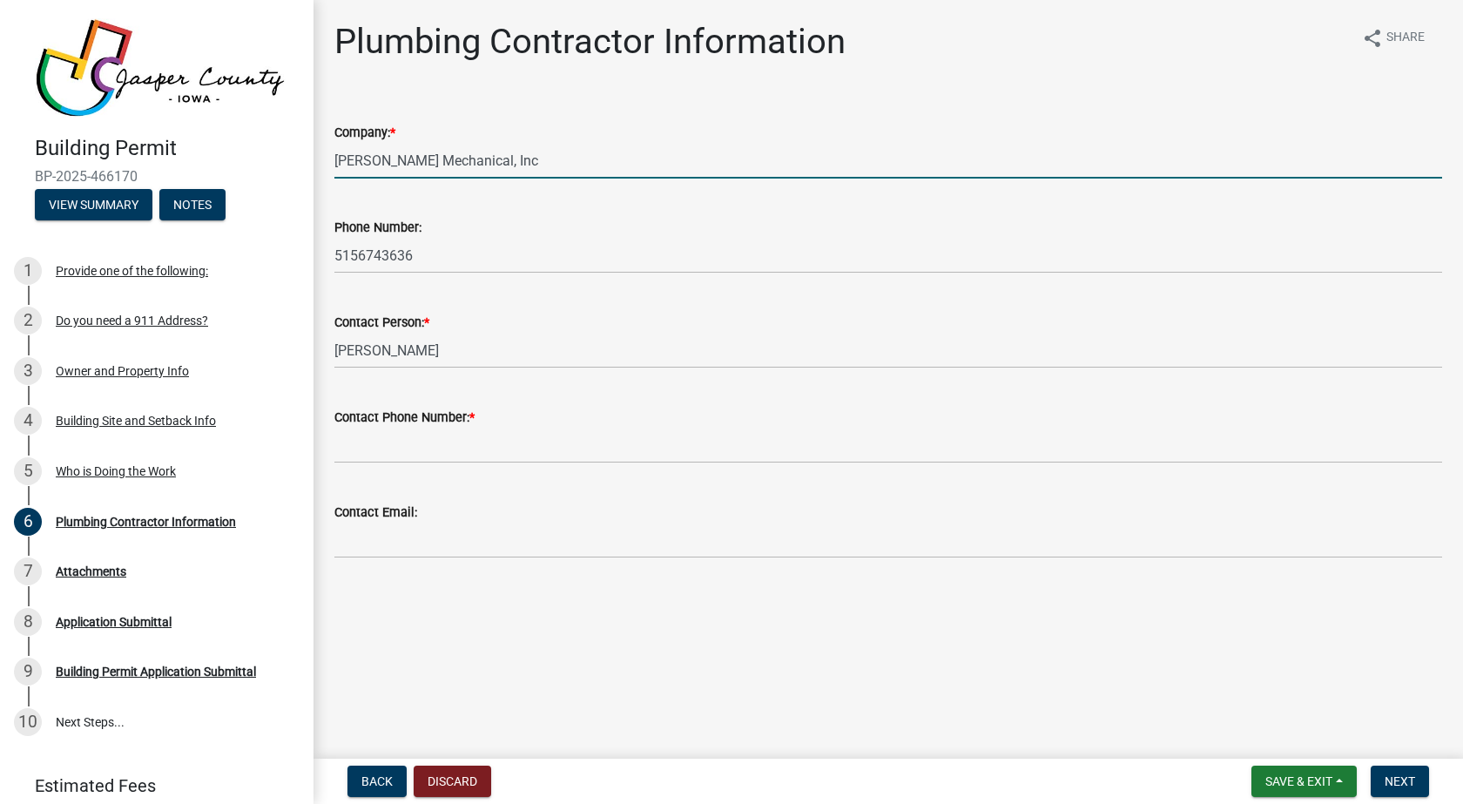
type input "[EMAIL_ADDRESS][DOMAIN_NAME]"
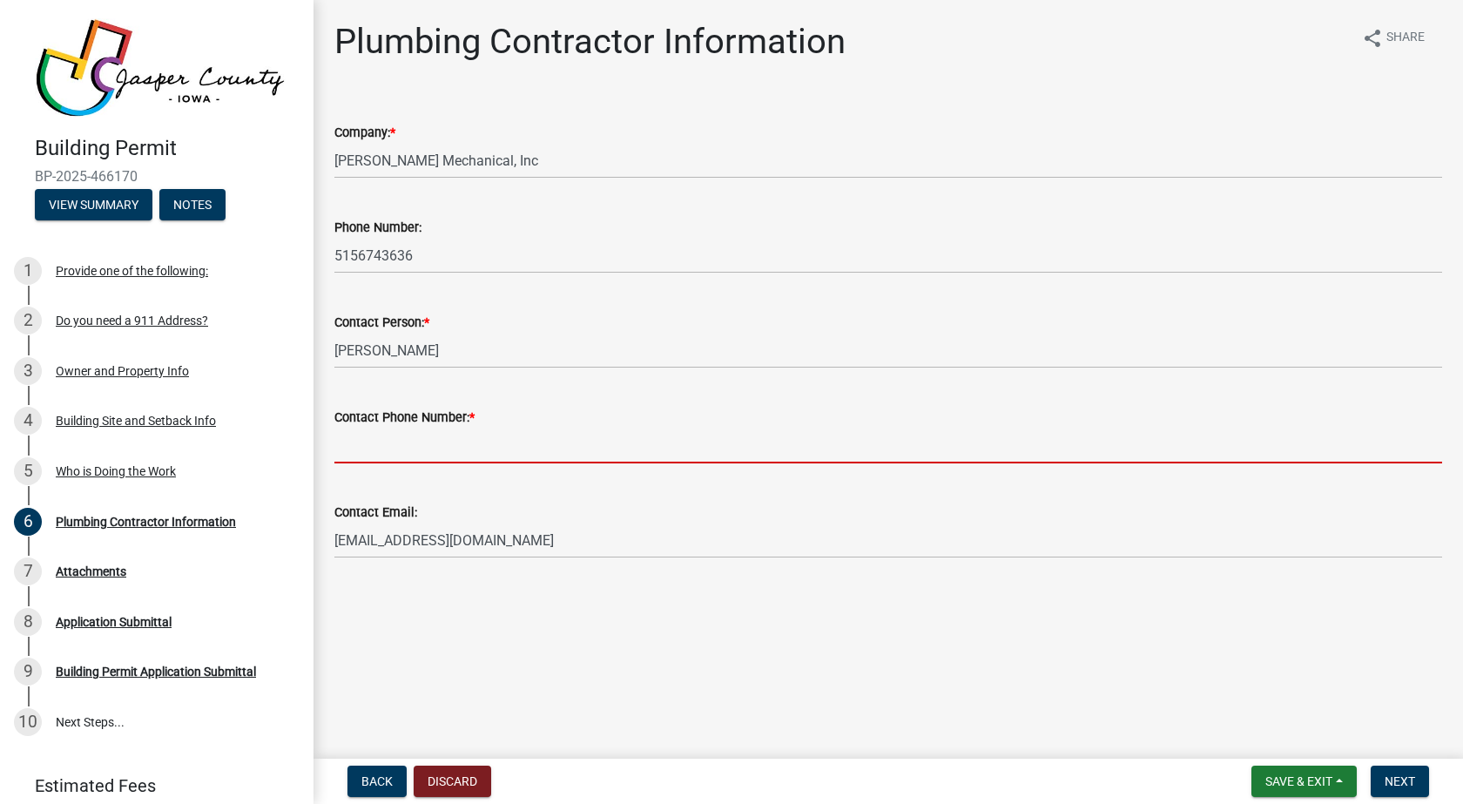
click at [405, 452] on input "Contact Phone Number: *" at bounding box center [887, 445] width 1107 height 36
type input "5156743636"
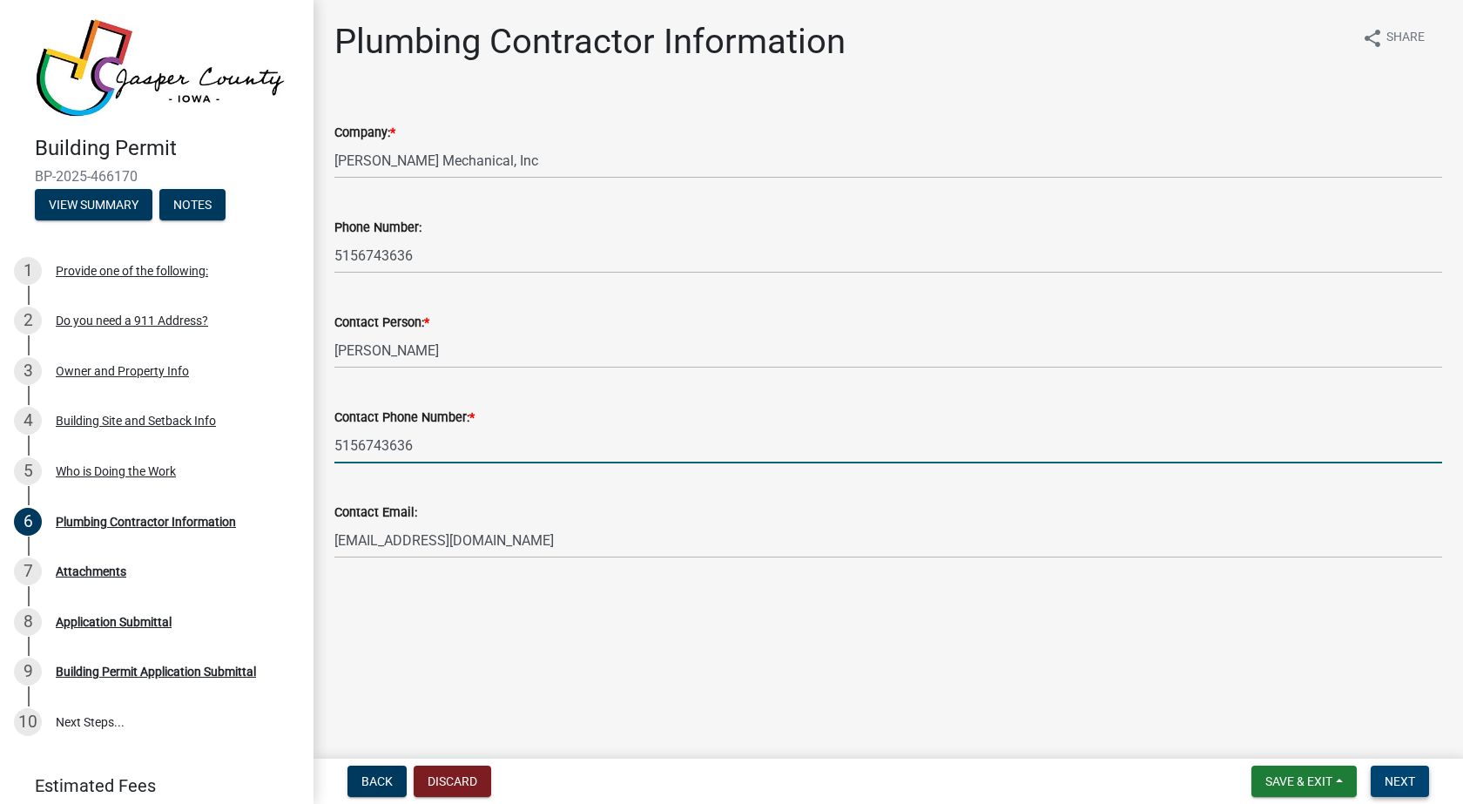
click at [1387, 777] on span "Next" at bounding box center [1399, 781] width 30 height 14
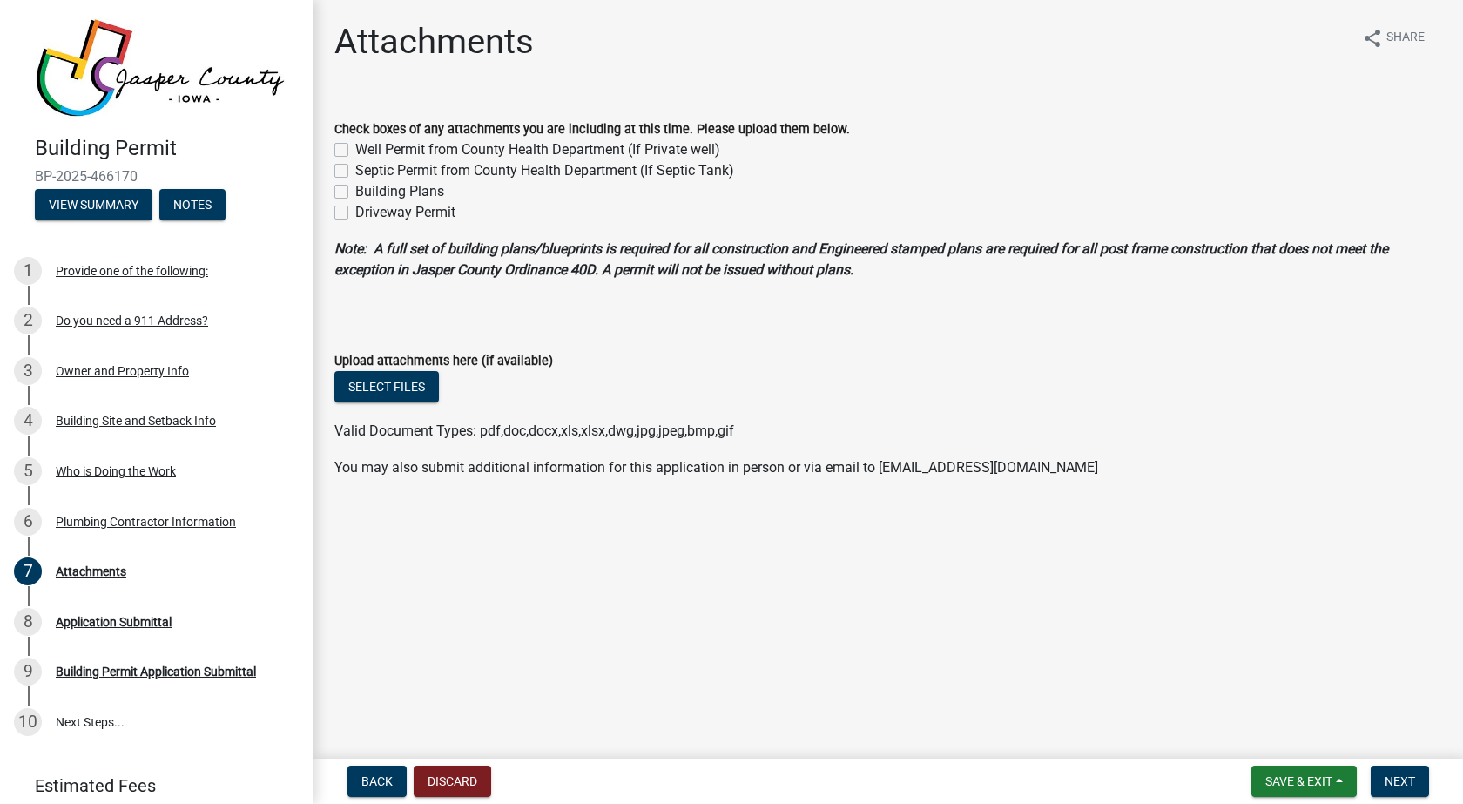
click at [355, 190] on label "Building Plans" at bounding box center [399, 191] width 89 height 21
click at [355, 190] on input "Building Plans" at bounding box center [360, 186] width 11 height 11
checkbox input "true"
checkbox input "false"
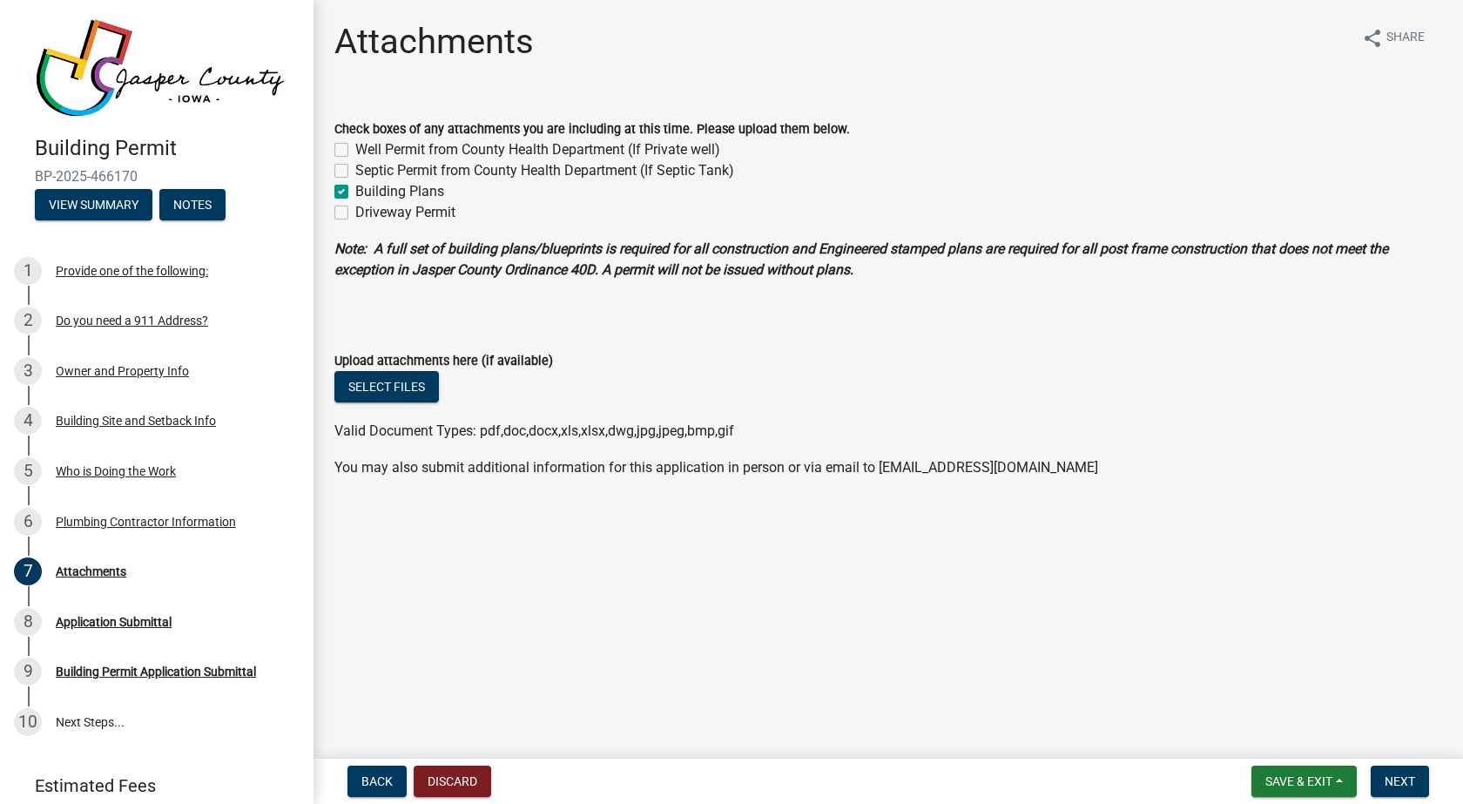
checkbox input "true"
checkbox input "false"
click at [1412, 787] on span "Next" at bounding box center [1399, 781] width 30 height 14
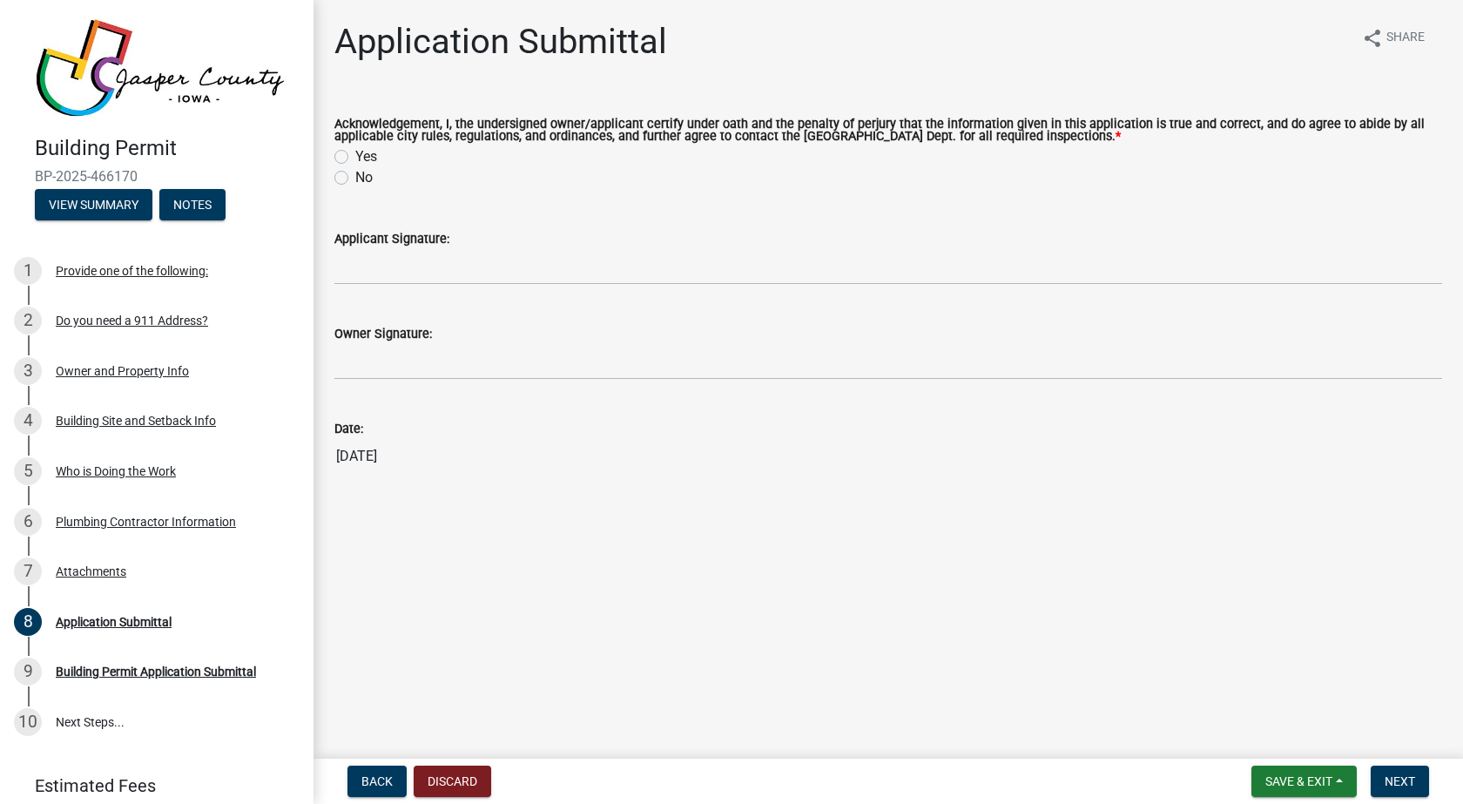
click at [355, 157] on label "Yes" at bounding box center [366, 156] width 22 height 21
click at [355, 157] on input "Yes" at bounding box center [360, 151] width 11 height 11
radio input "true"
click at [367, 271] on input "Applicant Signature:" at bounding box center [887, 267] width 1107 height 36
type input "[PERSON_NAME]"
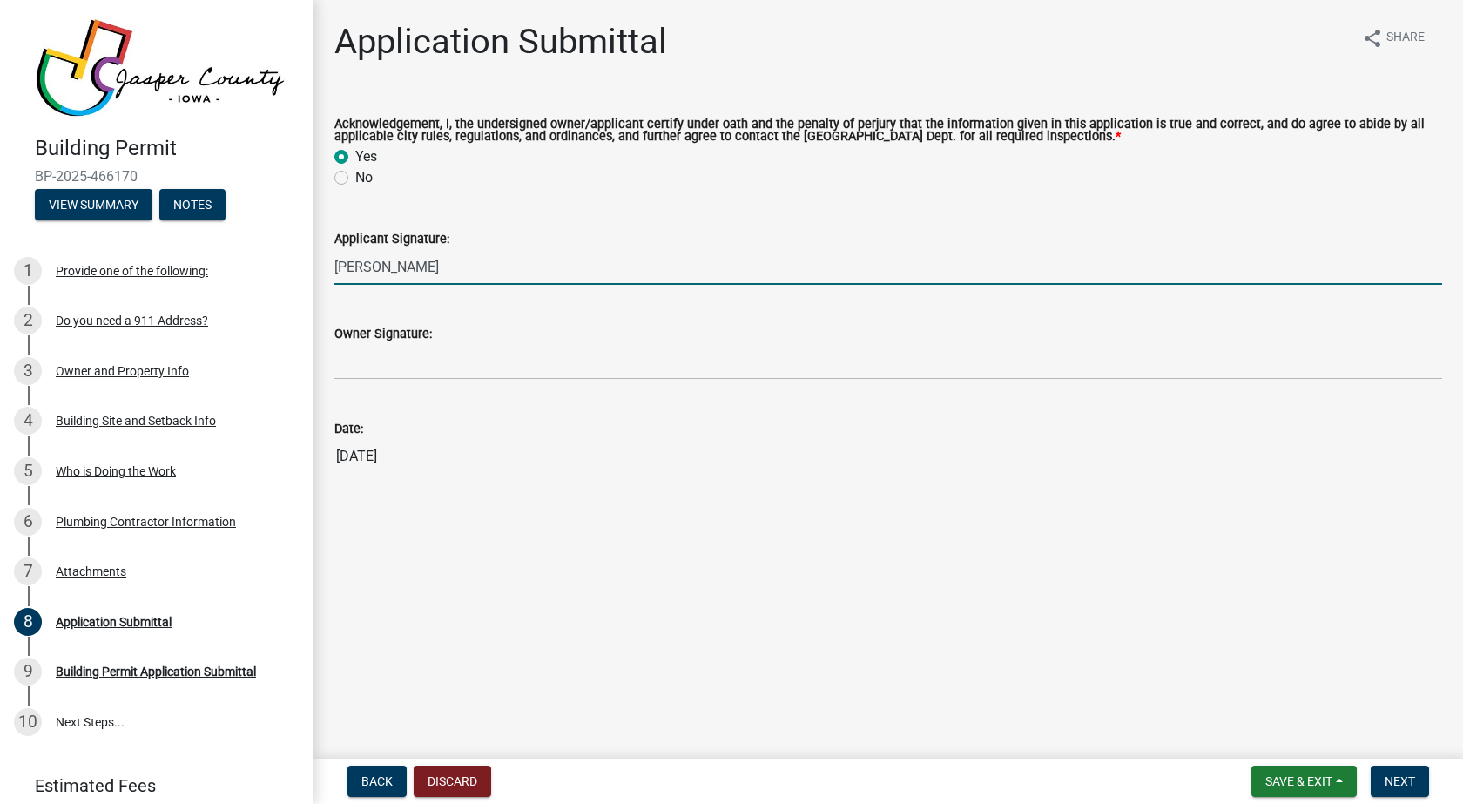
type input "[PERSON_NAME]"
click at [1389, 771] on button "Next" at bounding box center [1399, 780] width 58 height 31
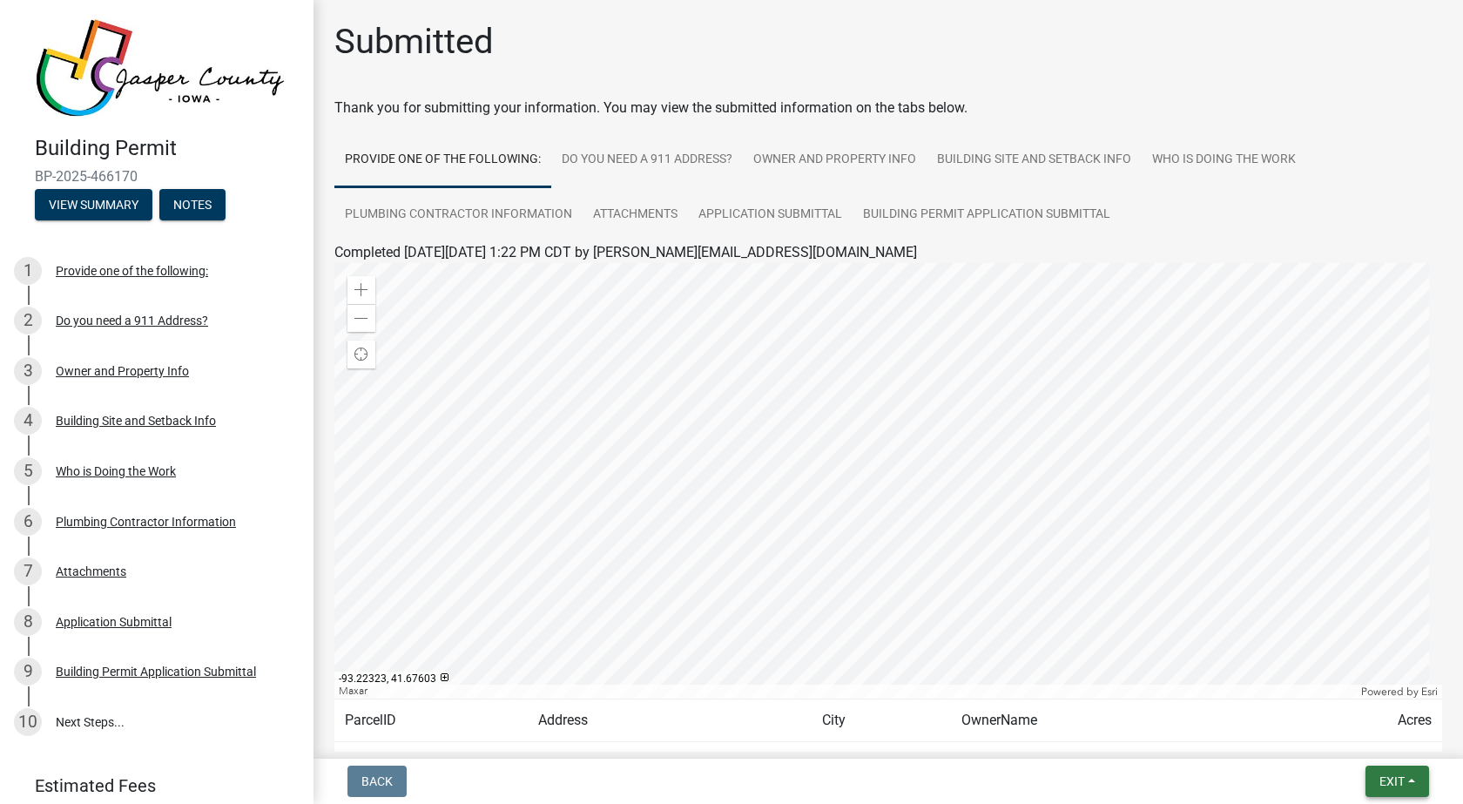
click at [1383, 778] on span "Exit" at bounding box center [1391, 781] width 25 height 14
click at [1371, 739] on button "Save & Exit" at bounding box center [1358, 736] width 139 height 42
